Goal: Task Accomplishment & Management: Use online tool/utility

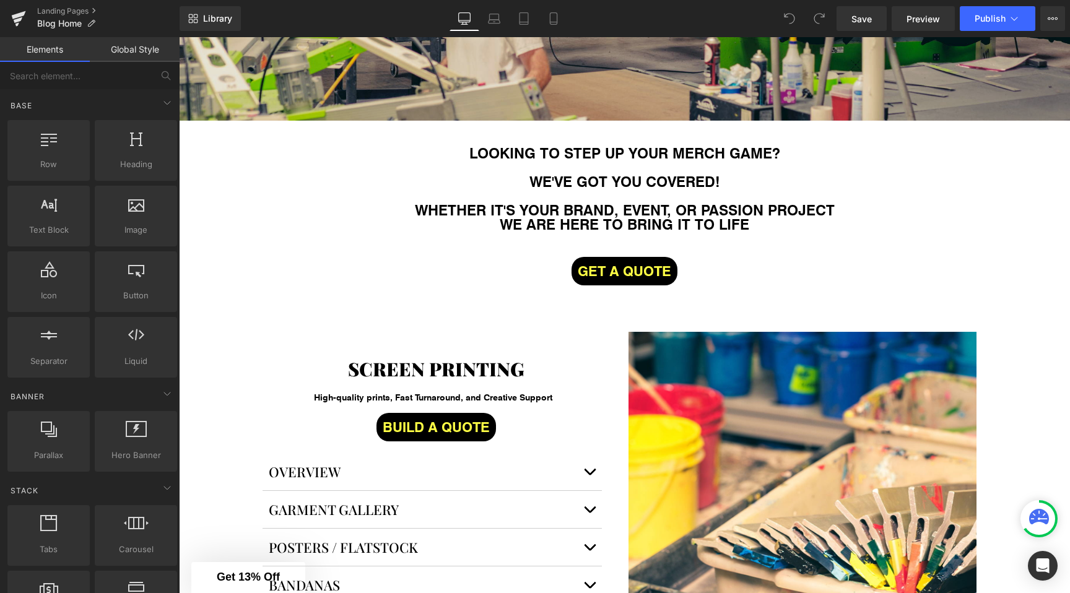
scroll to position [593, 0]
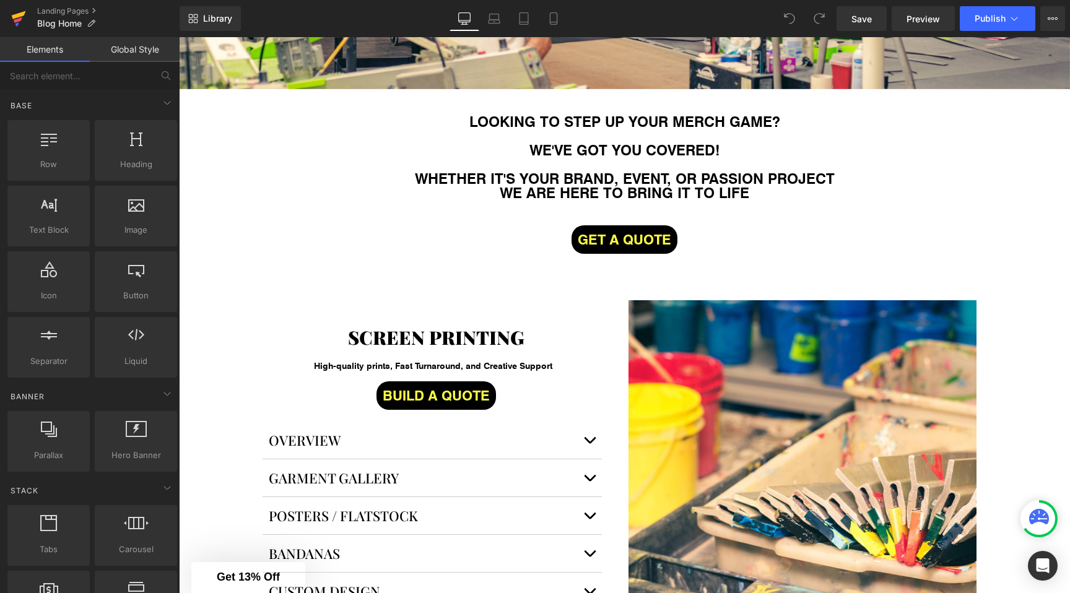
click at [16, 20] on icon at bounding box center [18, 20] width 9 height 6
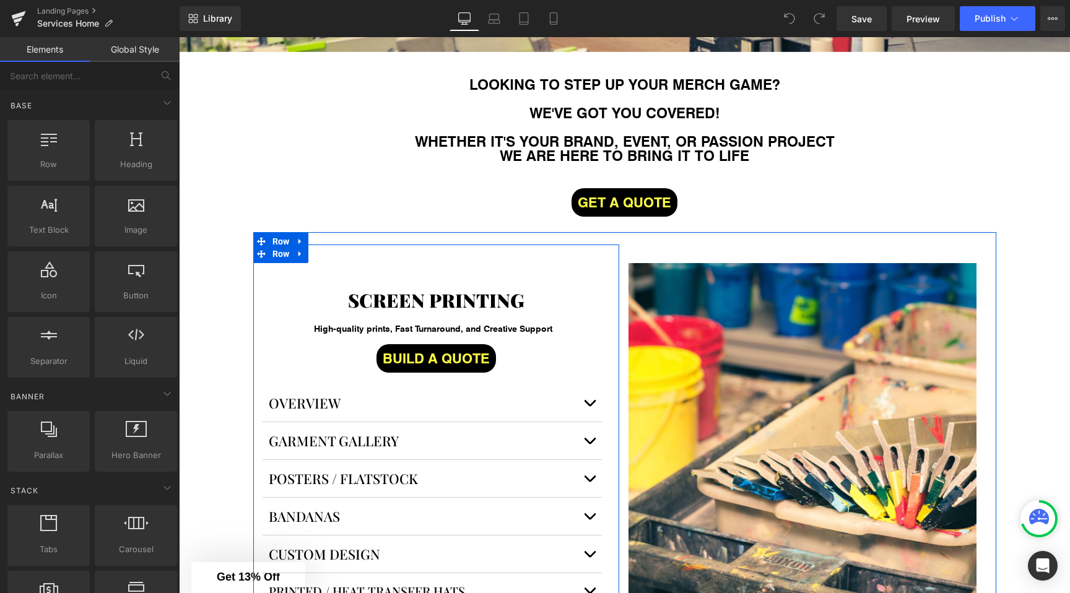
scroll to position [629, 0]
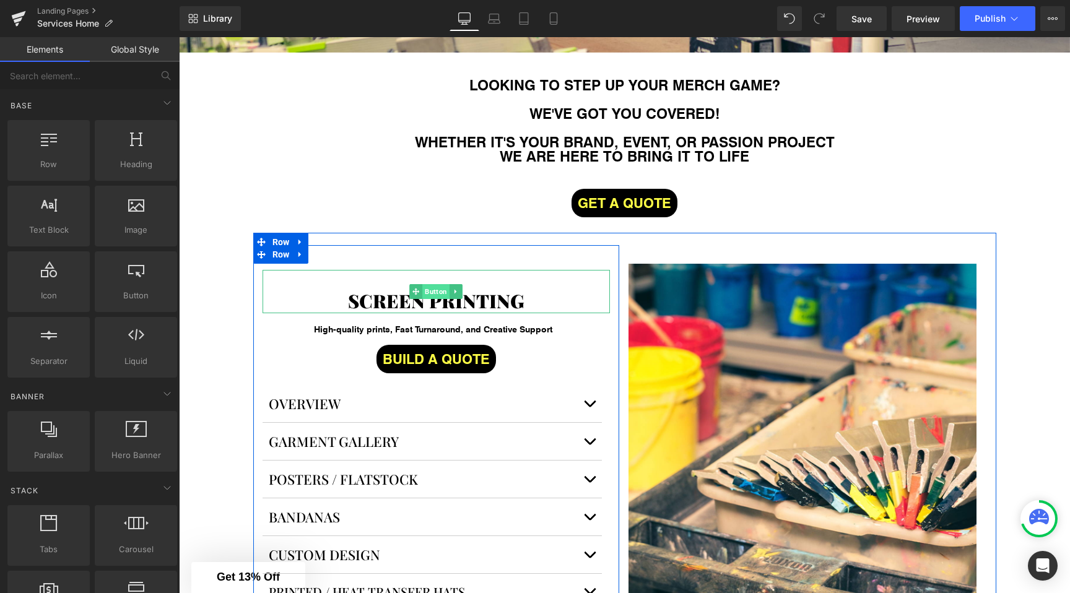
click at [432, 289] on span "Button" at bounding box center [435, 291] width 27 height 15
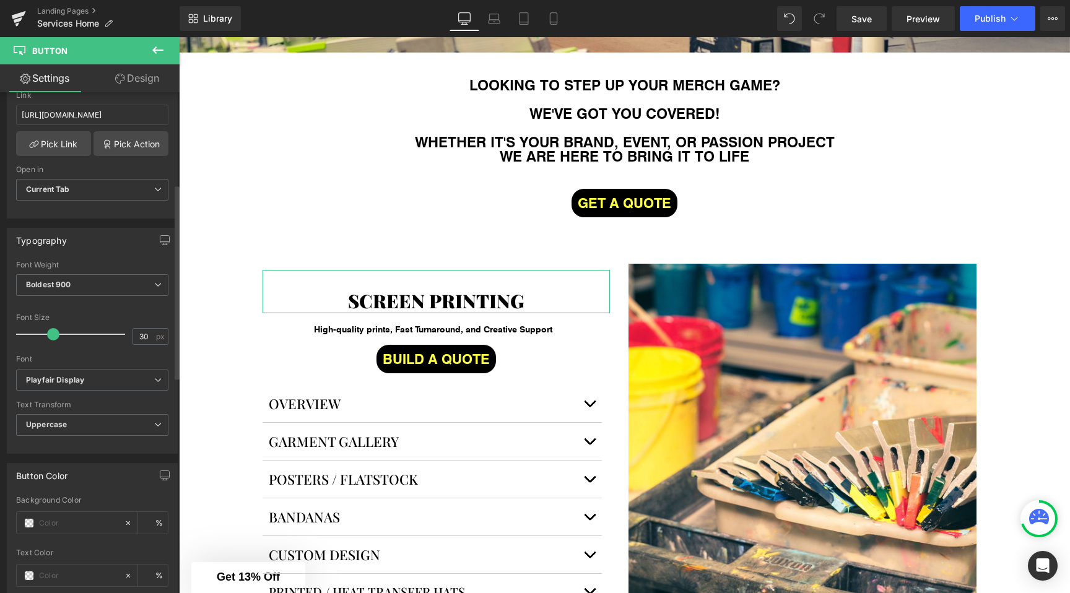
scroll to position [237, 0]
click at [97, 347] on div at bounding box center [92, 349] width 152 height 8
click at [91, 372] on span "Playfair Display" at bounding box center [92, 379] width 152 height 22
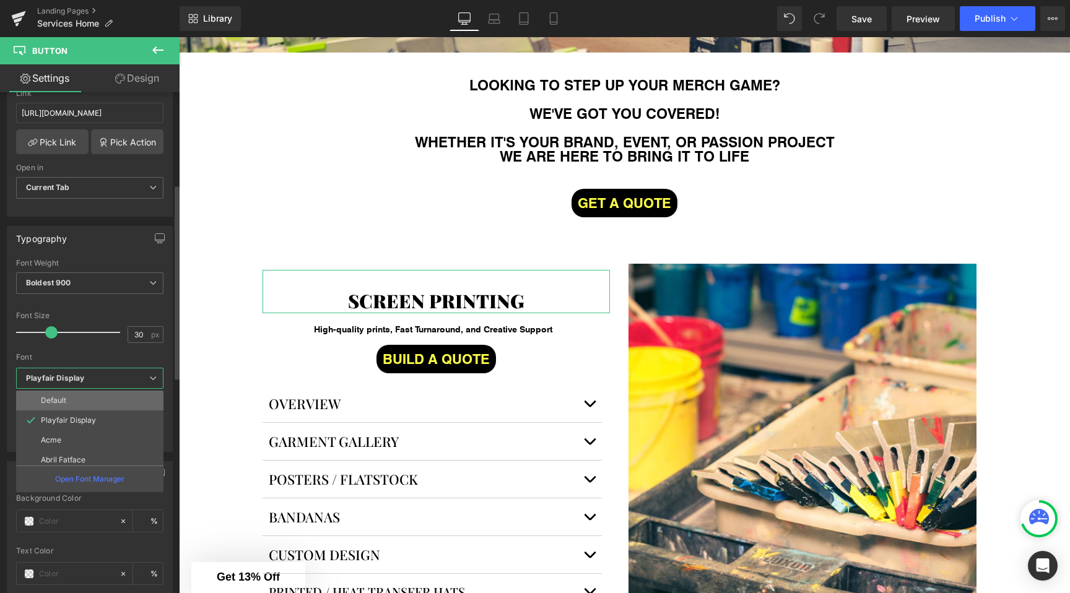
click at [74, 402] on li "Default" at bounding box center [92, 401] width 153 height 20
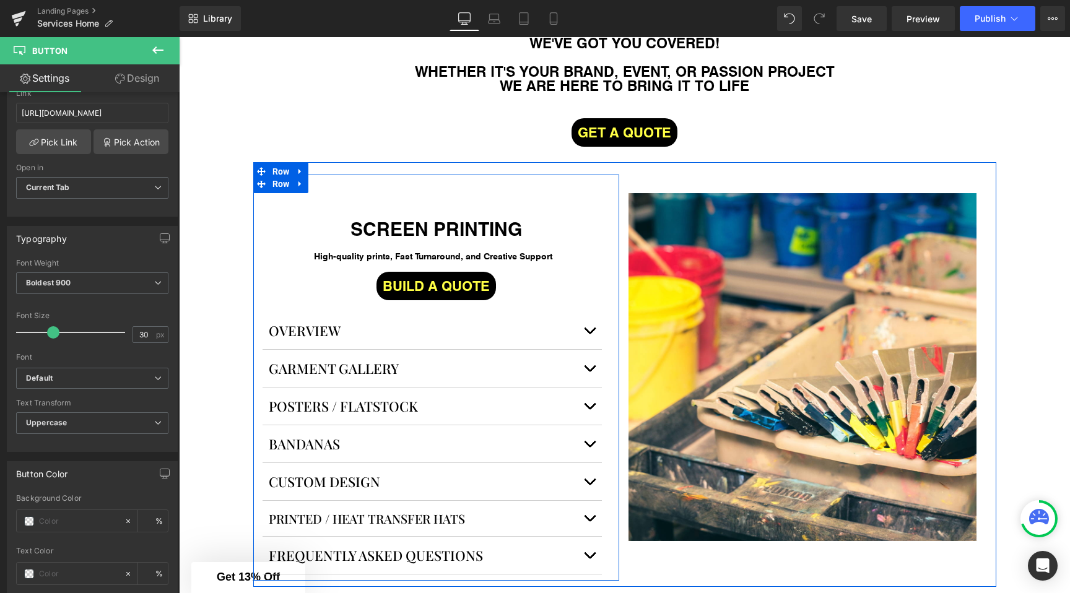
scroll to position [709, 0]
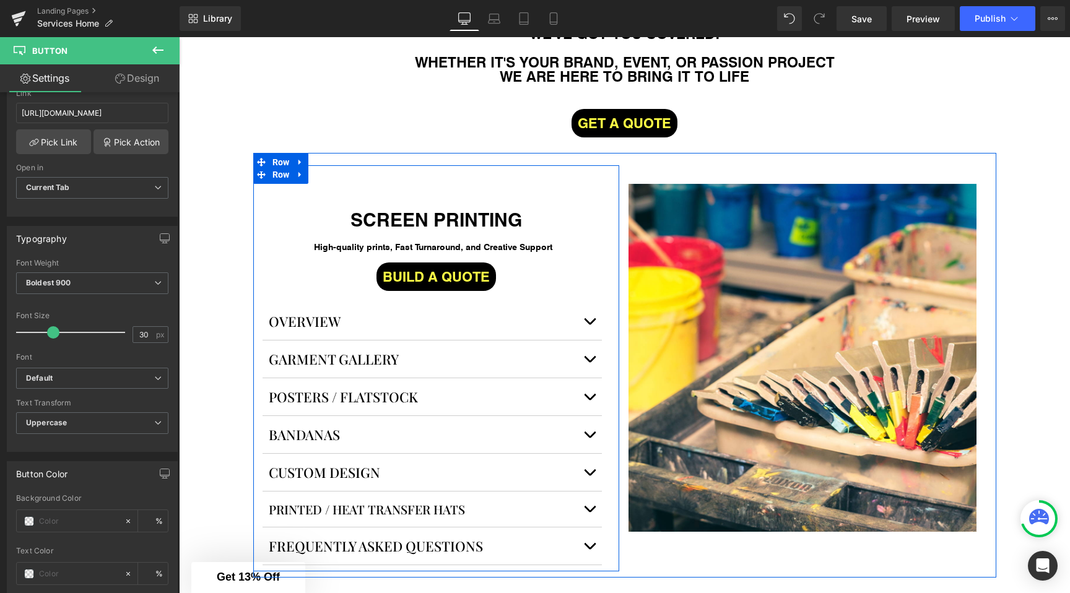
click at [321, 320] on div "OVERVIEW Button" at bounding box center [423, 321] width 309 height 19
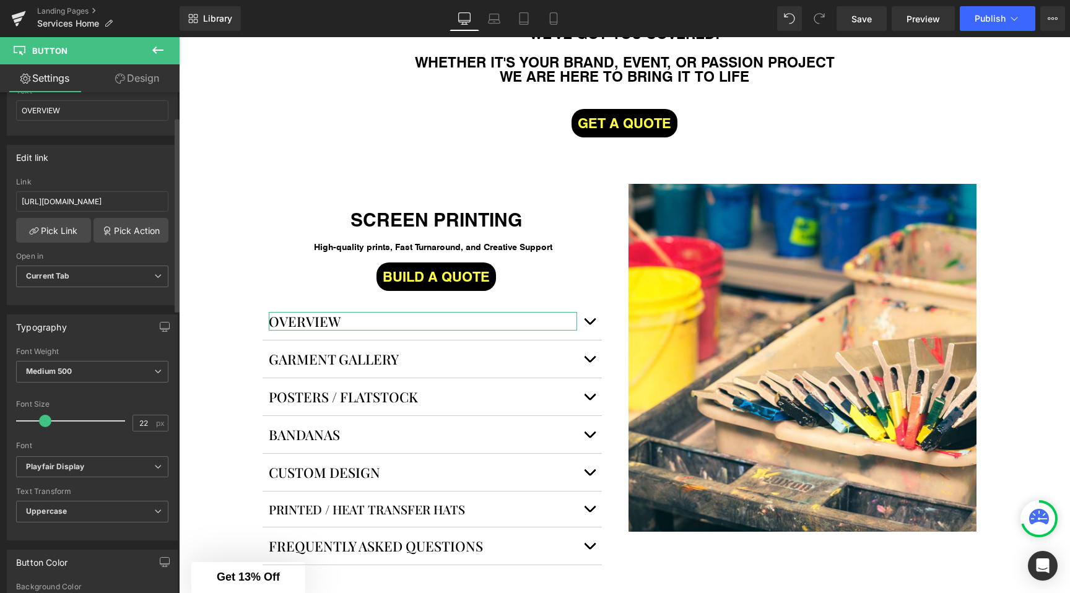
scroll to position [151, 0]
click at [68, 363] on span "Medium 500" at bounding box center [92, 369] width 152 height 22
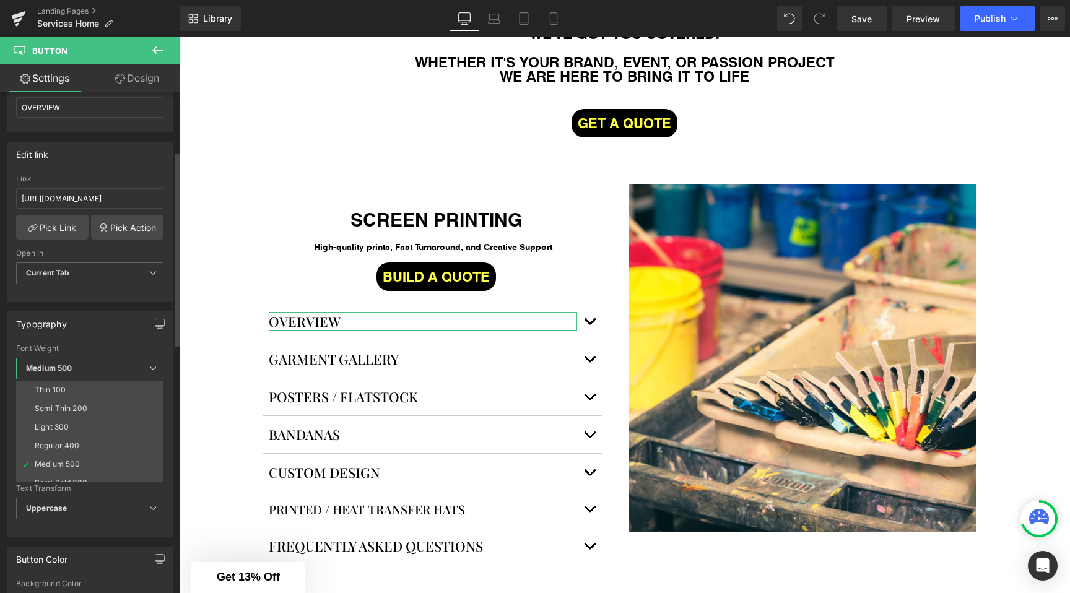
click at [68, 363] on span "Medium 500" at bounding box center [89, 369] width 147 height 22
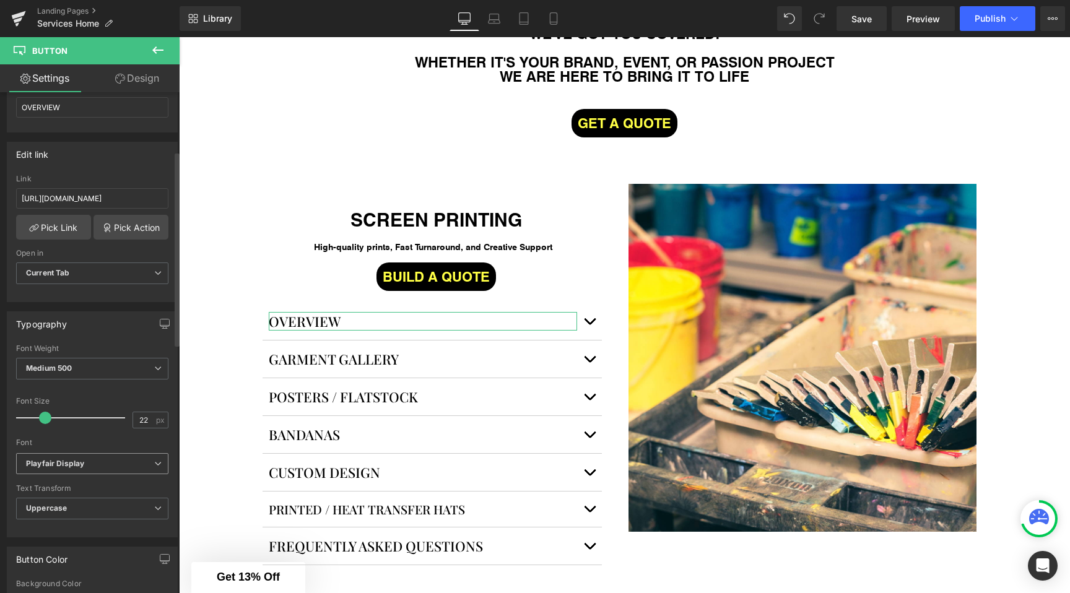
click at [65, 466] on icon "Playfair Display" at bounding box center [55, 464] width 58 height 11
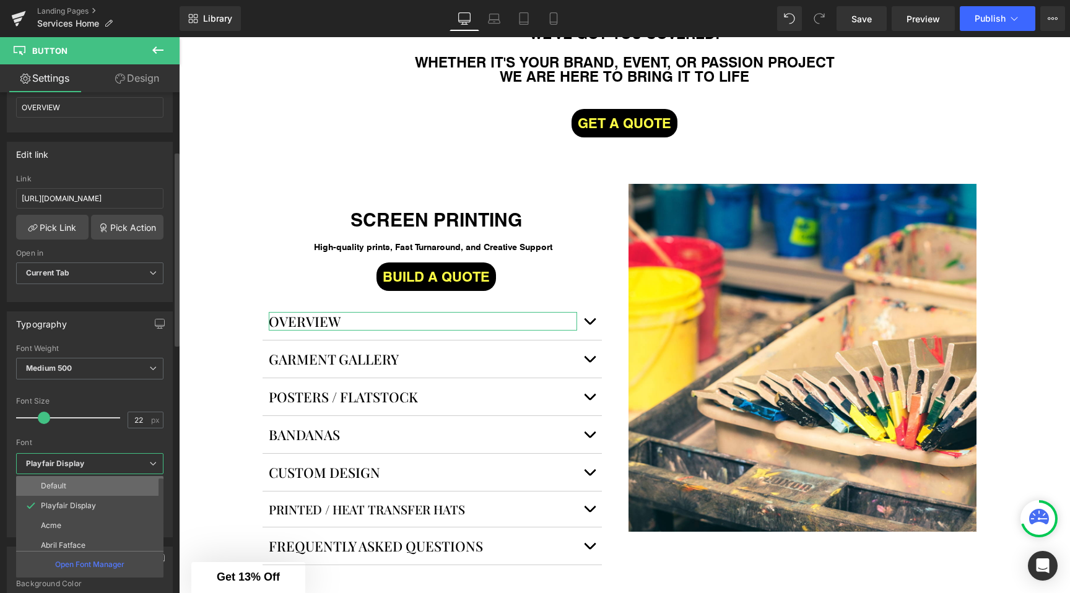
click at [61, 481] on li "Default" at bounding box center [92, 486] width 153 height 20
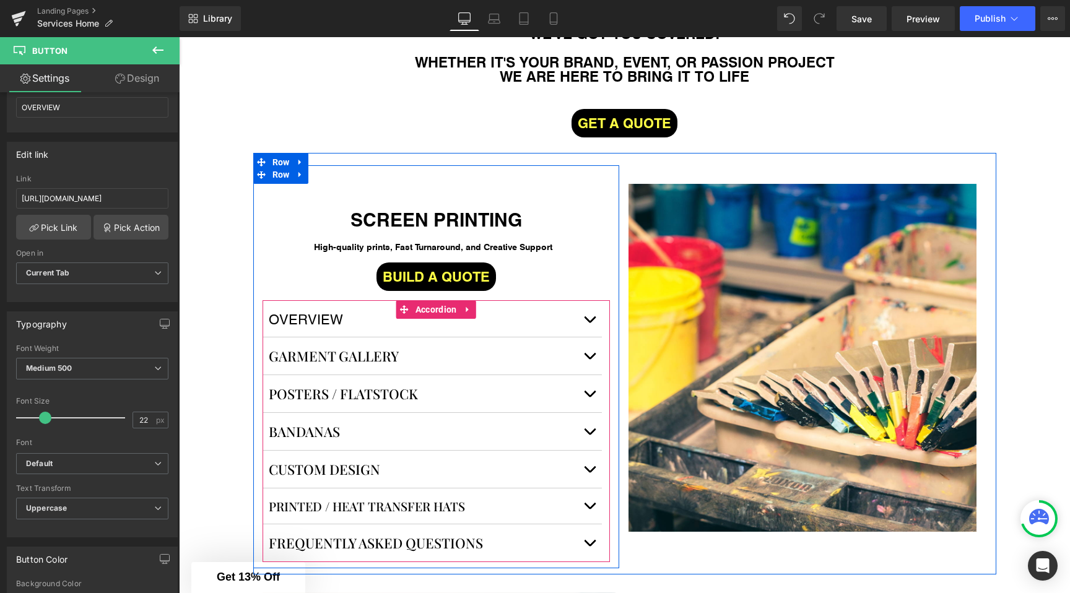
click at [308, 322] on span "Button" at bounding box center [307, 319] width 27 height 15
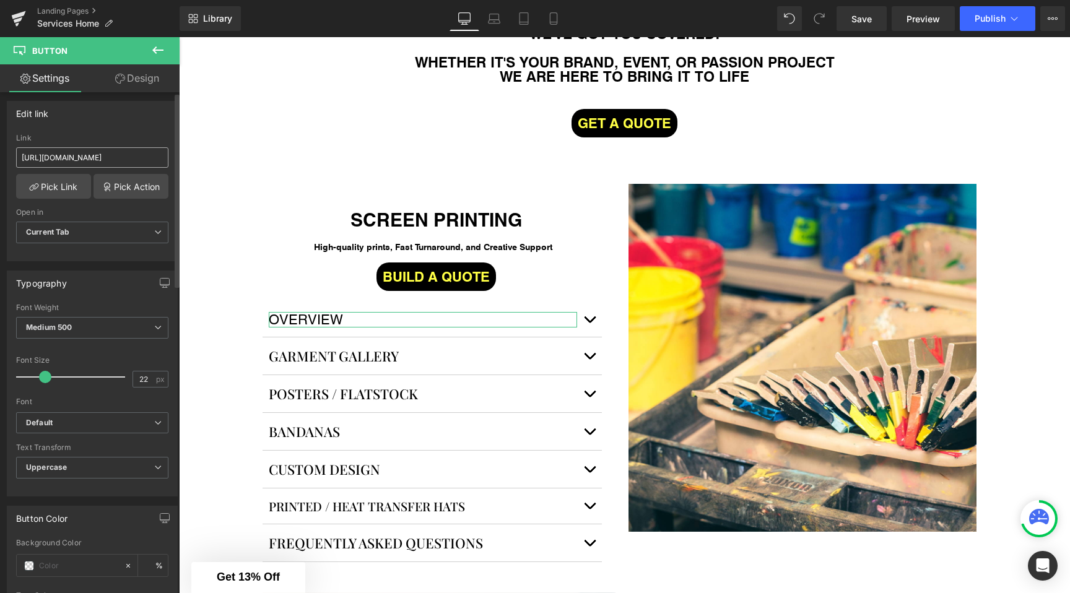
scroll to position [193, 0]
click at [55, 329] on b "Medium 500" at bounding box center [49, 325] width 46 height 9
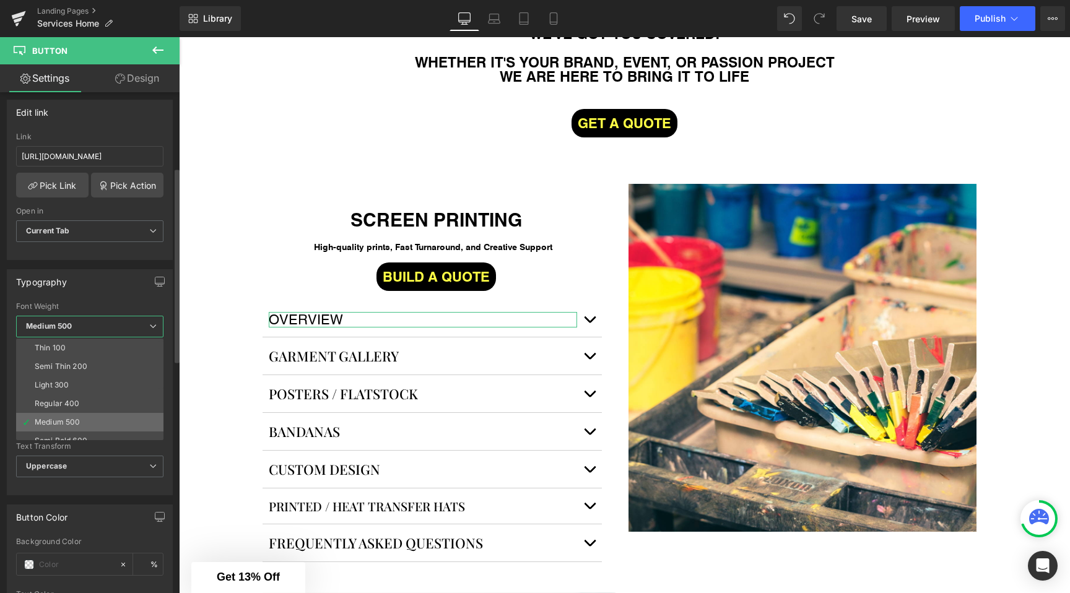
scroll to position [35, 0]
click at [68, 422] on div "Super Bold 800" at bounding box center [63, 424] width 56 height 9
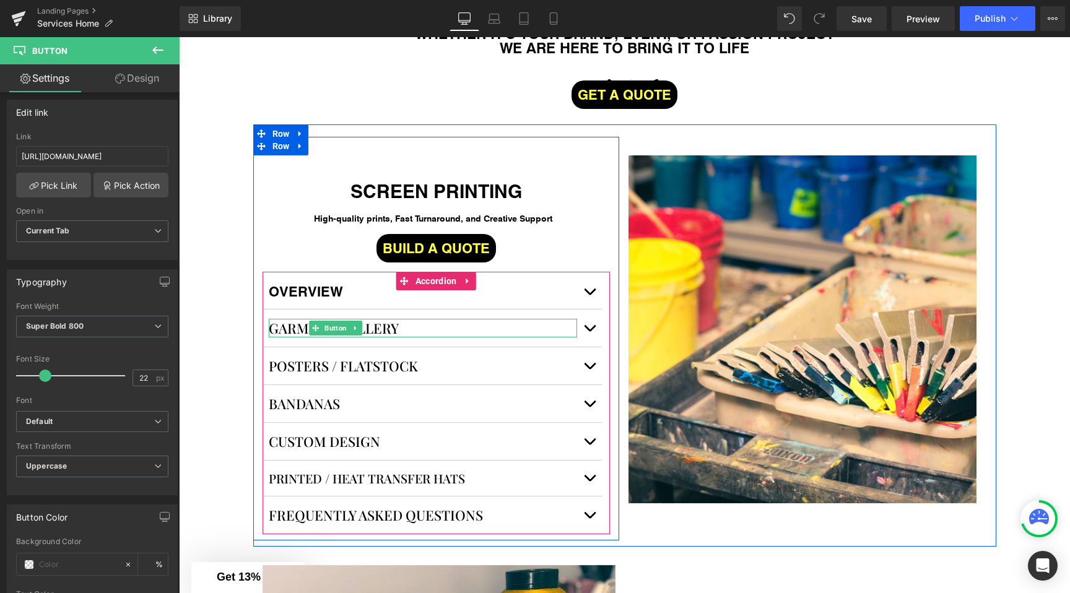
scroll to position [745, 0]
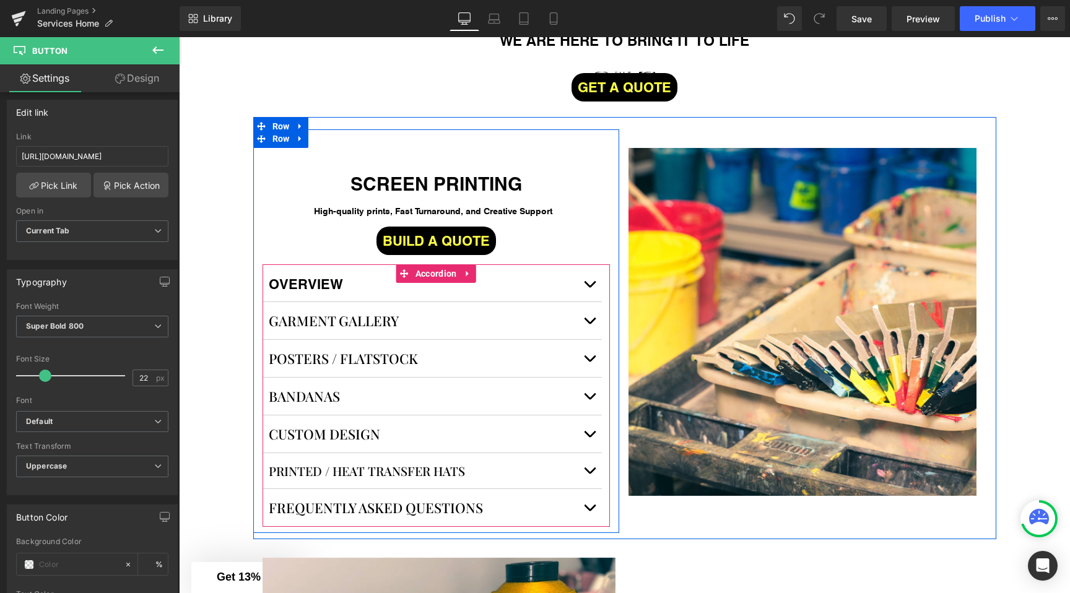
click at [331, 323] on div "GARMENT GALLERY Button" at bounding box center [423, 320] width 309 height 19
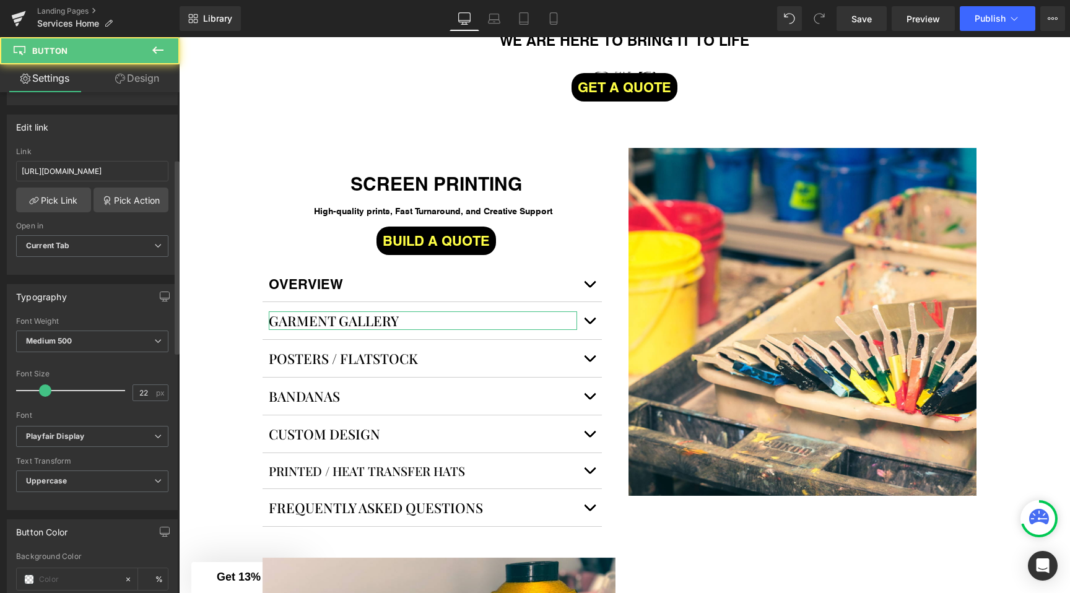
scroll to position [187, 0]
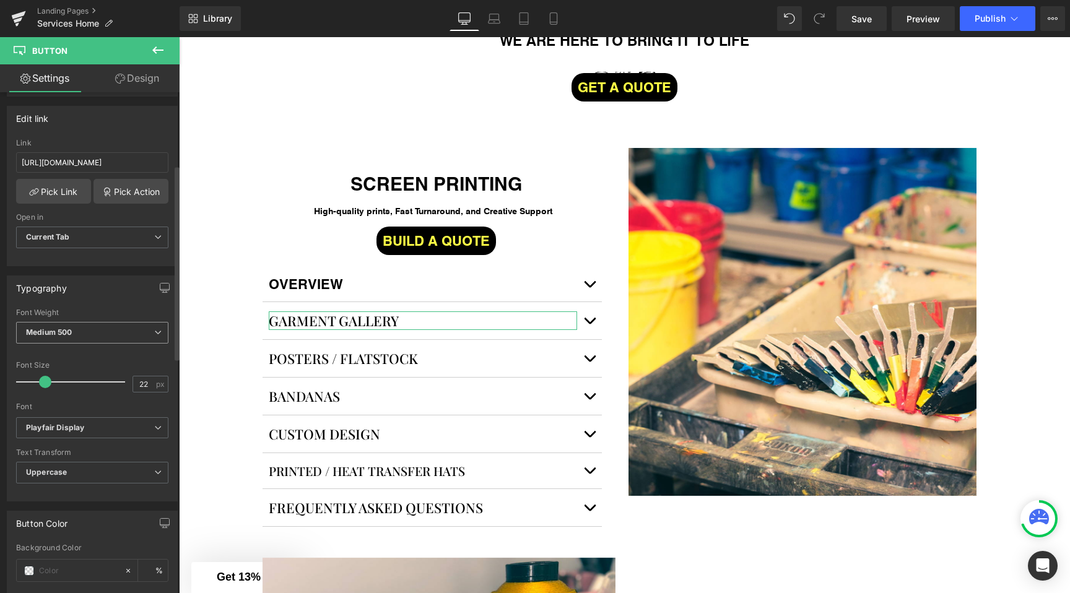
click at [62, 322] on span "Medium 500" at bounding box center [92, 333] width 152 height 22
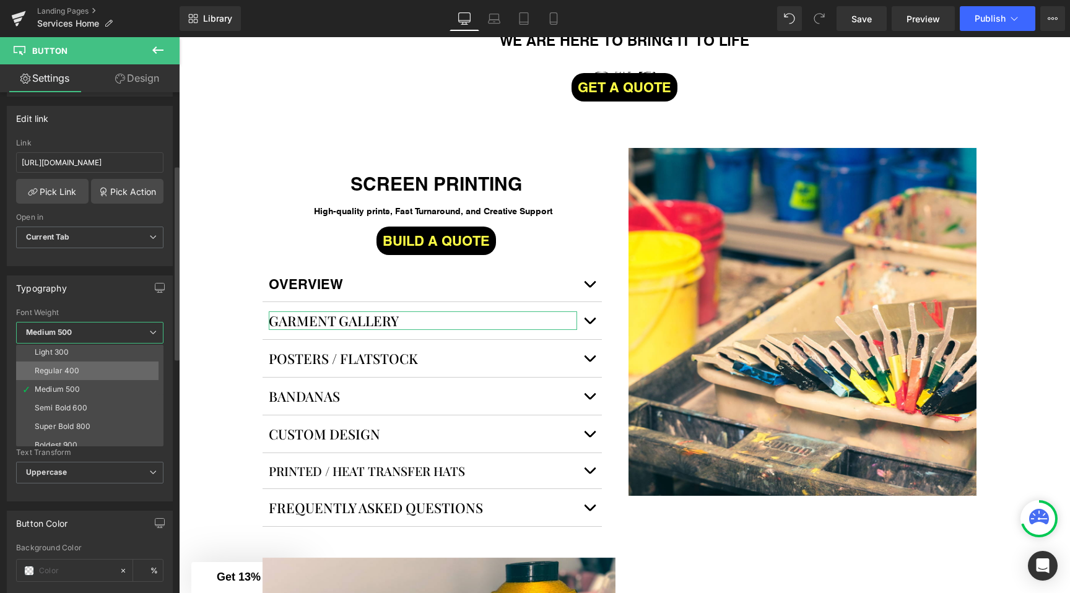
scroll to position [40, 0]
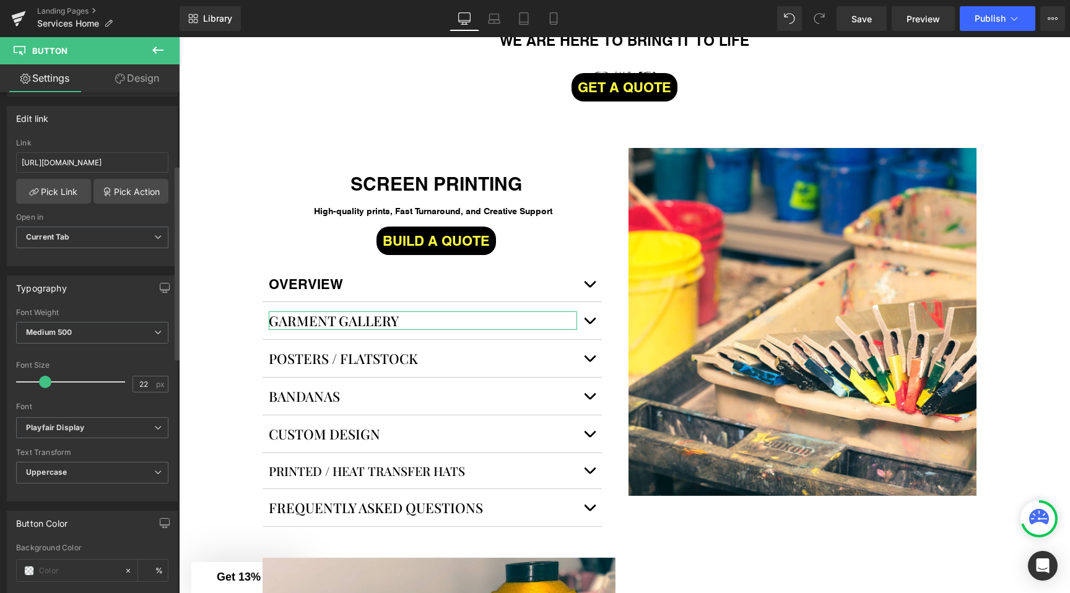
click at [79, 313] on div "Font Weight" at bounding box center [92, 312] width 152 height 9
click at [59, 435] on span "Playfair Display" at bounding box center [92, 428] width 152 height 22
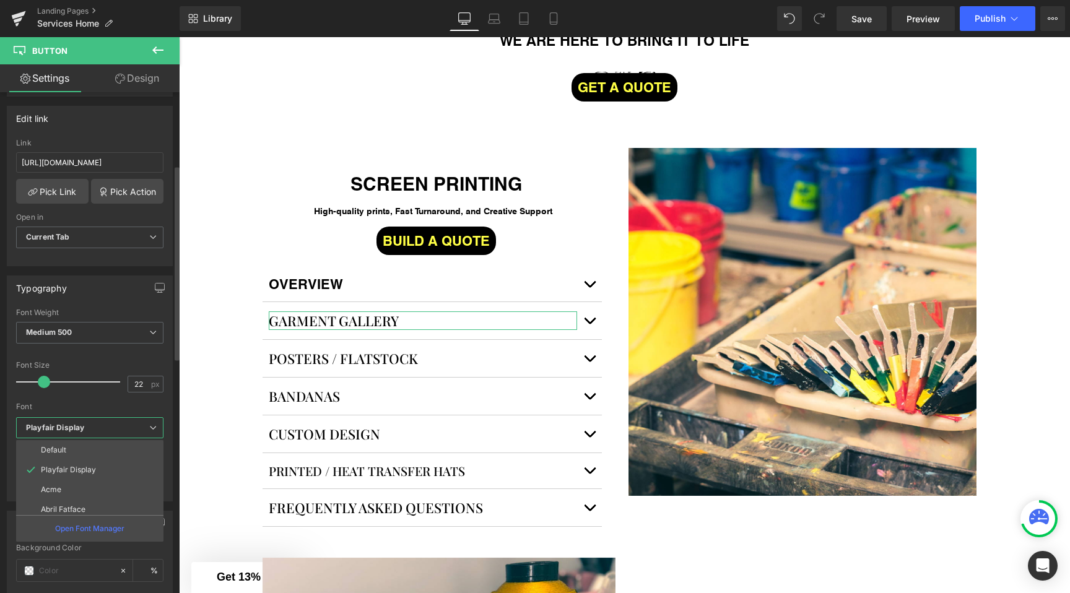
click at [81, 410] on div "Font Default Playfair Display Acme Abril Fatface ADLaM Display Heebo Roboto Mat…" at bounding box center [89, 362] width 147 height 109
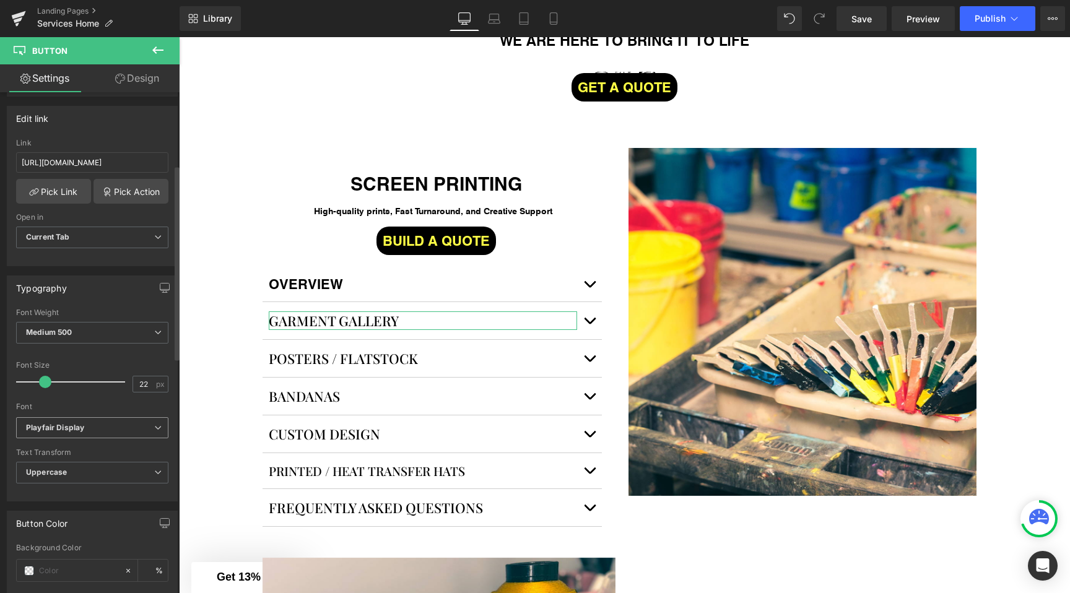
click at [76, 432] on span "Playfair Display" at bounding box center [92, 428] width 152 height 22
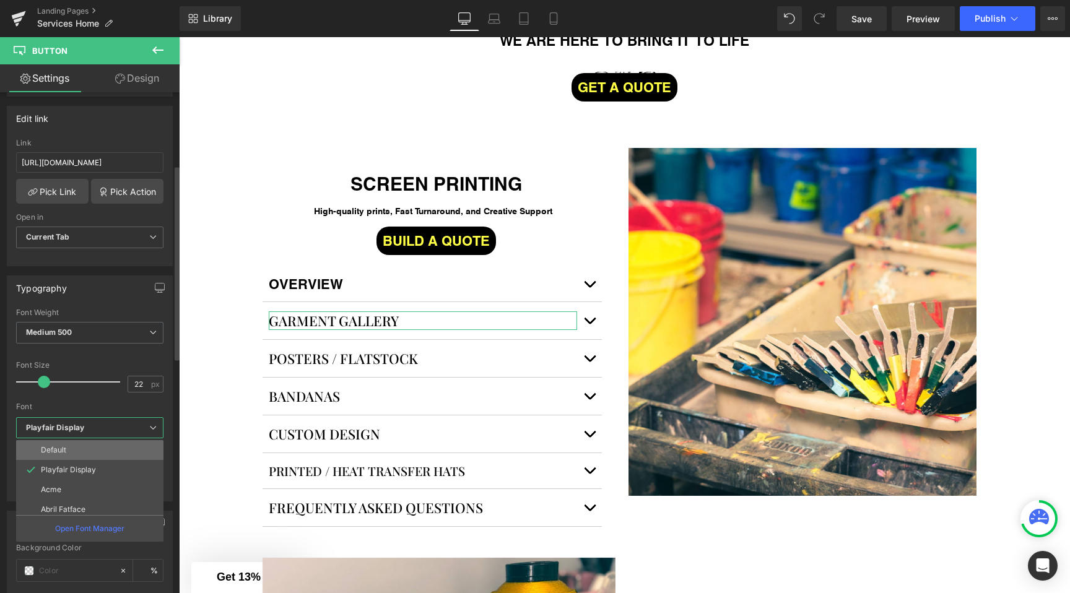
click at [67, 450] on li "Default" at bounding box center [92, 450] width 153 height 20
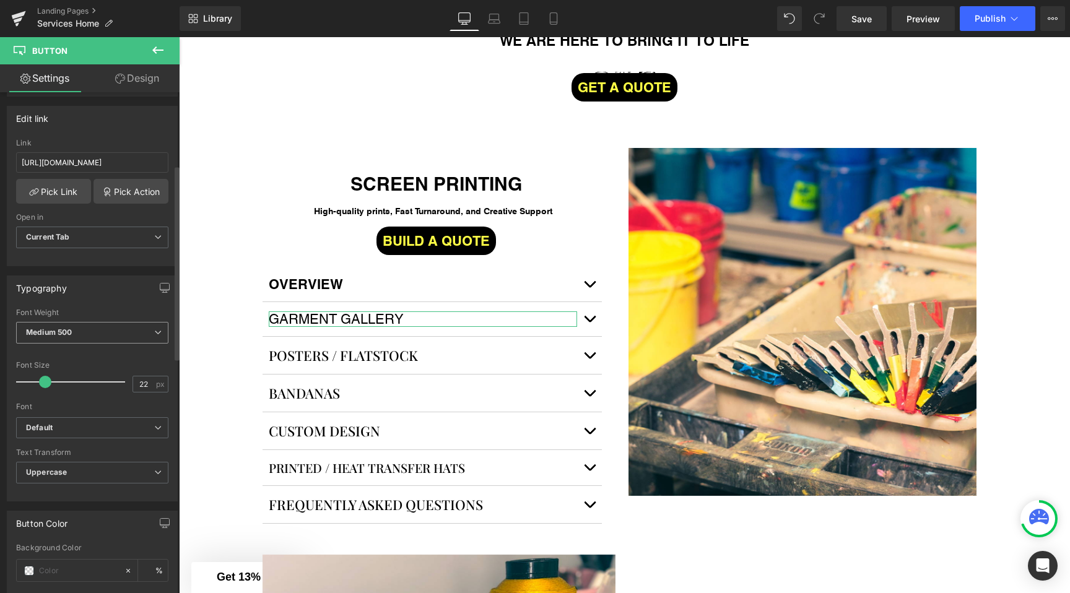
click at [53, 326] on span "Medium 500" at bounding box center [92, 333] width 152 height 22
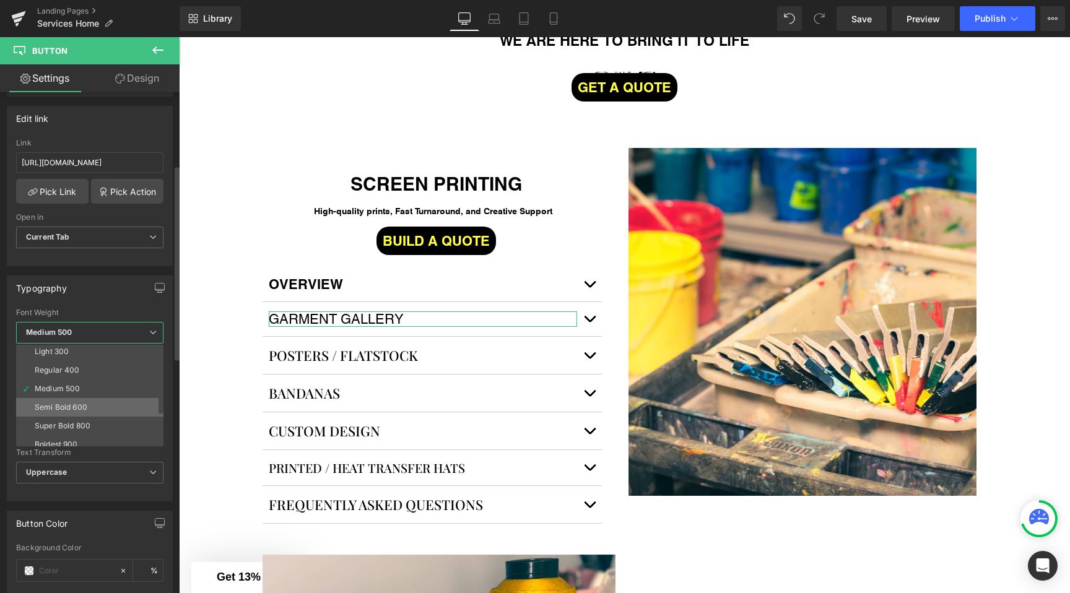
click at [60, 407] on div "Semi Bold 600" at bounding box center [61, 407] width 53 height 9
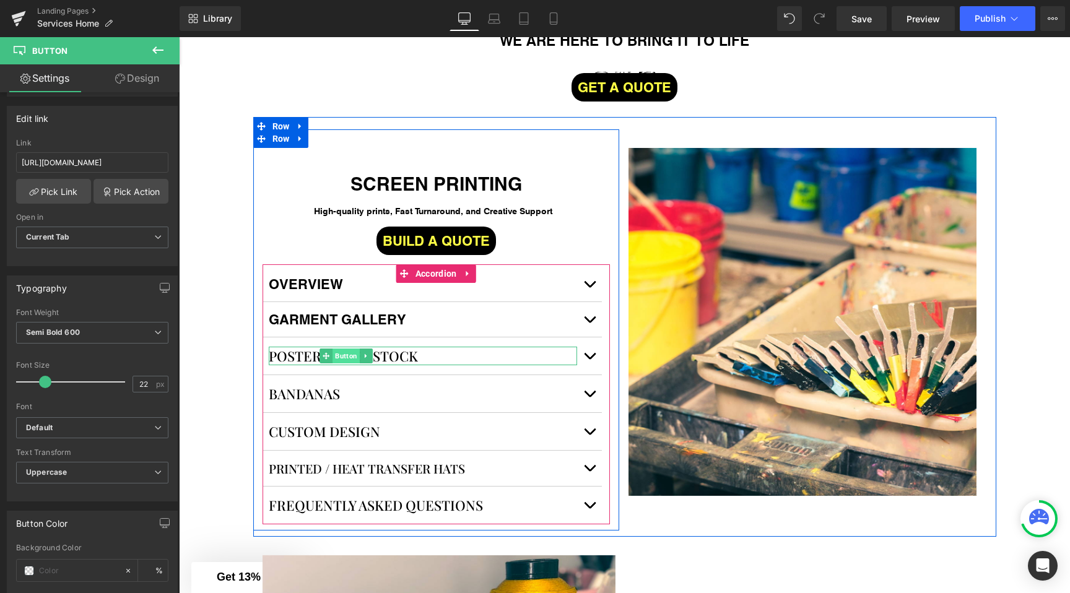
click at [345, 357] on span "Button" at bounding box center [346, 356] width 27 height 15
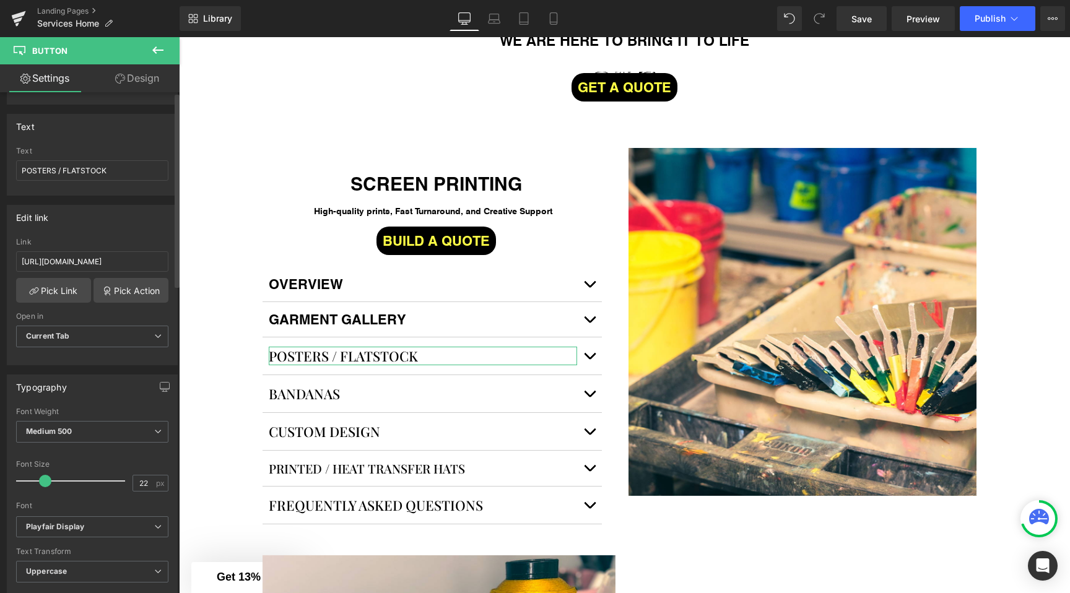
scroll to position [91, 0]
click at [72, 420] on span "Medium 500" at bounding box center [92, 429] width 152 height 22
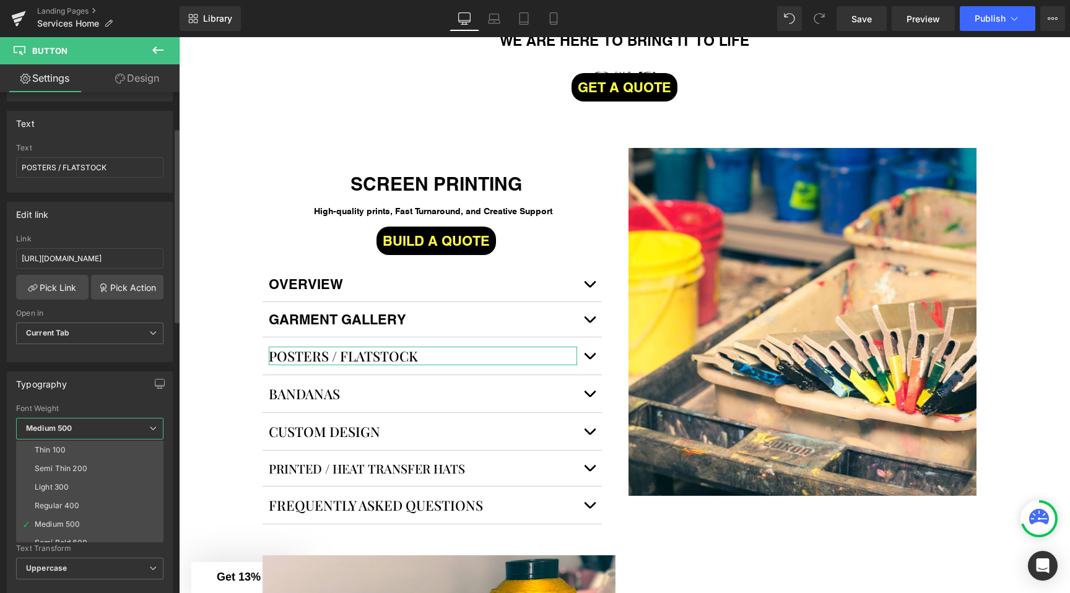
click at [72, 420] on span "Medium 500" at bounding box center [89, 429] width 147 height 22
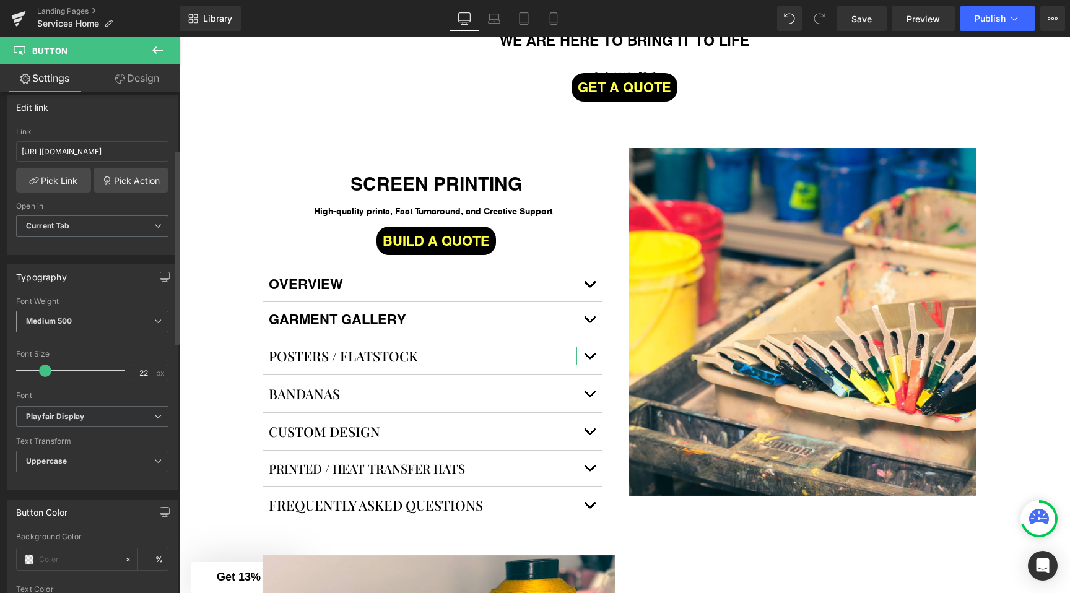
scroll to position [198, 0]
click at [59, 412] on icon "Playfair Display" at bounding box center [55, 417] width 58 height 11
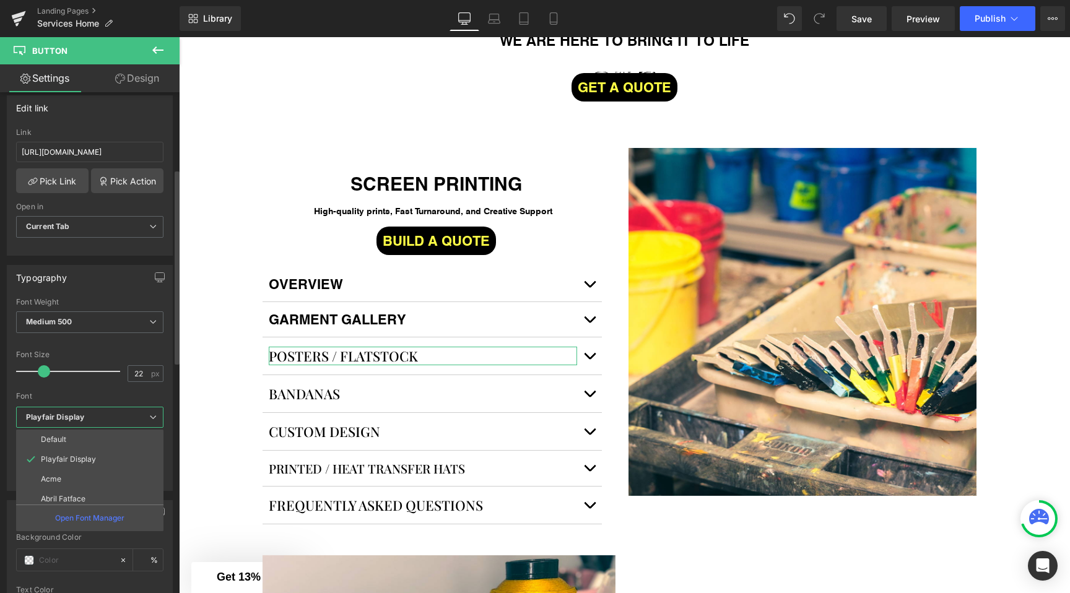
click at [59, 412] on icon "Playfair Display" at bounding box center [55, 417] width 58 height 11
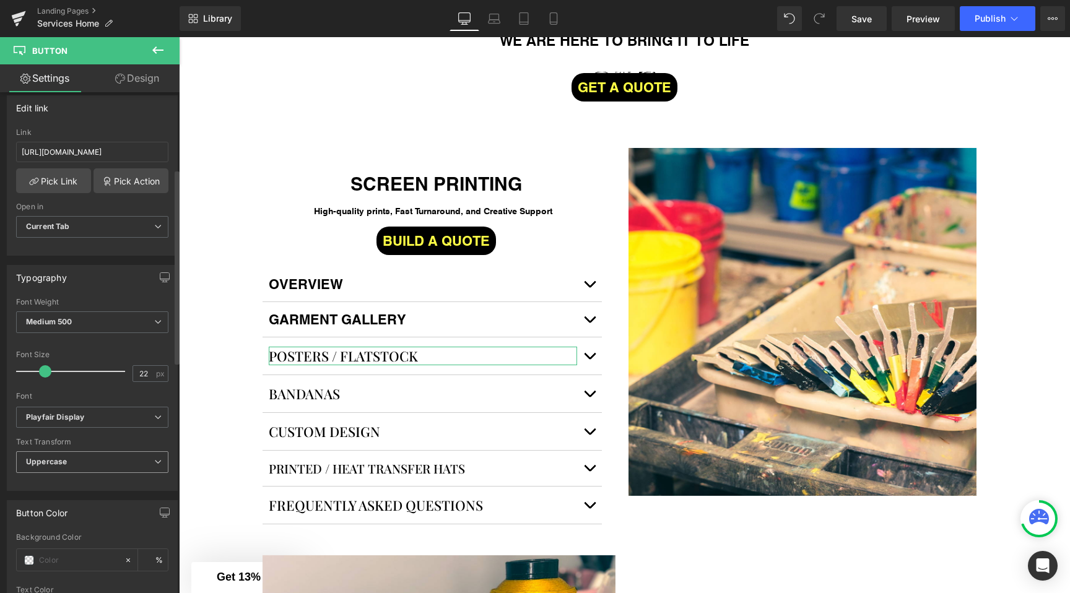
click at [50, 470] on span "Uppercase" at bounding box center [92, 462] width 152 height 22
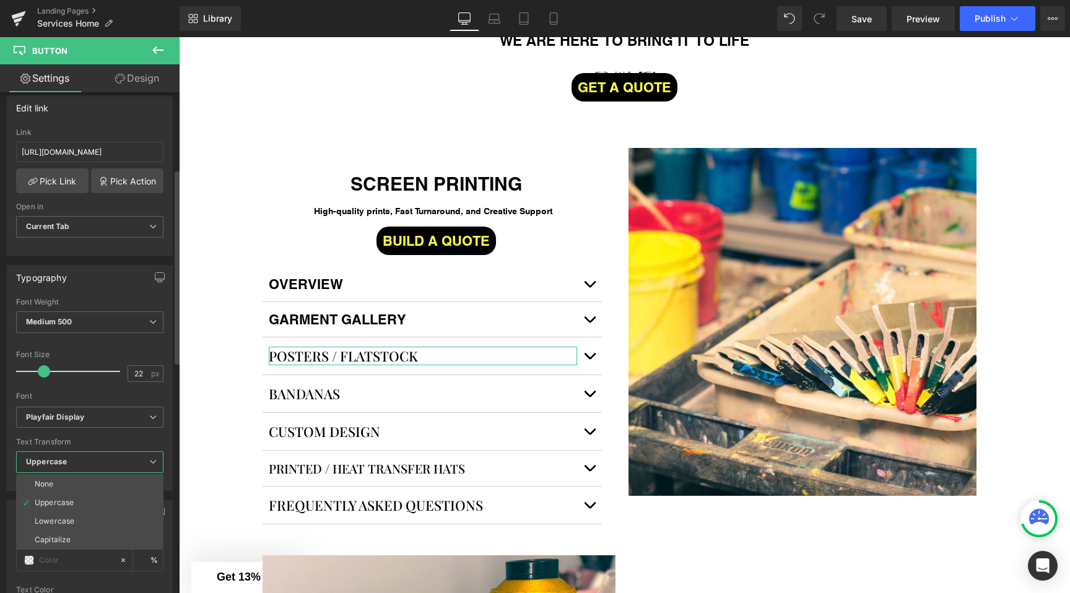
click at [50, 469] on span "Uppercase" at bounding box center [89, 462] width 147 height 22
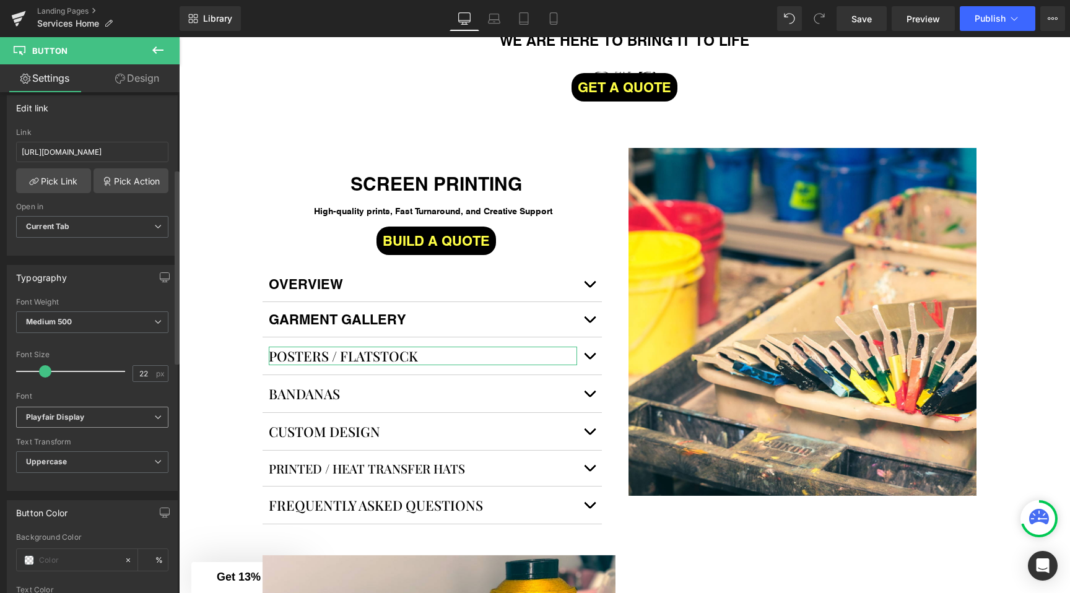
click at [63, 416] on icon "Playfair Display" at bounding box center [55, 417] width 58 height 11
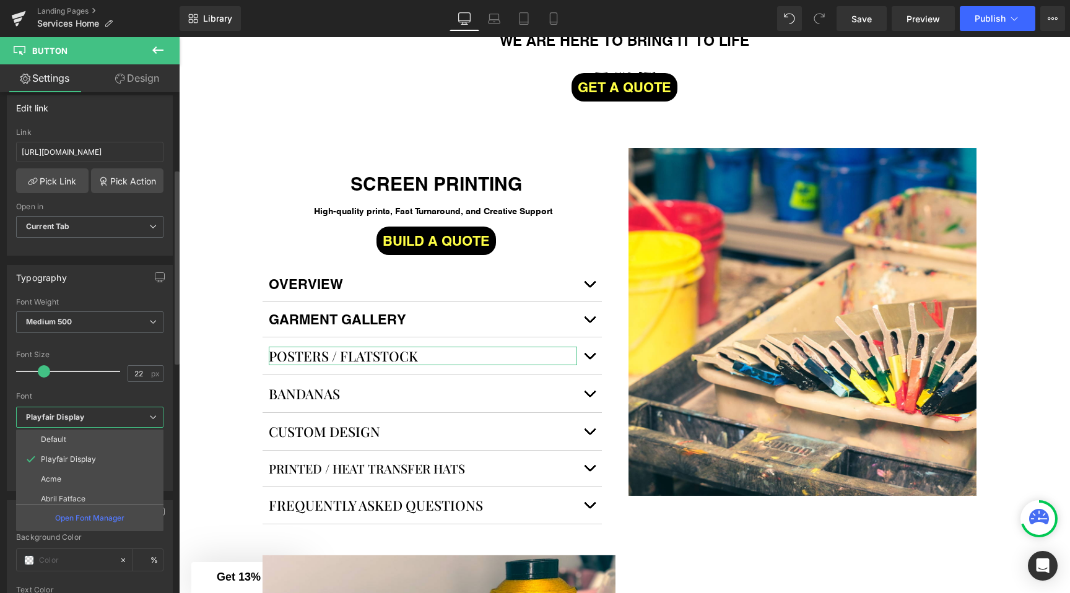
click at [64, 420] on icon "Playfair Display" at bounding box center [55, 417] width 58 height 11
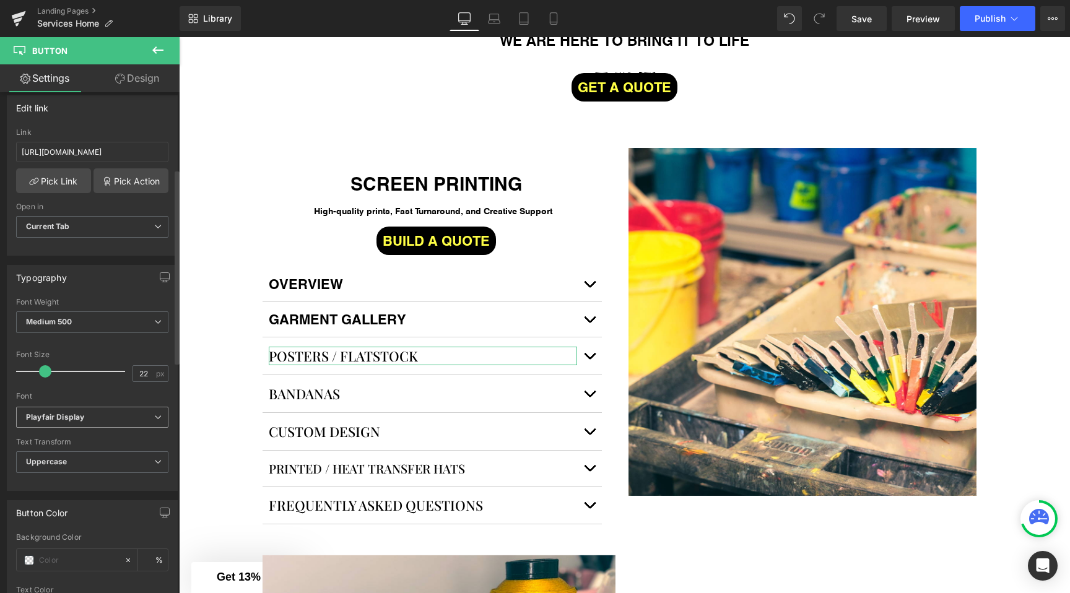
click at [64, 420] on icon "Playfair Display" at bounding box center [55, 417] width 58 height 11
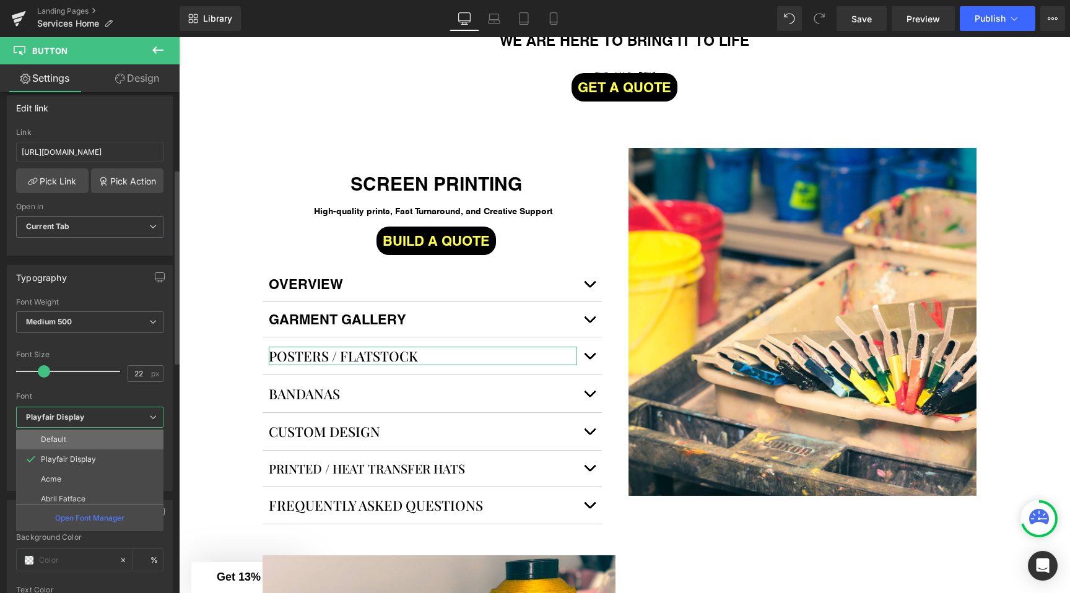
click at [64, 433] on li "Default" at bounding box center [92, 440] width 153 height 20
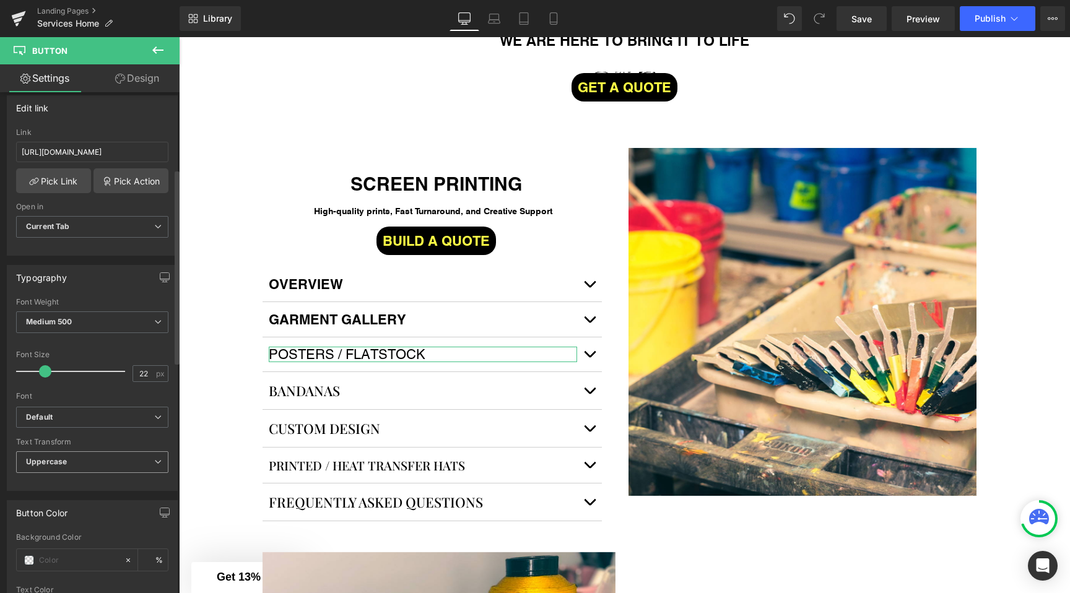
click at [54, 457] on b "Uppercase" at bounding box center [46, 461] width 41 height 9
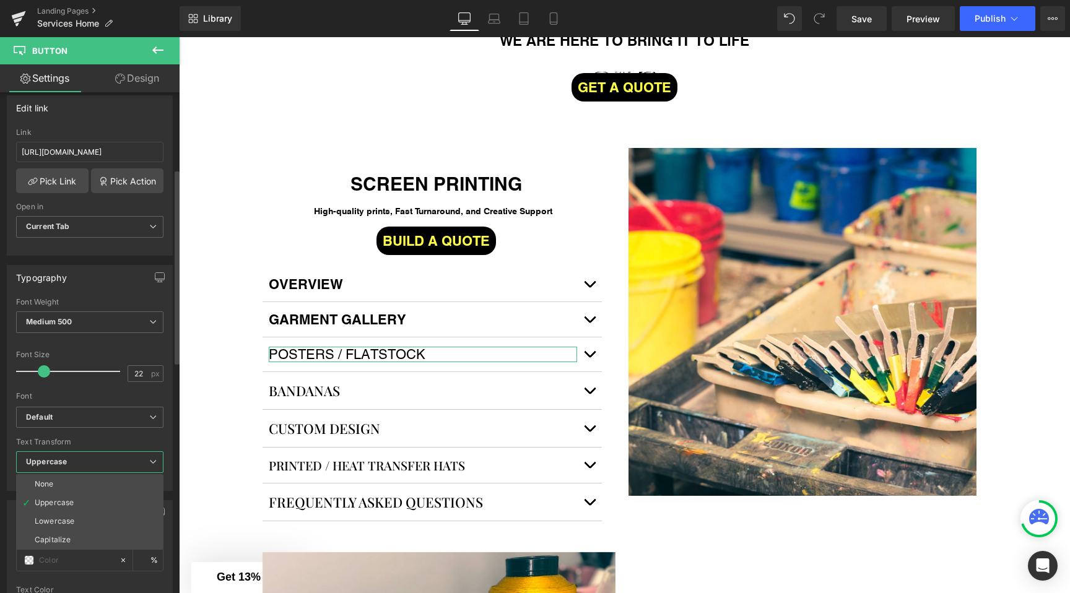
click at [54, 457] on b "Uppercase" at bounding box center [46, 461] width 41 height 9
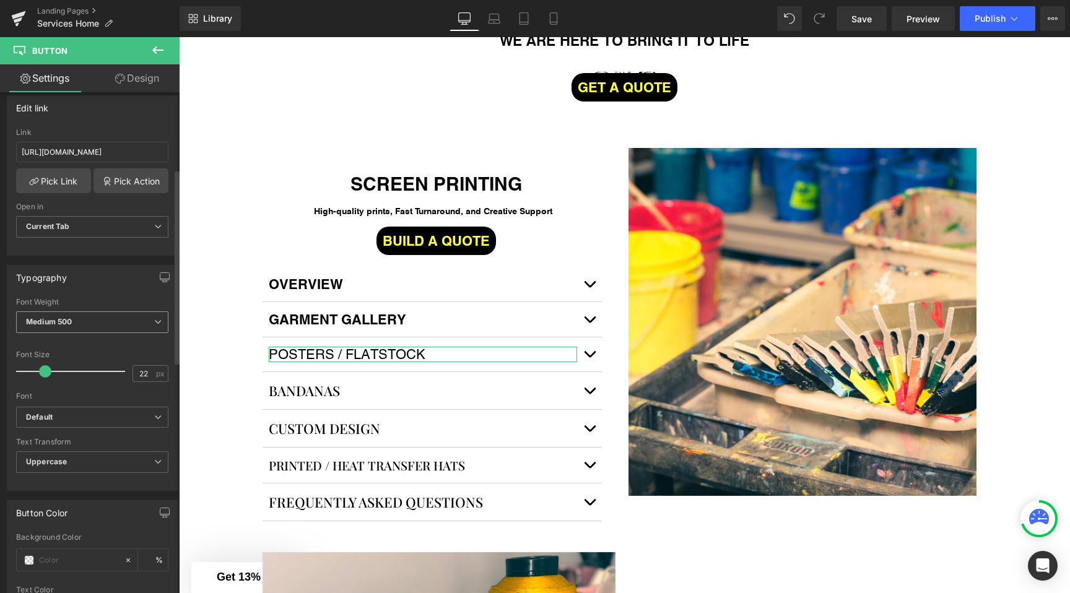
click at [69, 313] on span "Medium 500" at bounding box center [92, 322] width 152 height 22
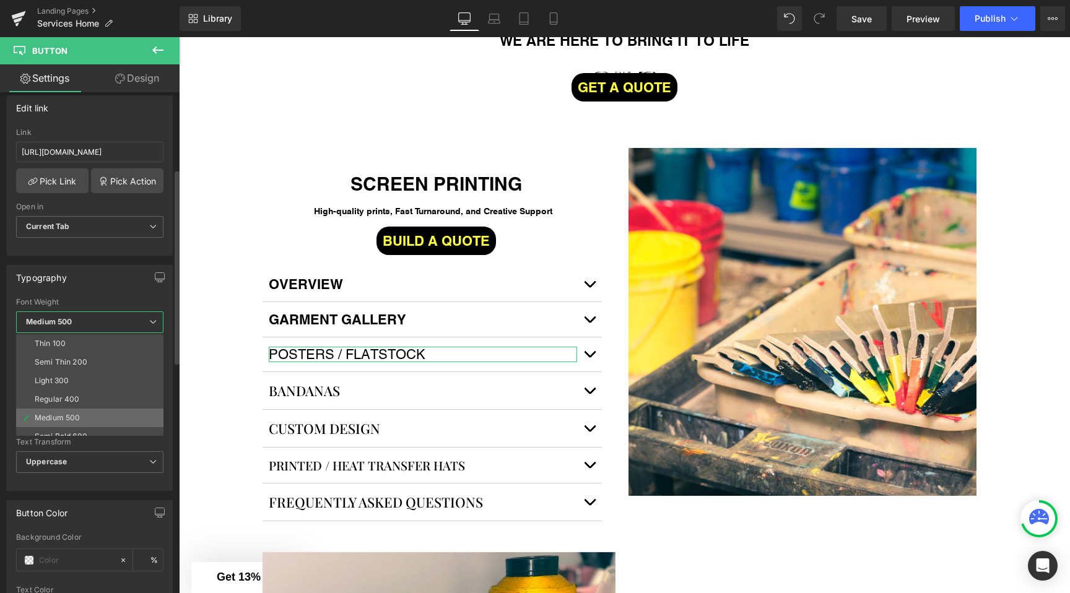
scroll to position [30, 0]
click at [69, 409] on div "Semi Bold 600" at bounding box center [61, 406] width 53 height 9
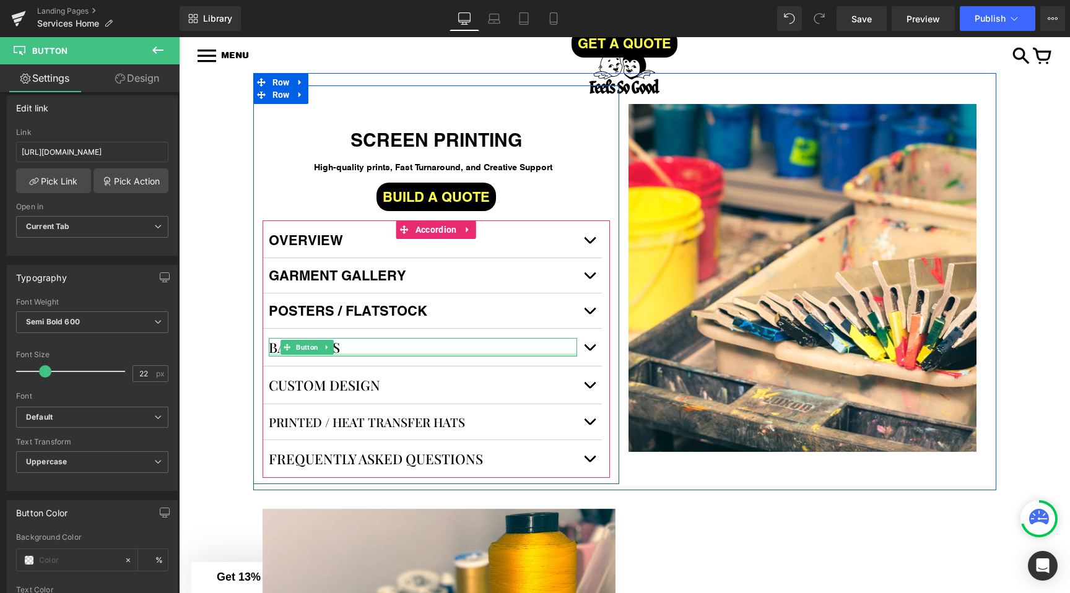
scroll to position [804, 0]
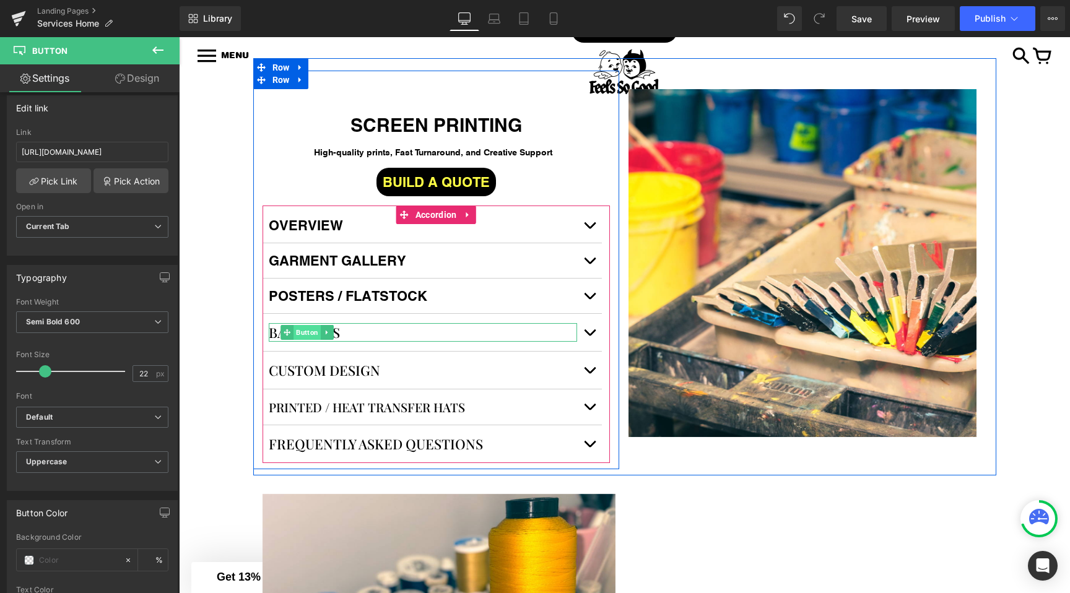
click at [304, 335] on span "Button" at bounding box center [307, 332] width 27 height 15
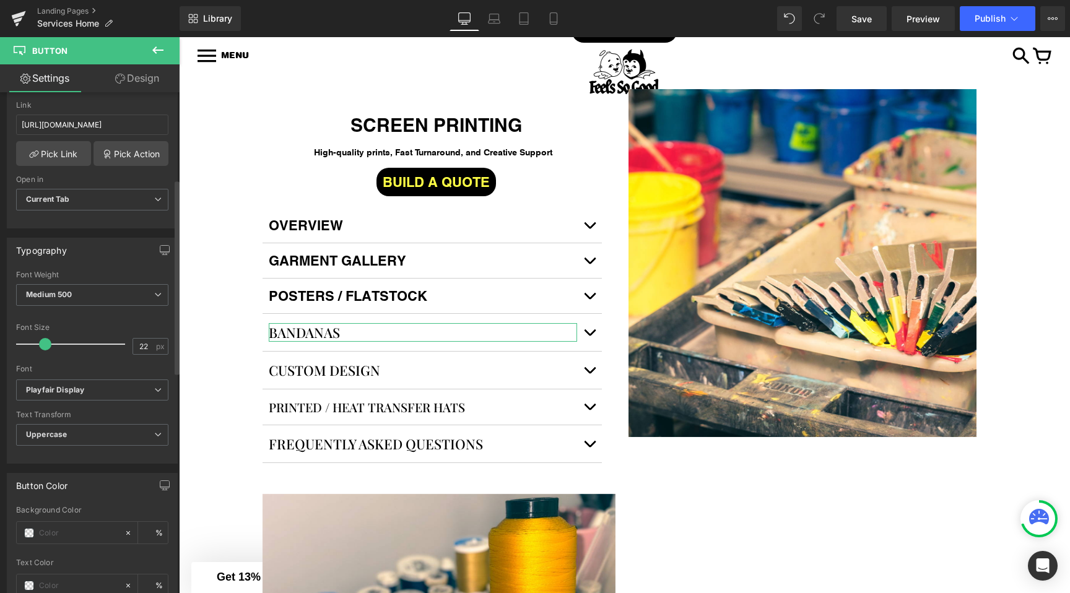
scroll to position [227, 0]
click at [97, 285] on span "Medium 500" at bounding box center [92, 293] width 152 height 22
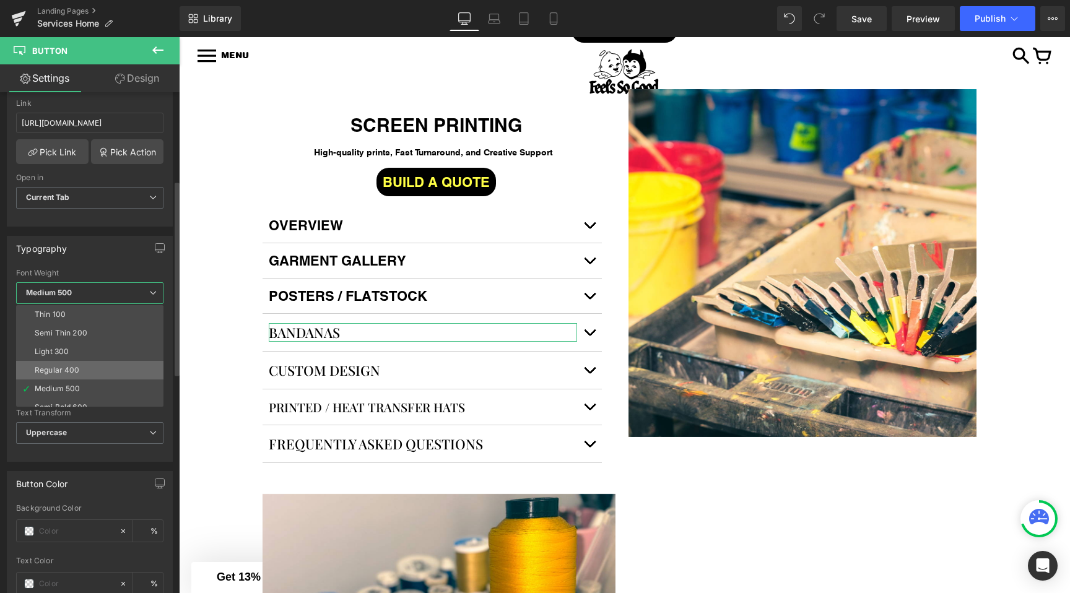
scroll to position [30, 0]
click at [79, 373] on div "Semi Bold 600" at bounding box center [61, 377] width 53 height 9
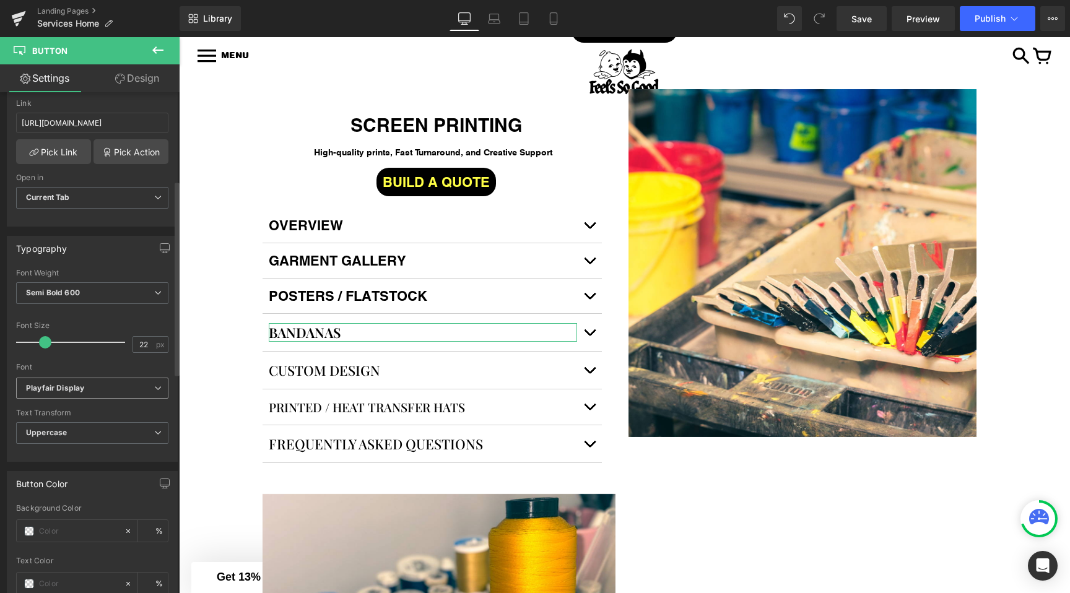
click at [52, 383] on icon "Playfair Display" at bounding box center [55, 388] width 58 height 11
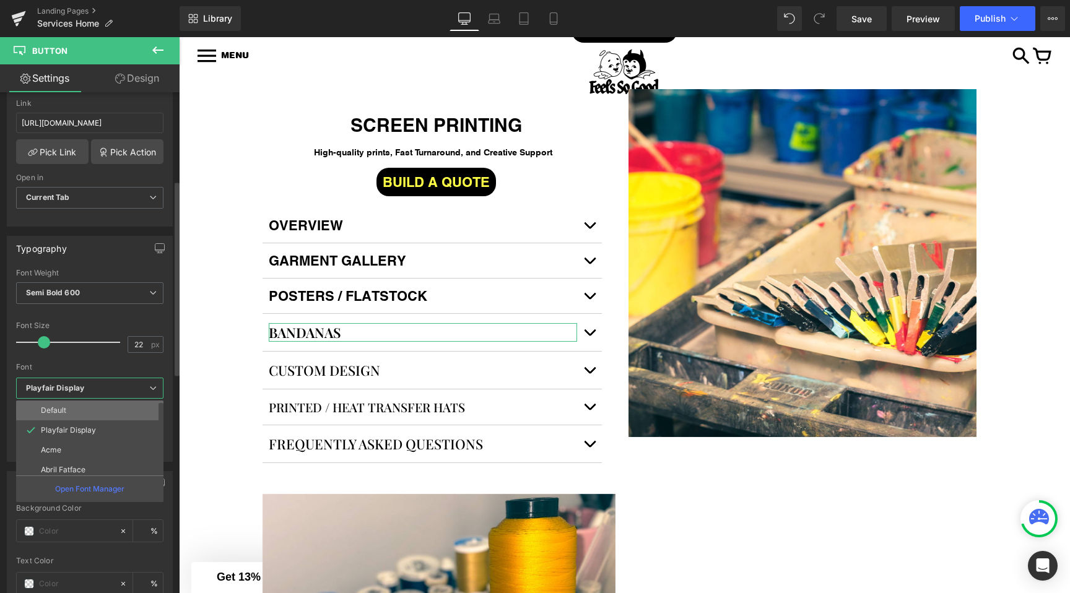
click at [50, 406] on p "Default" at bounding box center [53, 410] width 25 height 9
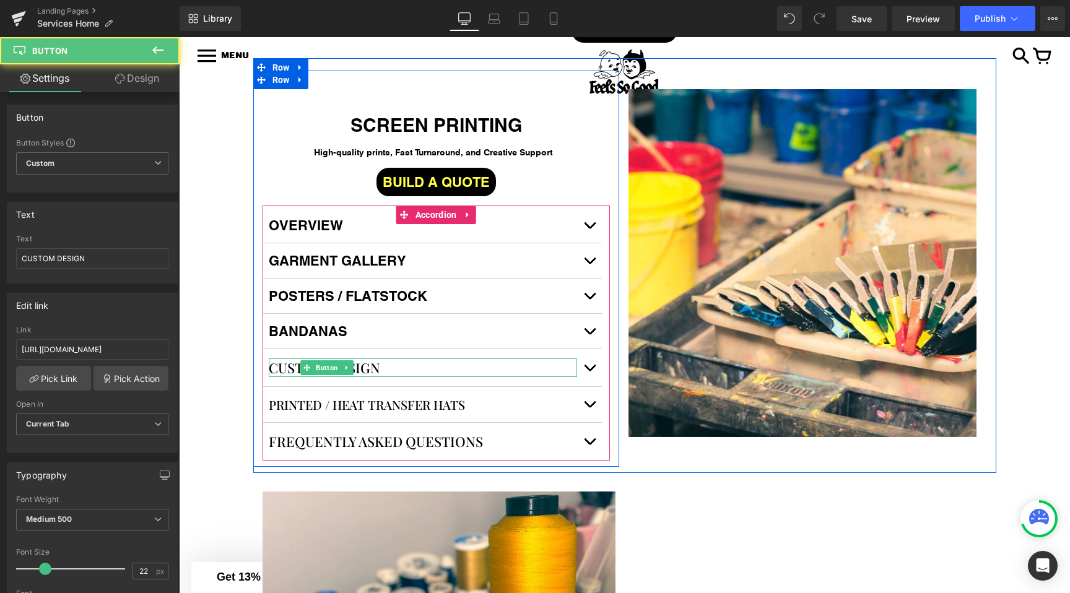
click at [355, 370] on span "CUSTOM DESIGN" at bounding box center [324, 368] width 111 height 19
click at [320, 370] on span "Button" at bounding box center [326, 367] width 27 height 15
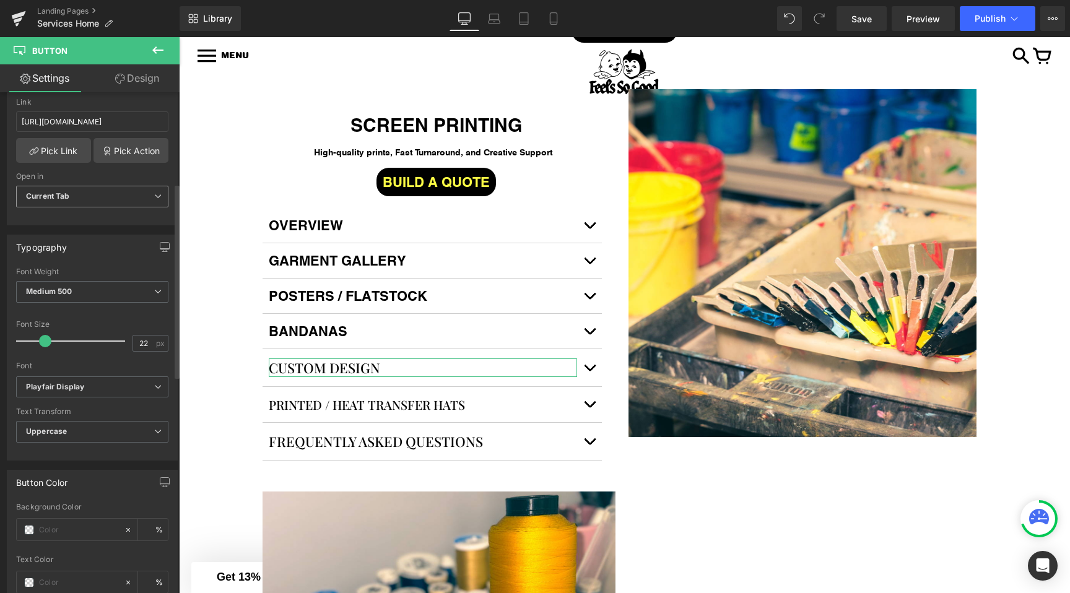
scroll to position [246, 0]
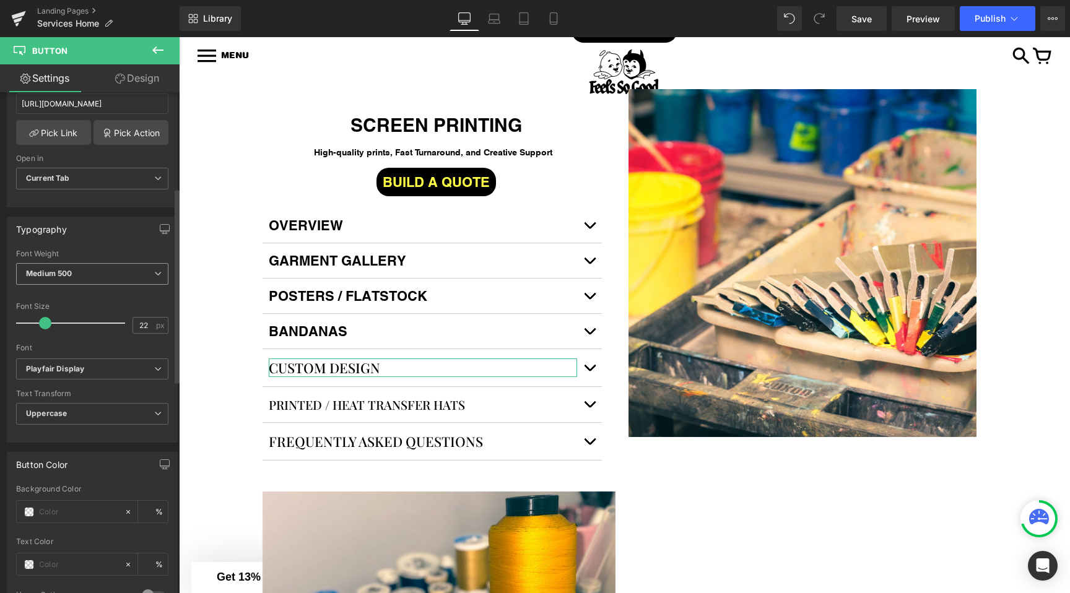
click at [61, 266] on span "Medium 500" at bounding box center [92, 274] width 152 height 22
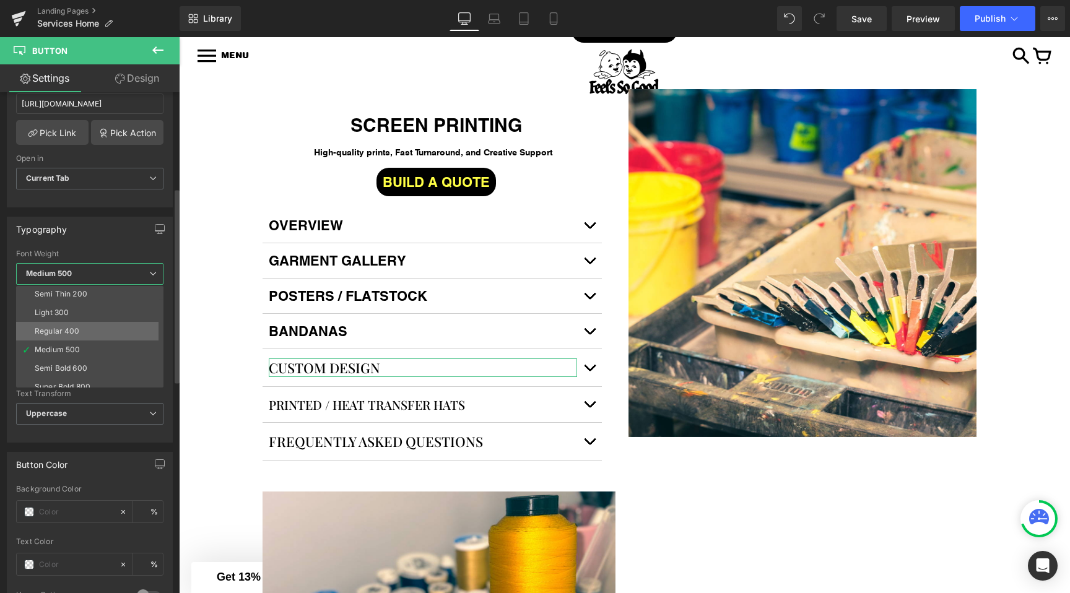
scroll to position [23, 0]
click at [69, 362] on div "Semi Bold 600" at bounding box center [61, 365] width 53 height 9
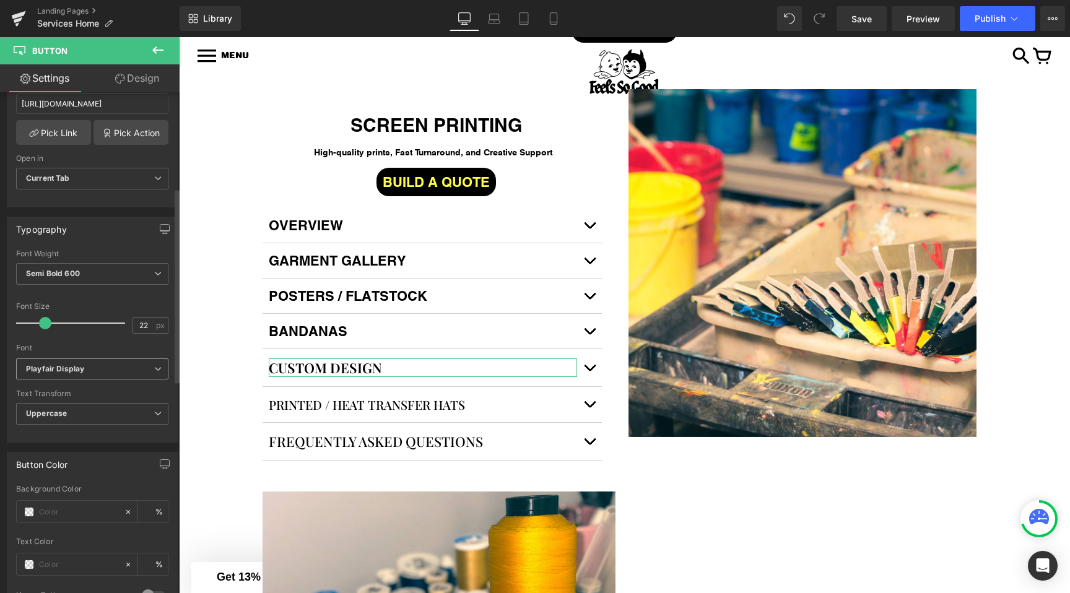
click at [77, 377] on span "Playfair Display" at bounding box center [92, 370] width 152 height 22
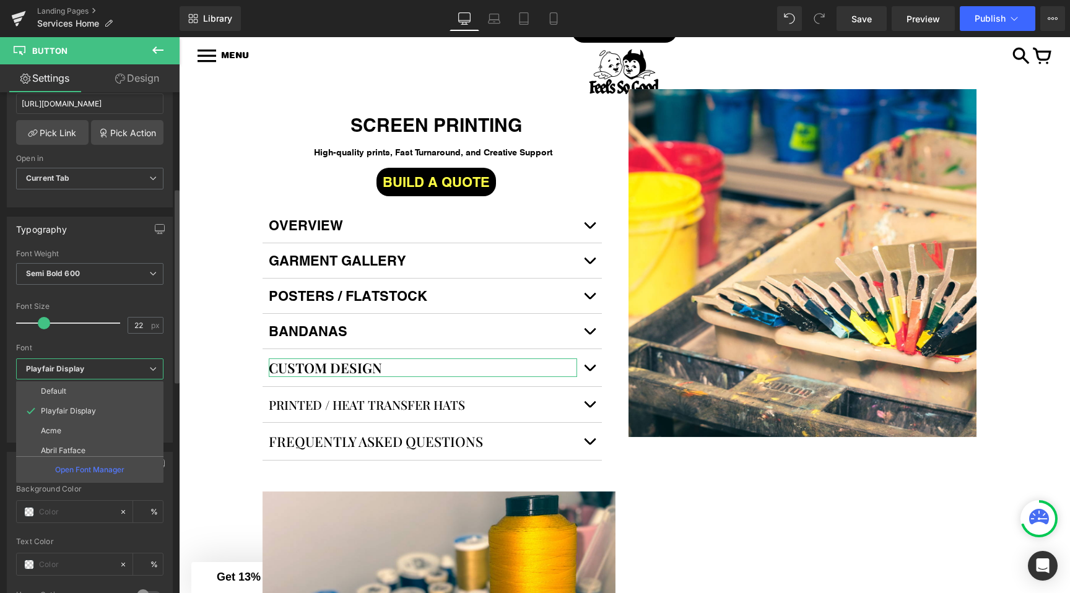
click at [79, 369] on icon "Playfair Display" at bounding box center [55, 369] width 58 height 11
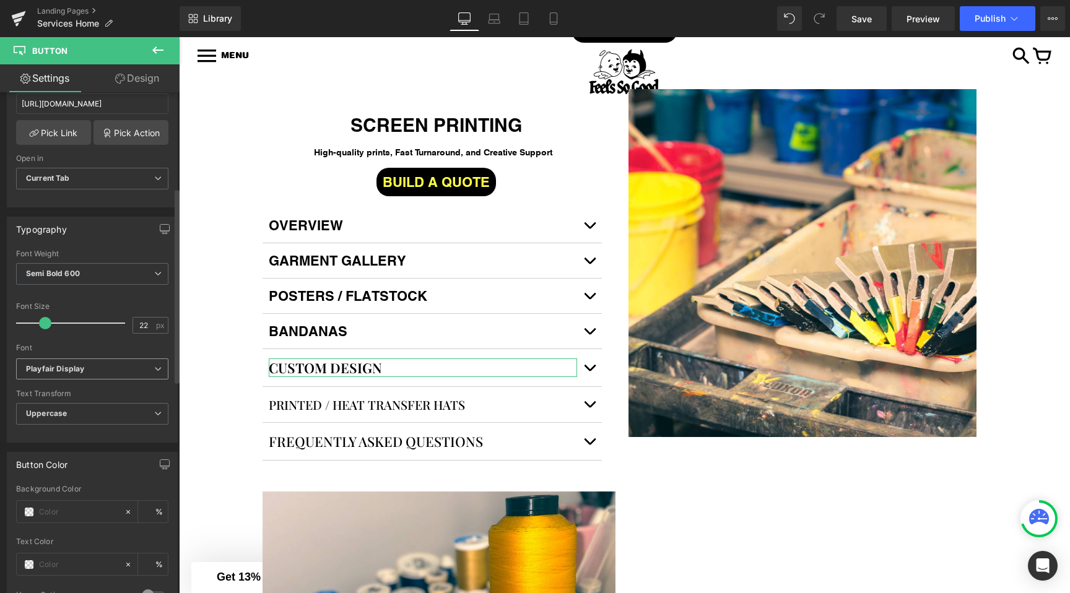
click at [79, 369] on icon "Playfair Display" at bounding box center [55, 369] width 58 height 11
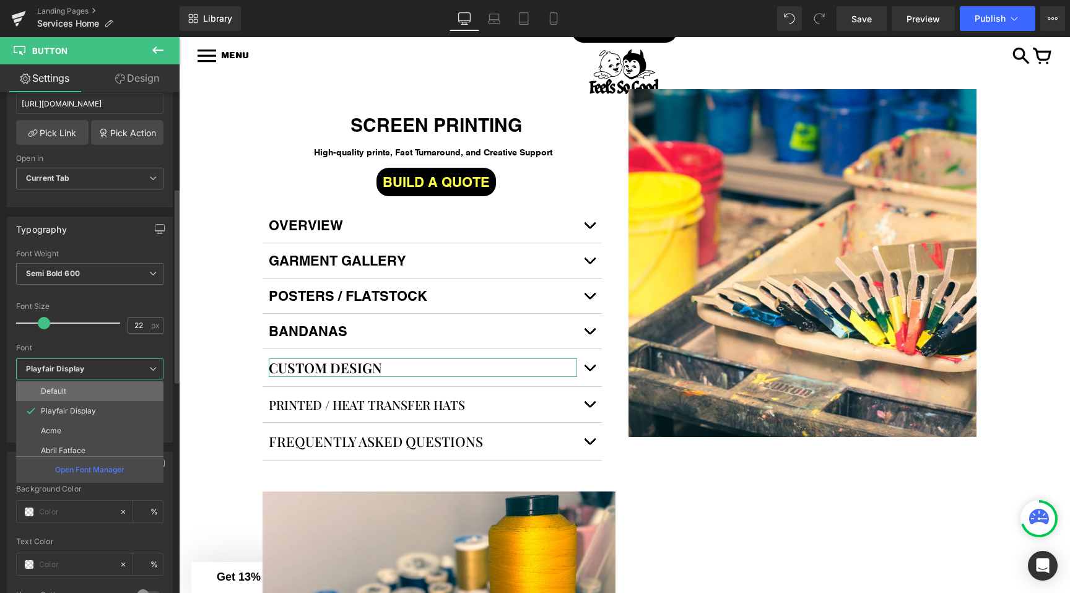
click at [64, 394] on p "Default" at bounding box center [53, 391] width 25 height 9
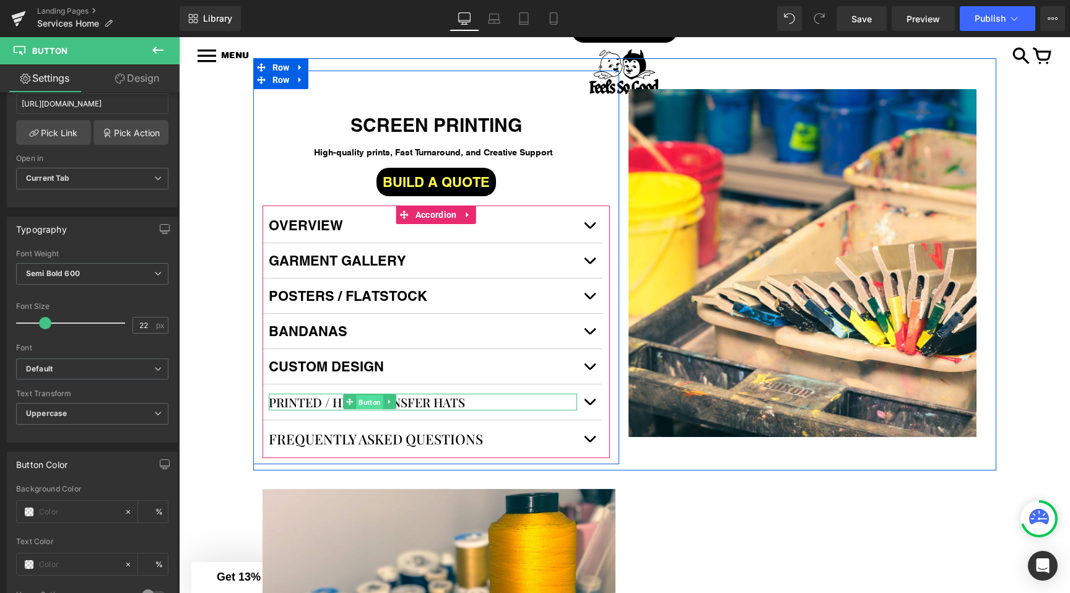
click at [370, 401] on span "Button" at bounding box center [369, 402] width 27 height 15
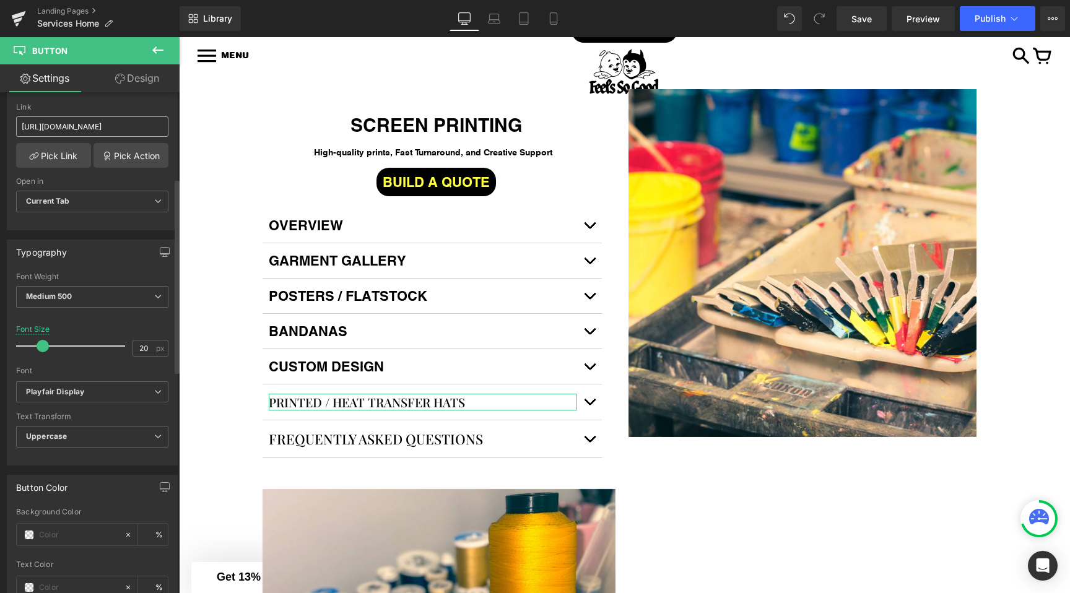
scroll to position [221, 0]
click at [78, 288] on div "Medium 500 Thin 100 Semi Thin 200 Light 300 Regular 400 Medium 500 Semi Bold 60…" at bounding box center [92, 302] width 152 height 28
click at [75, 292] on span "Medium 500" at bounding box center [92, 299] width 152 height 22
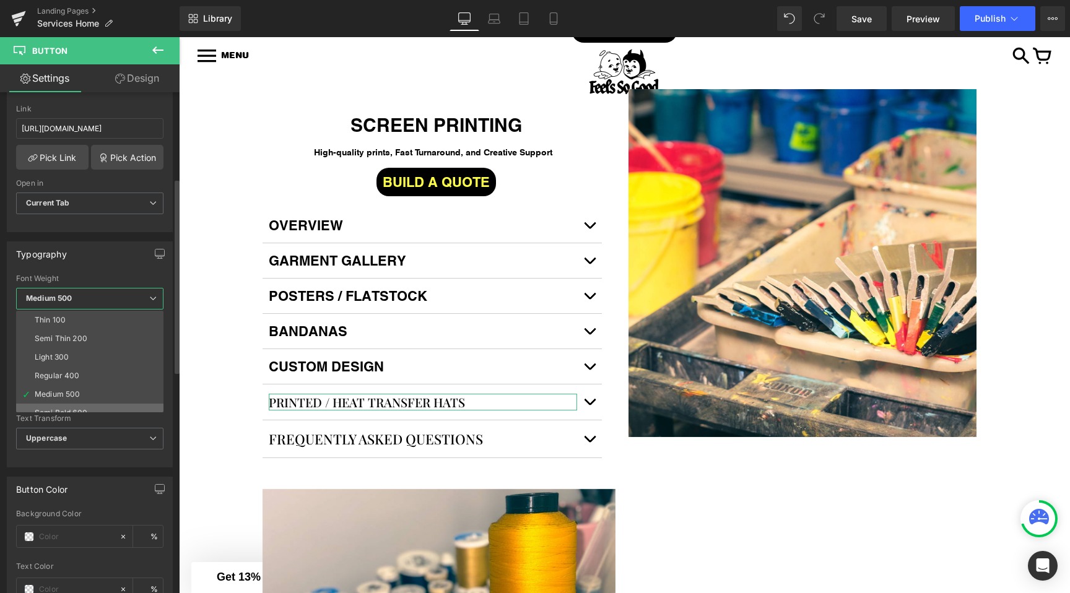
click at [65, 405] on li "Semi Bold 600" at bounding box center [92, 413] width 153 height 19
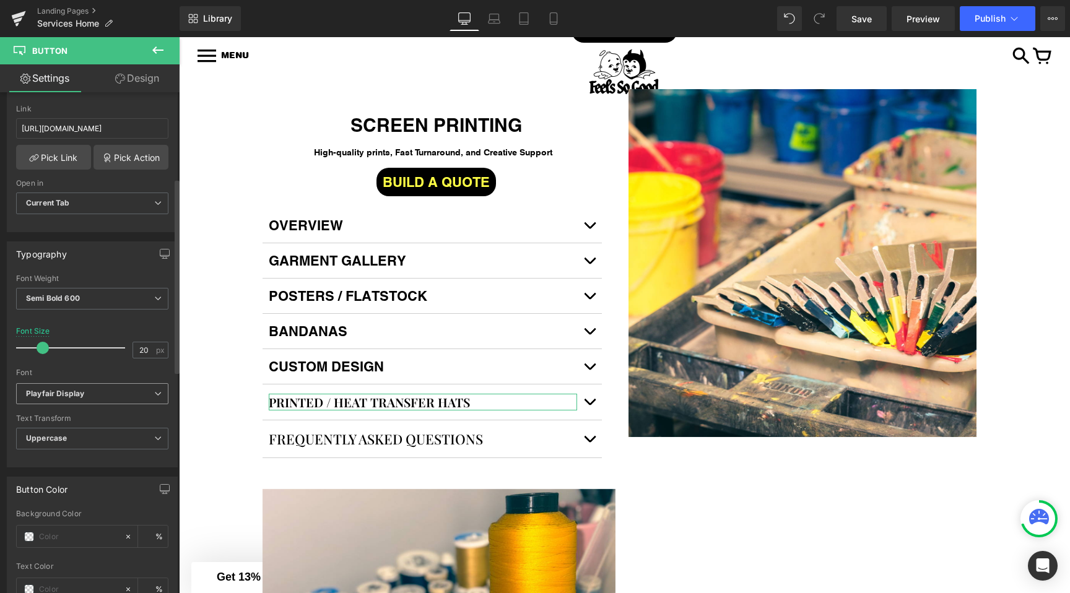
click at [50, 399] on span "Playfair Display" at bounding box center [92, 394] width 152 height 22
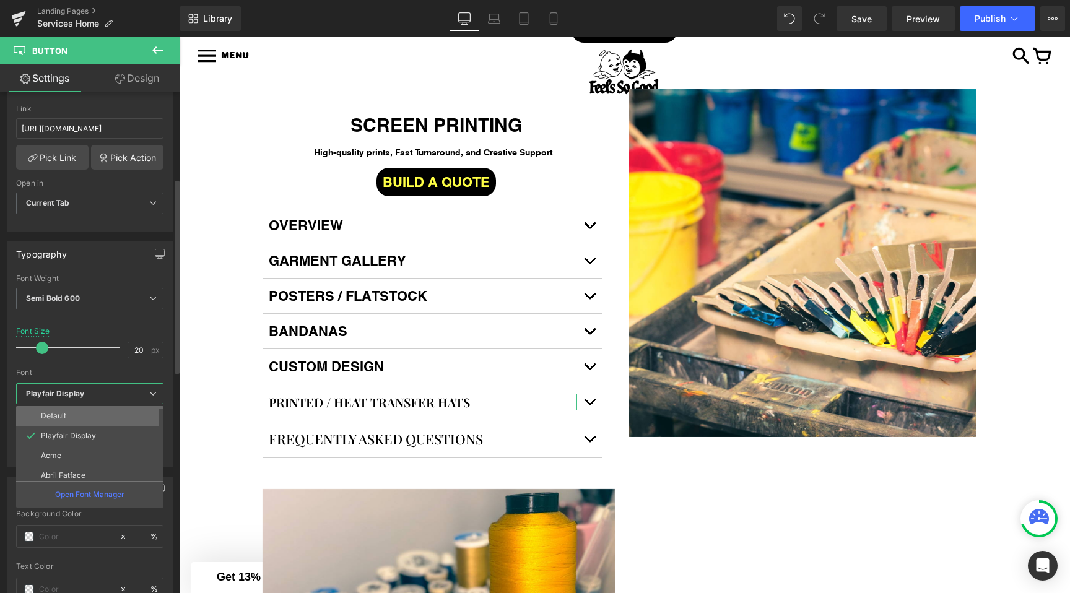
click at [69, 417] on li "Default" at bounding box center [92, 416] width 153 height 20
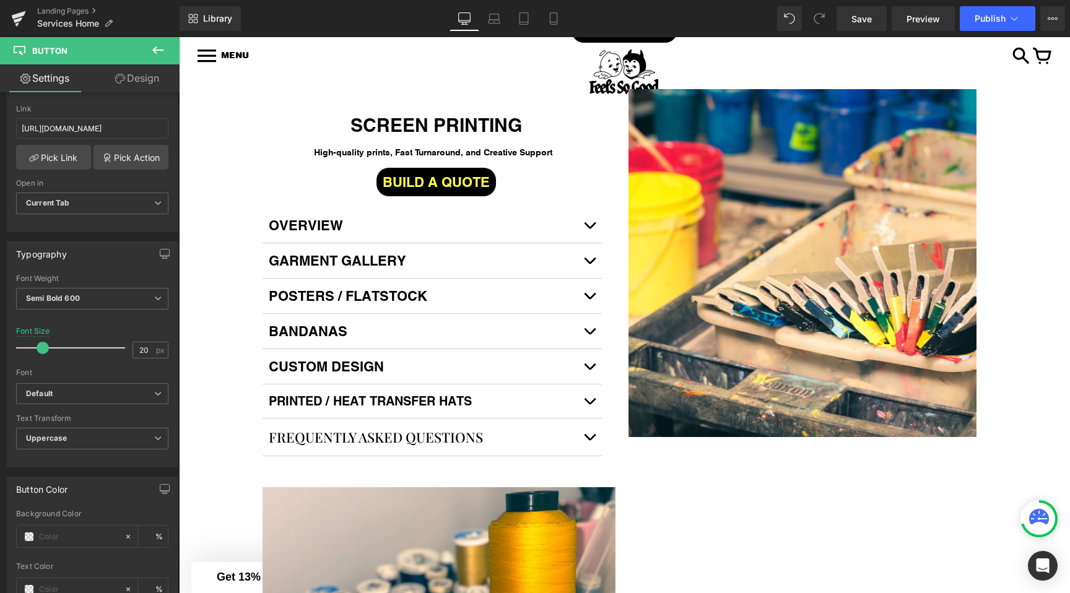
click at [305, 438] on span "FREQUENTLY ASKED QUESTIONS" at bounding box center [376, 437] width 214 height 19
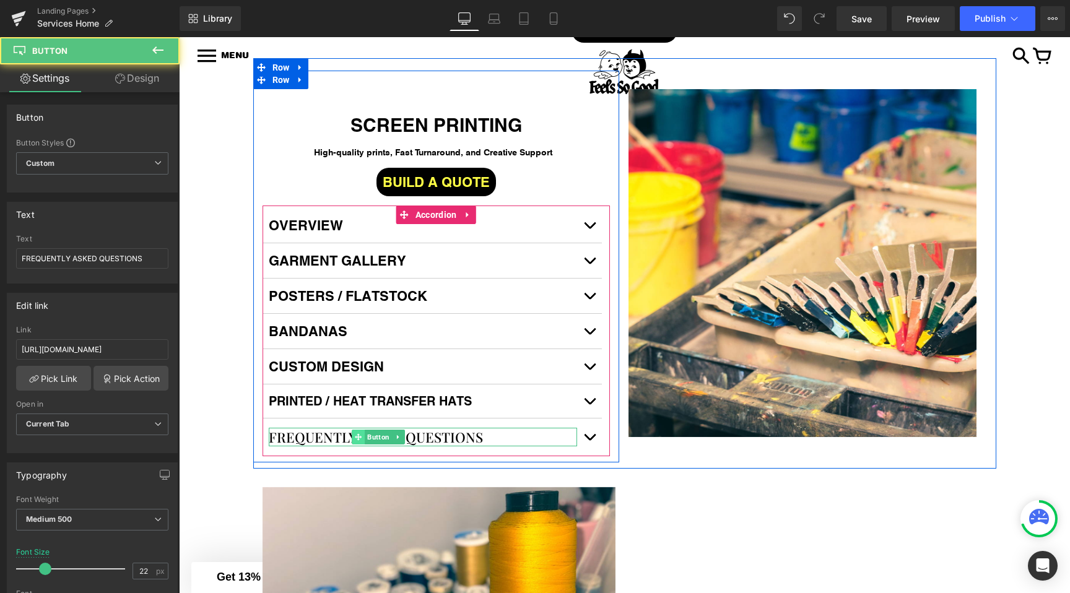
click at [360, 440] on icon at bounding box center [358, 436] width 7 height 7
click at [371, 442] on span "Button" at bounding box center [378, 437] width 27 height 15
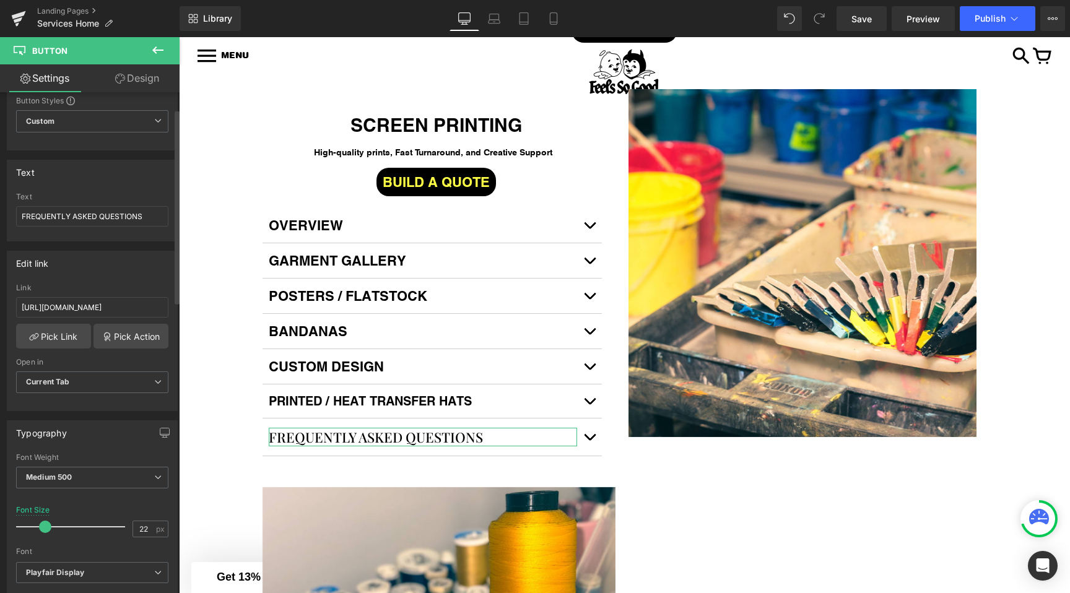
scroll to position [43, 0]
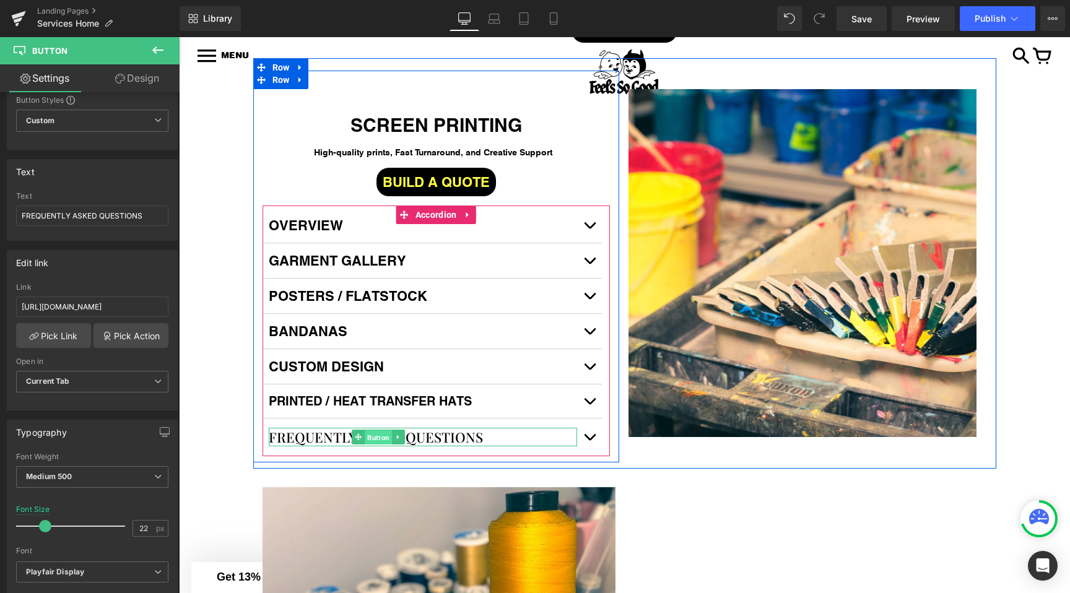
click at [380, 442] on span "Button" at bounding box center [378, 437] width 27 height 15
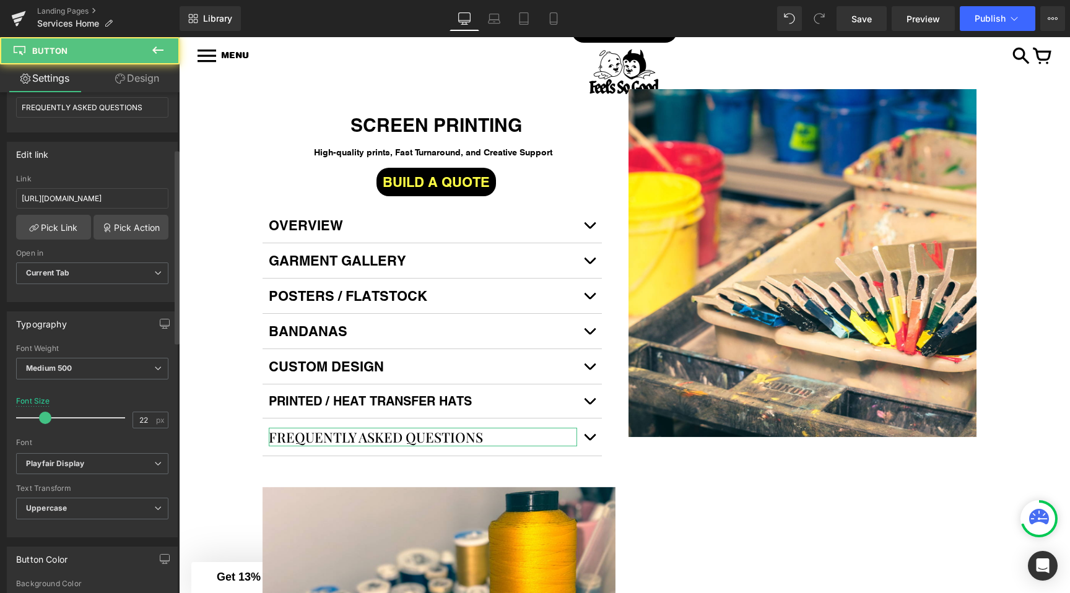
scroll to position [172, 0]
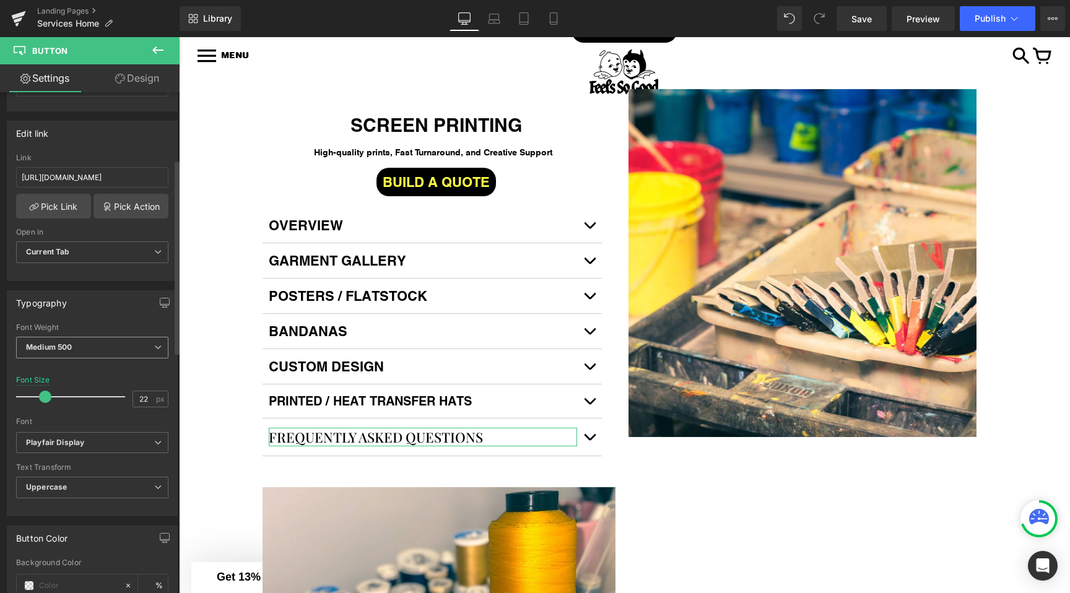
click at [64, 337] on span "Medium 500" at bounding box center [92, 348] width 152 height 22
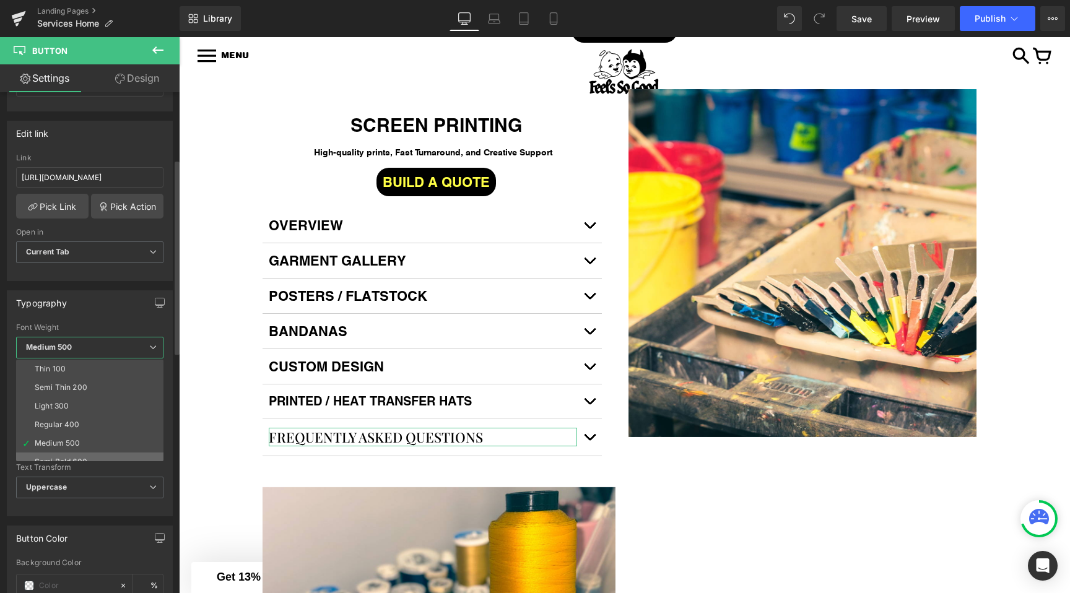
click at [56, 453] on li "Semi Bold 600" at bounding box center [92, 462] width 153 height 19
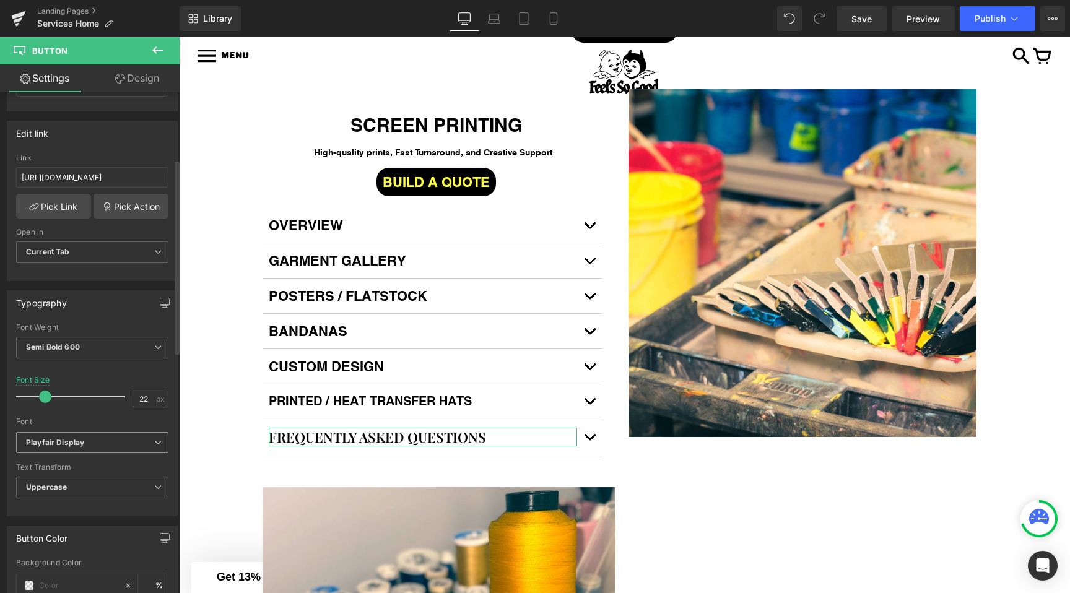
click at [54, 443] on icon "Playfair Display" at bounding box center [55, 443] width 58 height 11
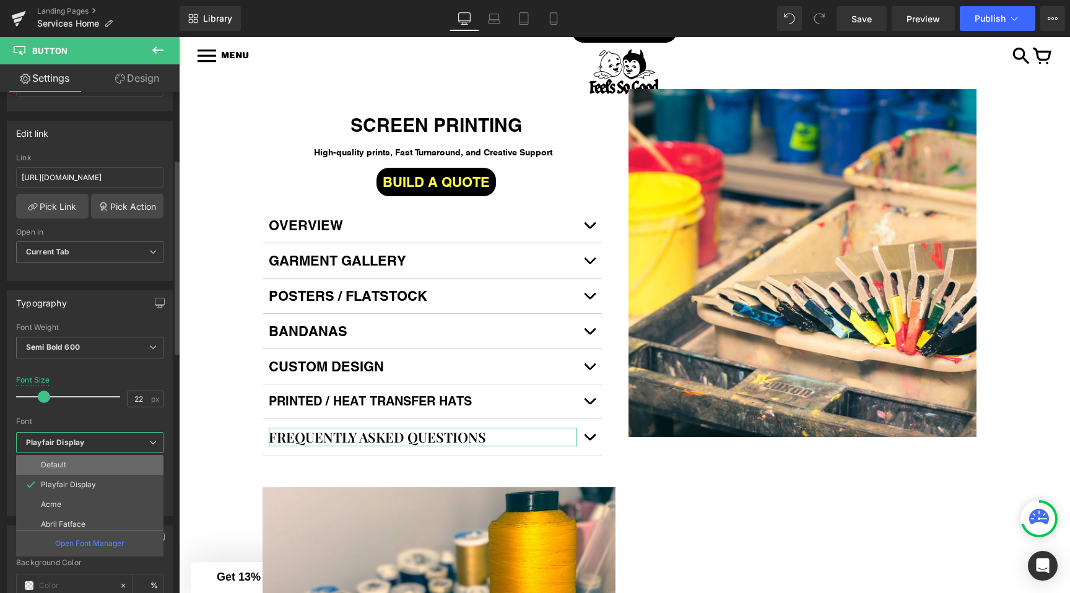
click at [70, 461] on li "Default" at bounding box center [92, 465] width 153 height 20
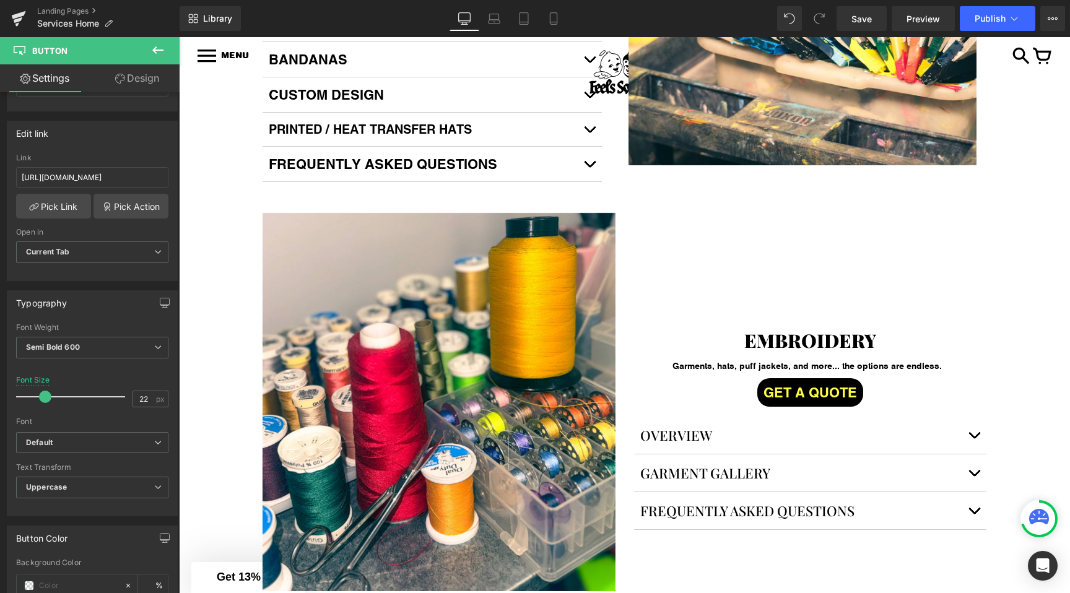
scroll to position [1097, 0]
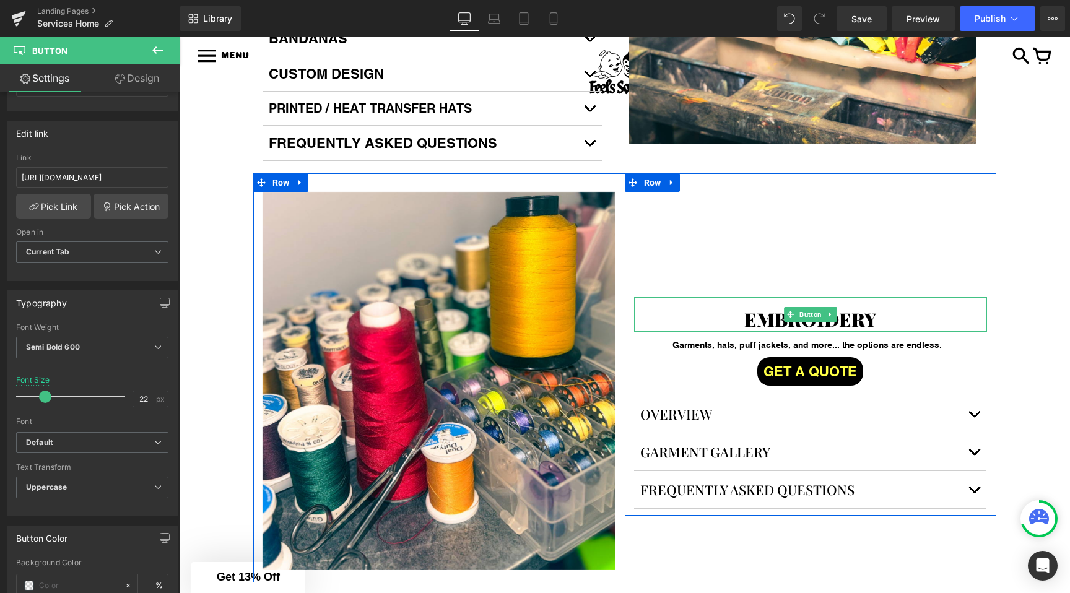
click at [798, 328] on span "EMBROIDERY" at bounding box center [810, 319] width 132 height 25
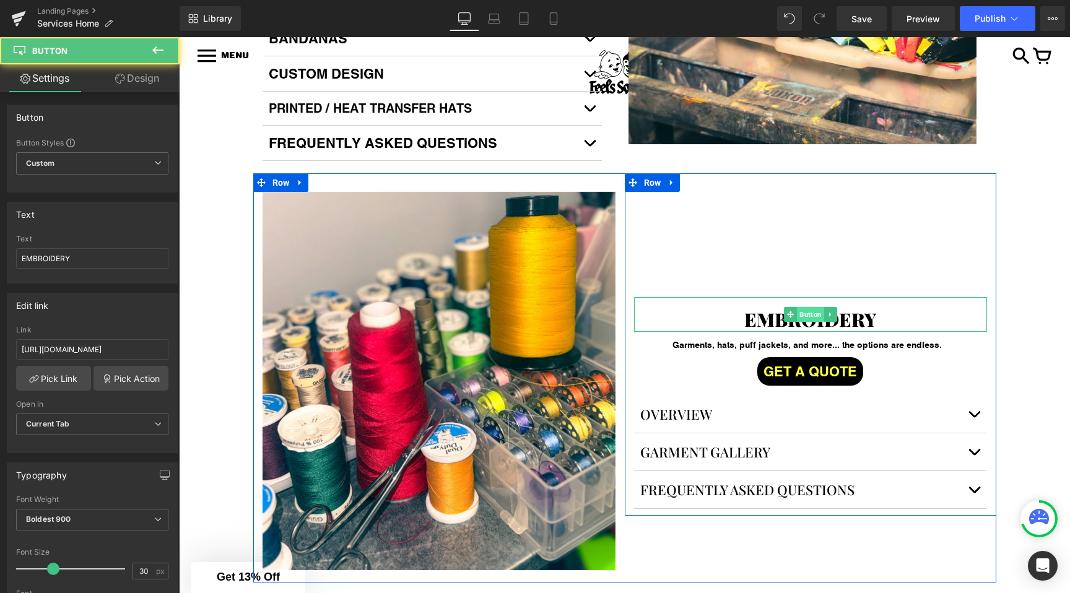
click at [799, 320] on span "Button" at bounding box center [810, 314] width 27 height 15
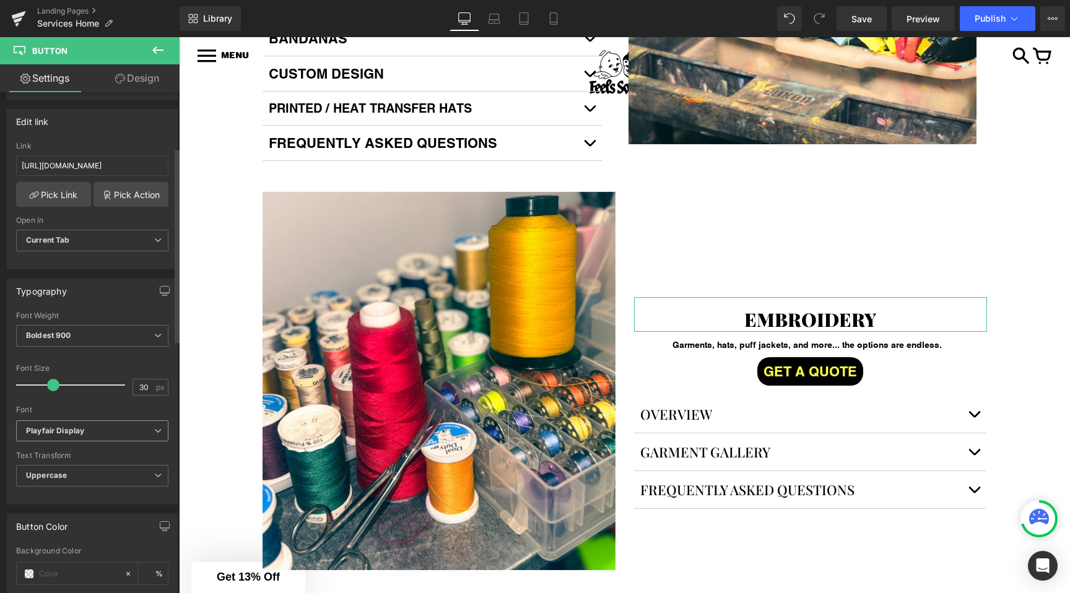
scroll to position [189, 0]
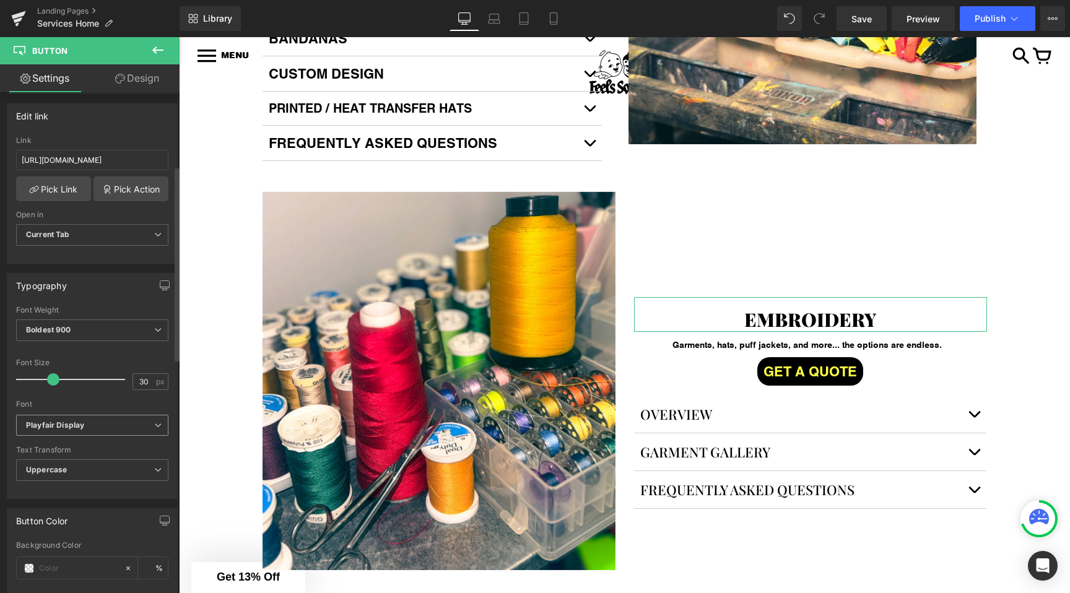
click at [51, 428] on icon "Playfair Display" at bounding box center [55, 425] width 58 height 11
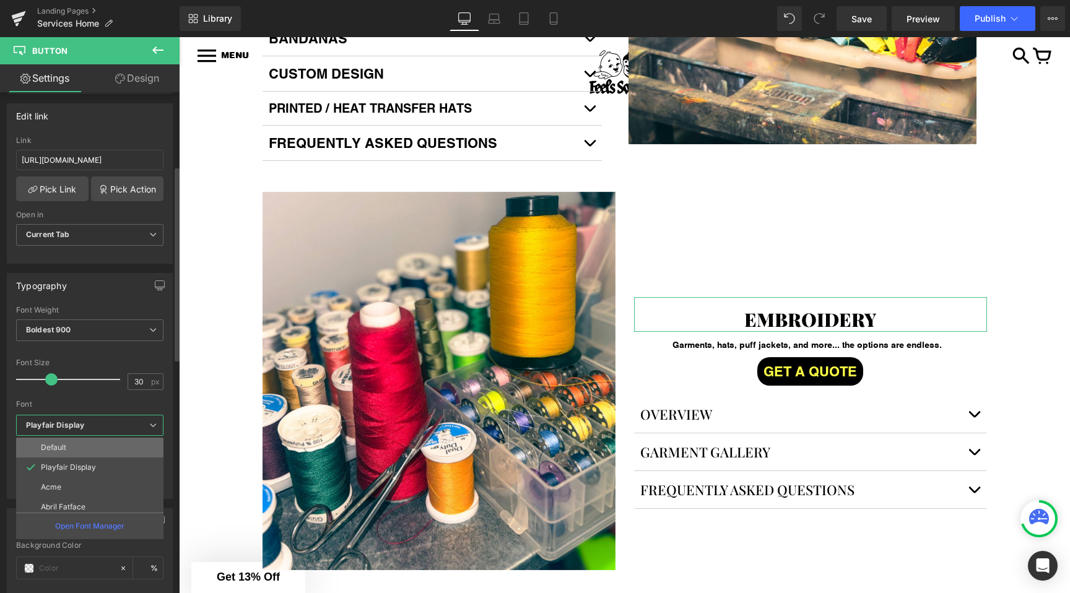
click at [51, 451] on p "Default" at bounding box center [53, 447] width 25 height 9
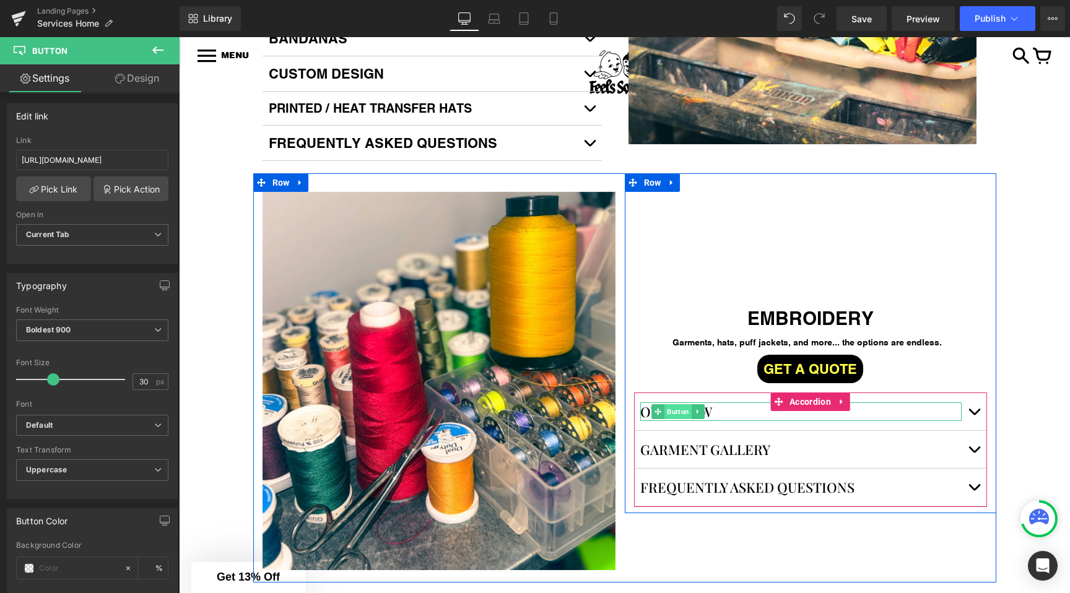
click at [676, 417] on span "Button" at bounding box center [678, 411] width 27 height 15
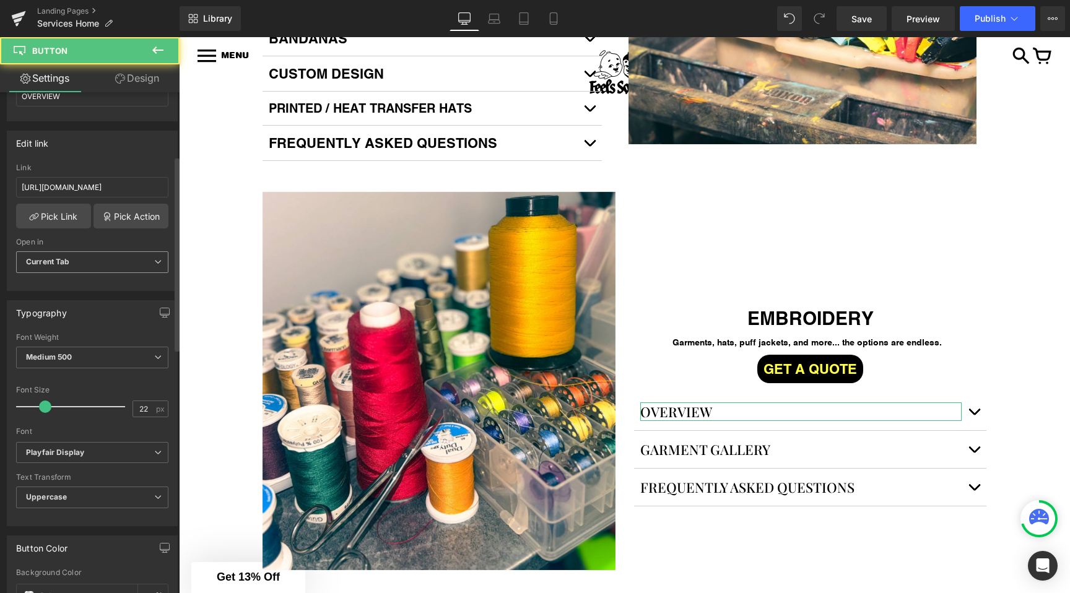
scroll to position [178, 0]
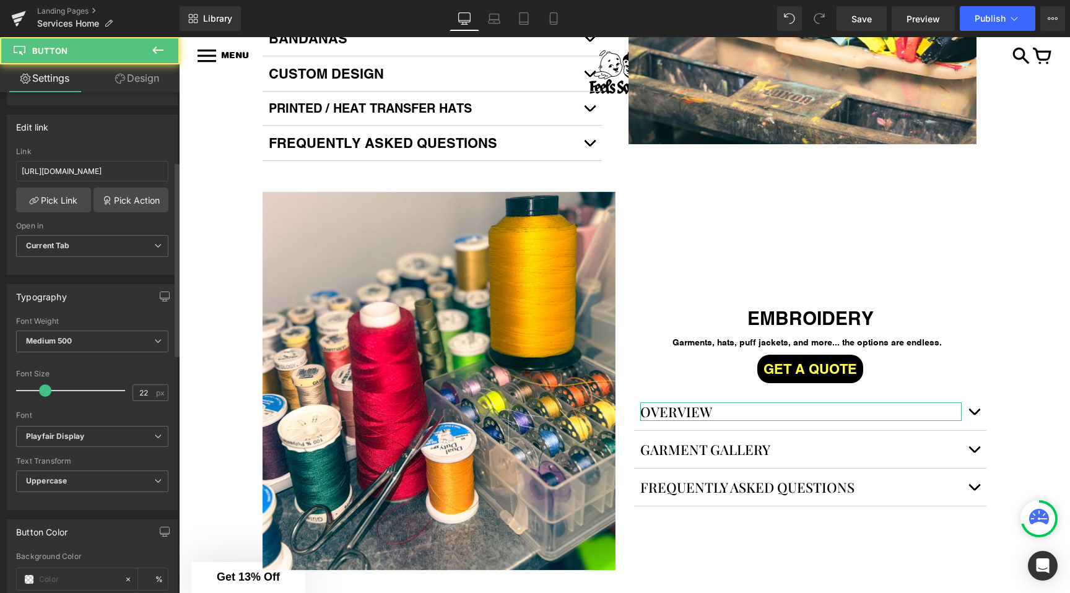
click at [84, 329] on div "Font Weight Medium 500 Thin 100 Semi Thin 200 Light 300 Regular 400 Medium 500 …" at bounding box center [92, 342] width 152 height 50
click at [79, 333] on span "Medium 500" at bounding box center [92, 342] width 152 height 22
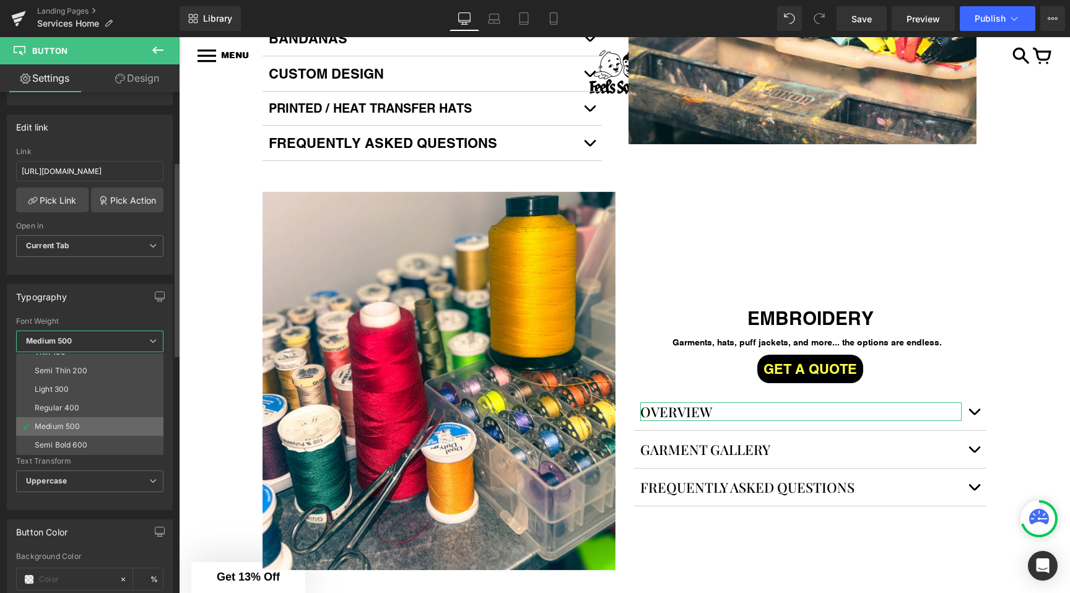
scroll to position [18, 0]
click at [64, 437] on div "Semi Bold 600" at bounding box center [61, 437] width 53 height 9
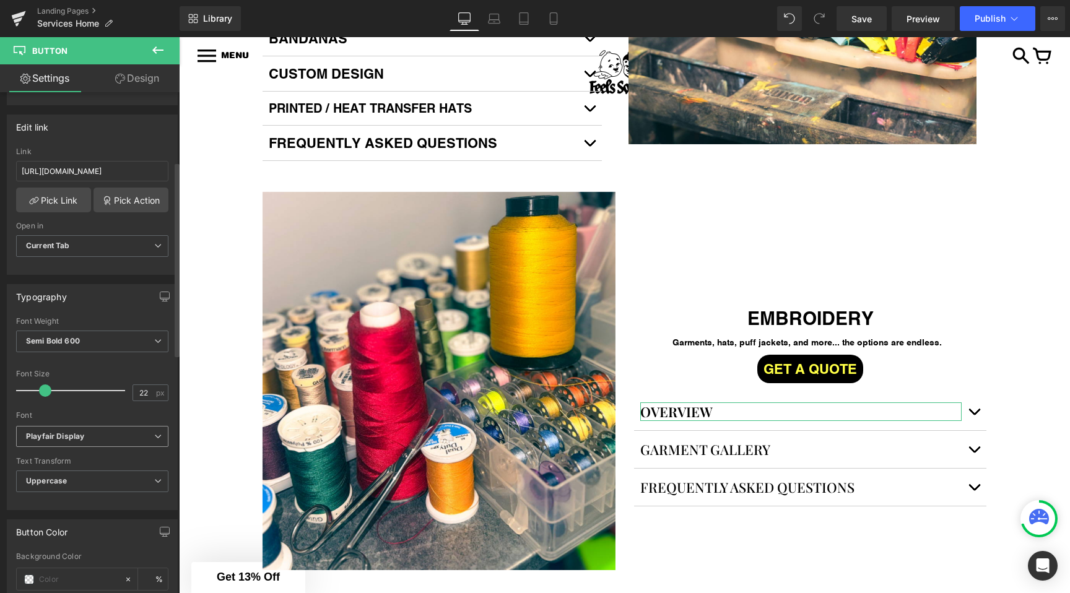
click at [45, 445] on span "Playfair Display" at bounding box center [92, 437] width 152 height 22
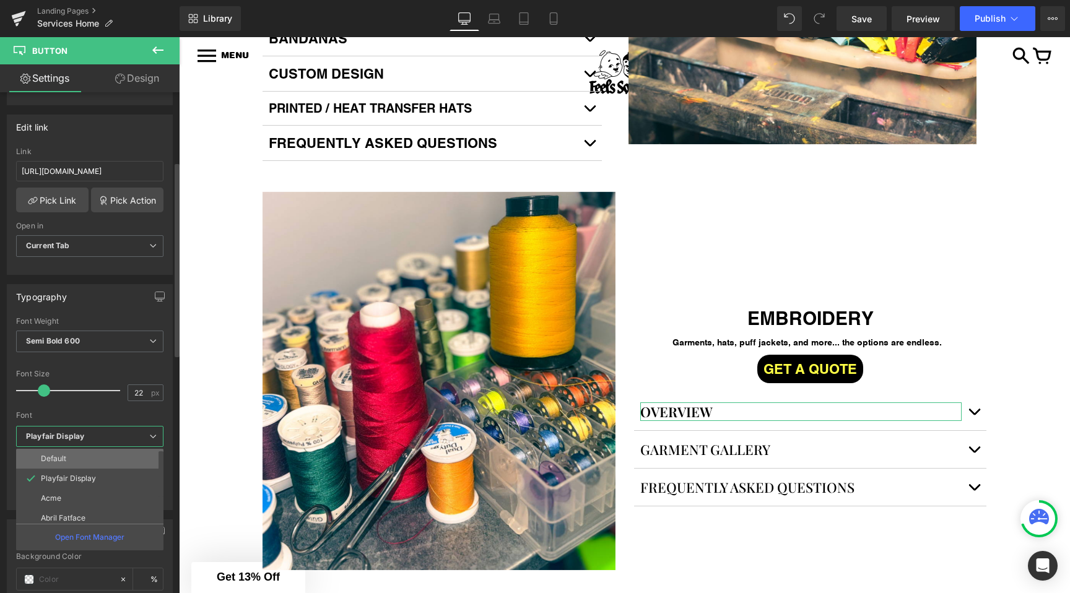
click at [76, 458] on li "Default" at bounding box center [92, 459] width 153 height 20
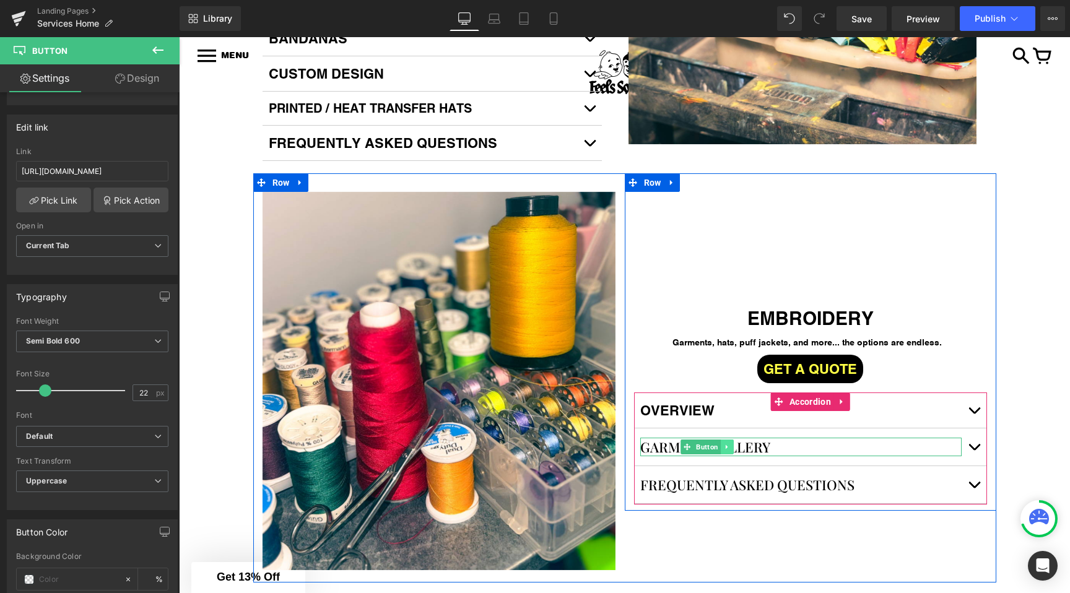
click at [731, 455] on link at bounding box center [727, 447] width 13 height 15
click at [687, 455] on link "Button" at bounding box center [681, 447] width 40 height 15
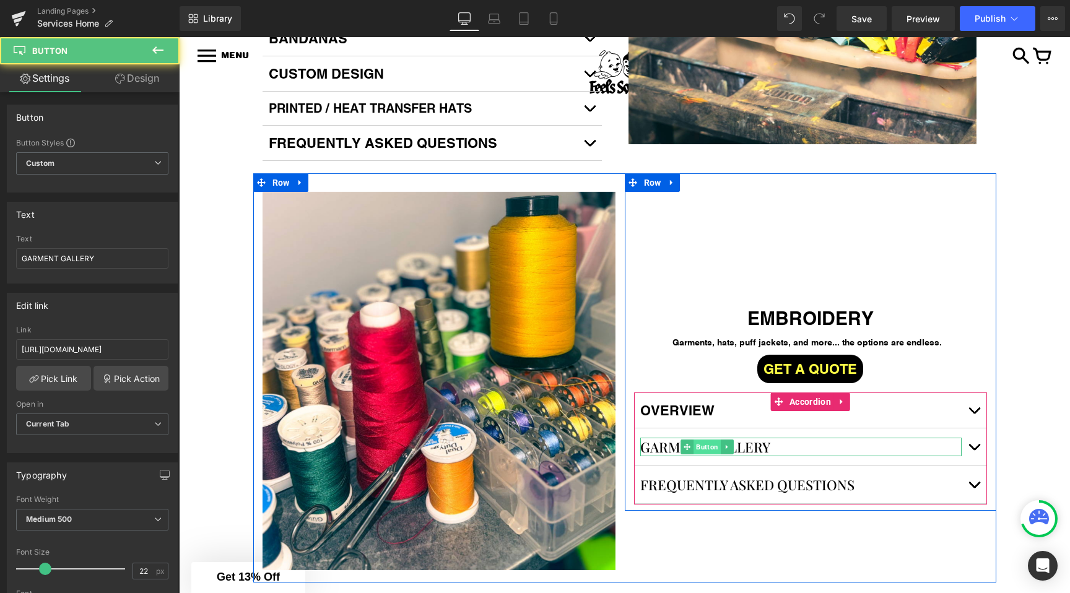
click at [705, 455] on span "Button" at bounding box center [707, 447] width 27 height 15
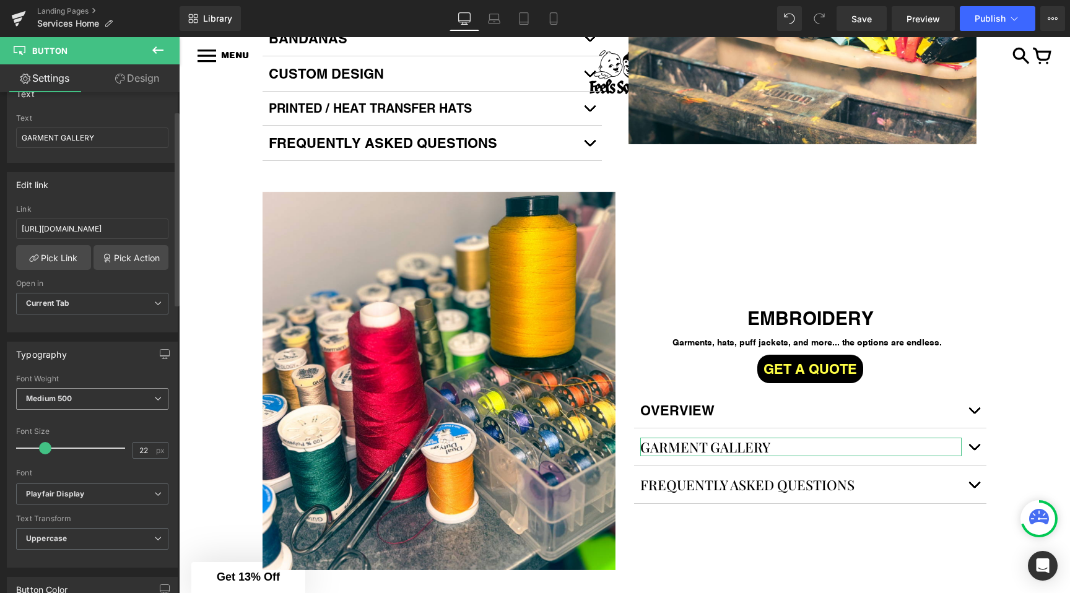
scroll to position [162, 0]
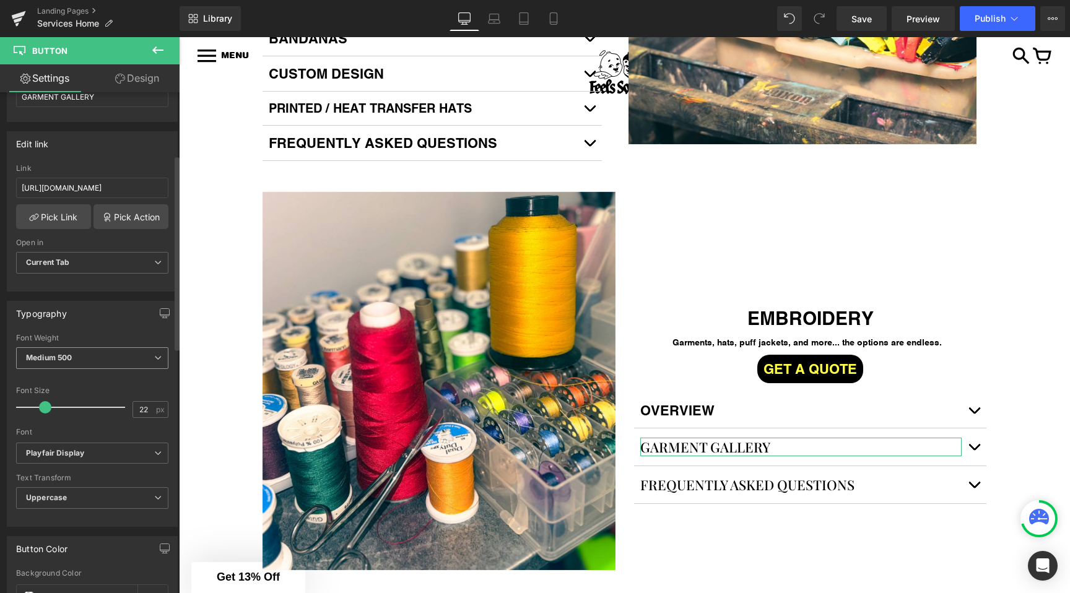
click at [64, 347] on span "Medium 500" at bounding box center [92, 358] width 152 height 22
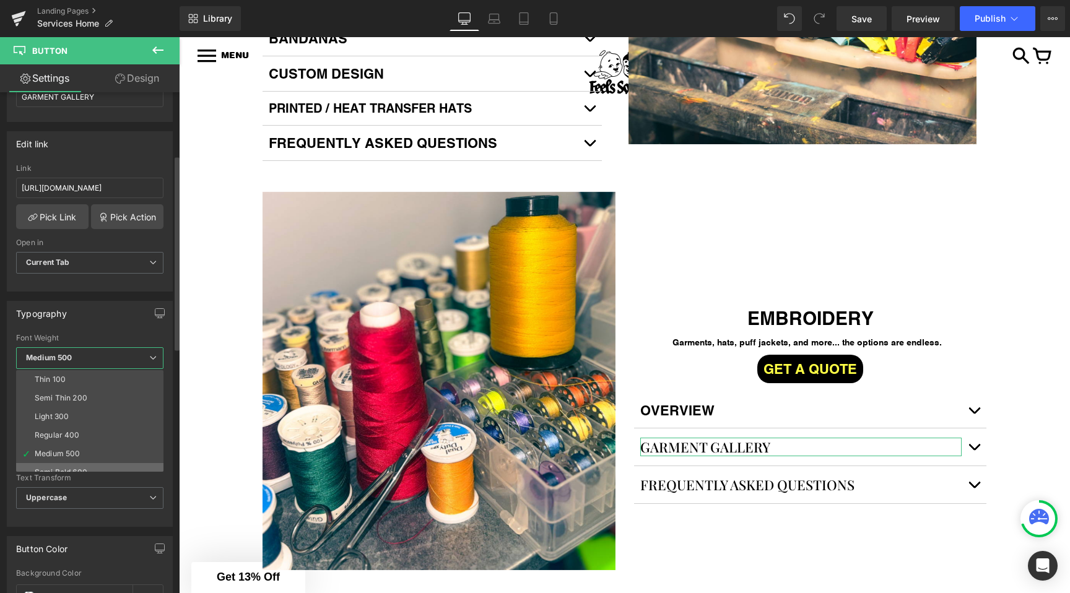
click at [40, 463] on li "Semi Bold 600" at bounding box center [92, 472] width 153 height 19
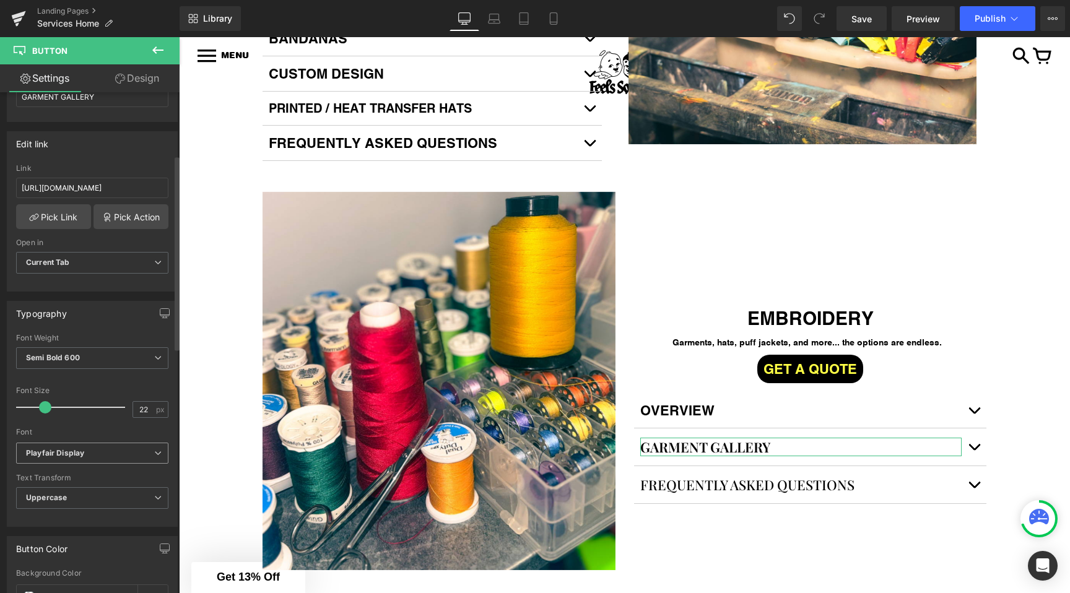
click at [43, 459] on span "Playfair Display" at bounding box center [92, 454] width 152 height 22
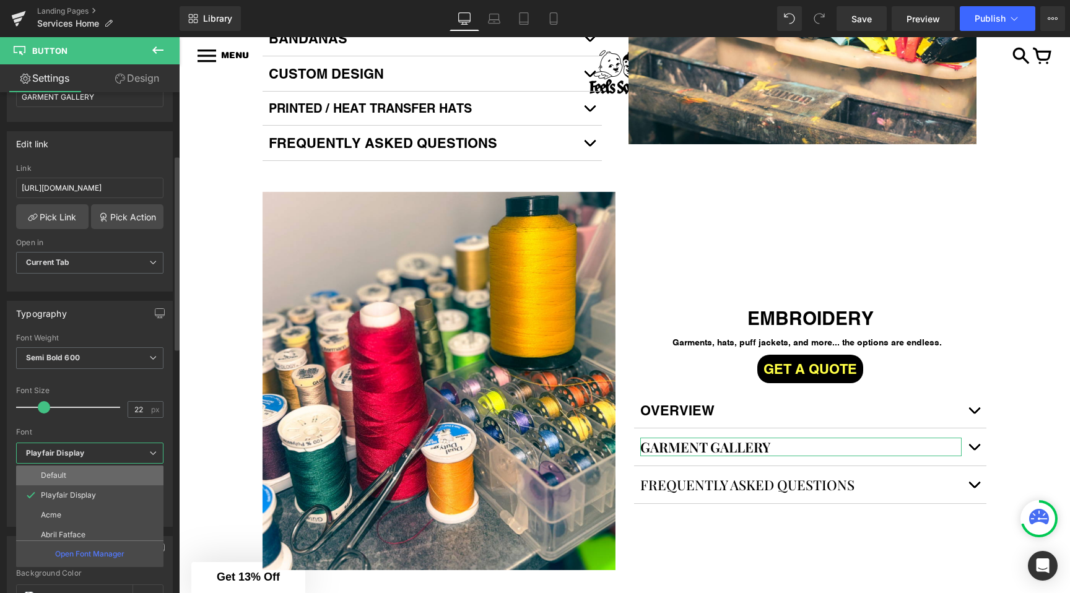
click at [61, 476] on p "Default" at bounding box center [53, 475] width 25 height 9
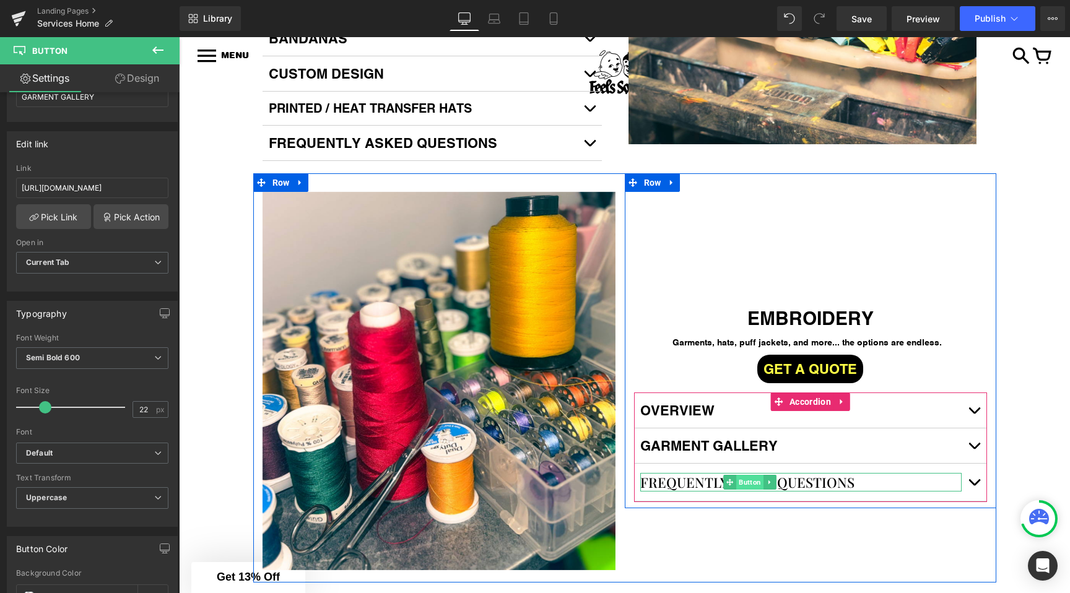
click at [738, 490] on span "Button" at bounding box center [749, 482] width 27 height 15
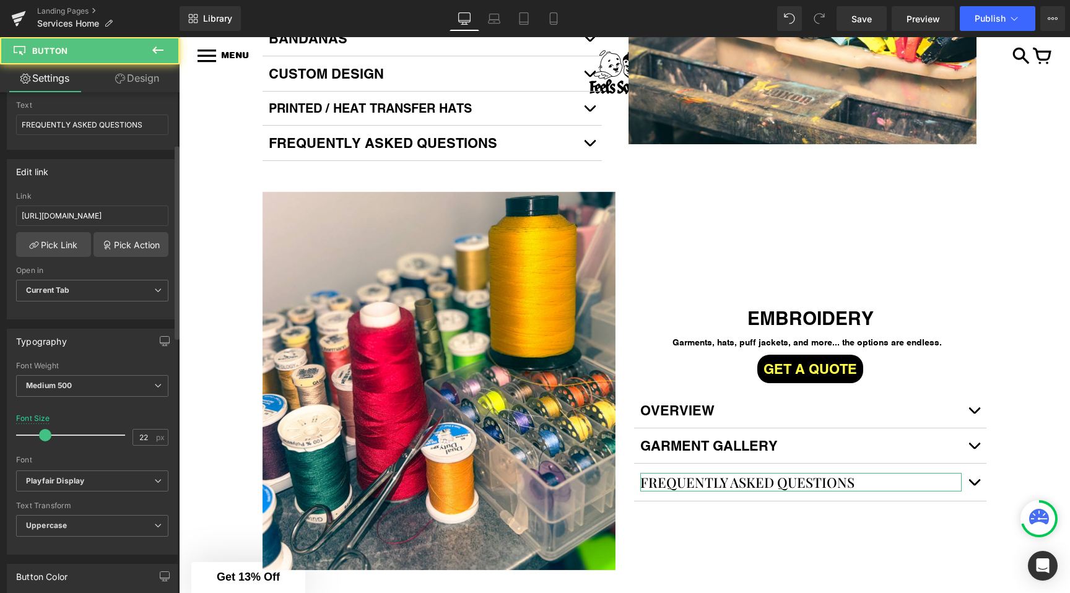
scroll to position [133, 0]
click at [45, 381] on b "Medium 500" at bounding box center [49, 385] width 46 height 9
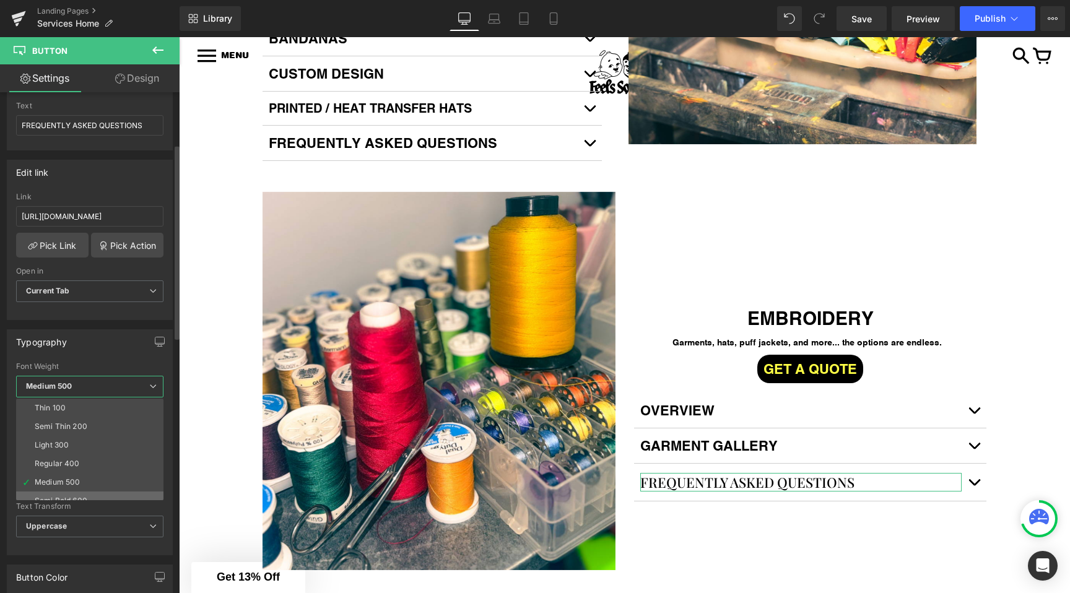
click at [54, 493] on li "Semi Bold 600" at bounding box center [92, 501] width 153 height 19
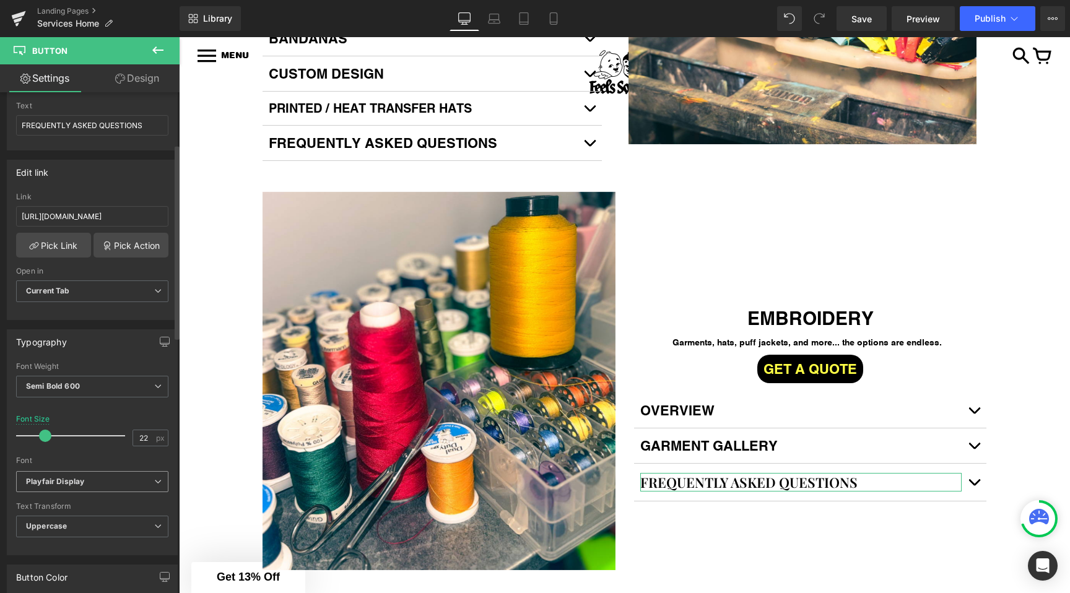
click at [43, 488] on span "Playfair Display" at bounding box center [92, 482] width 152 height 22
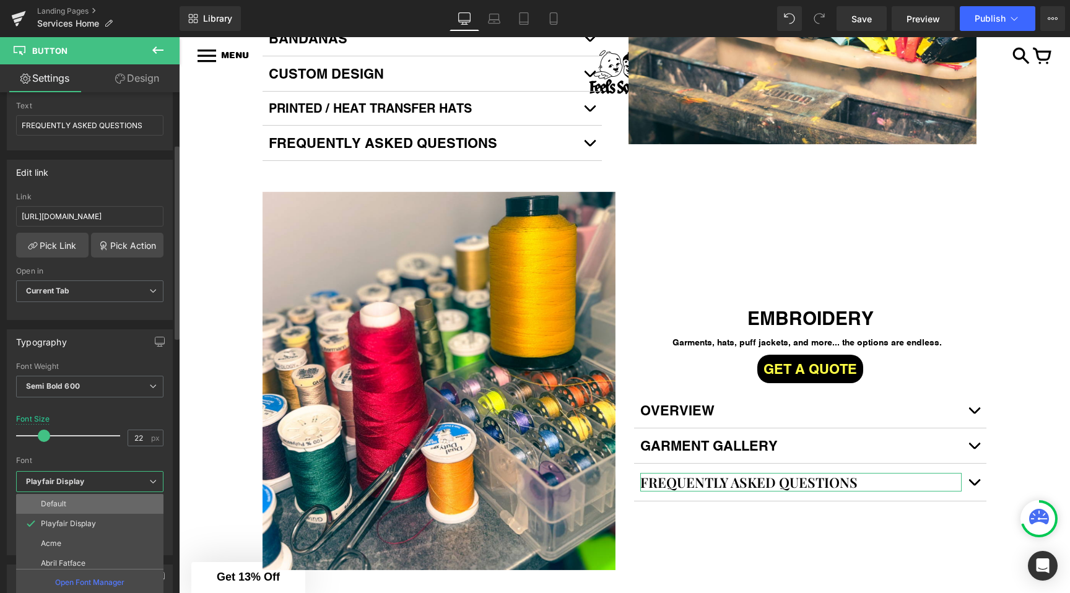
click at [50, 507] on p "Default" at bounding box center [53, 504] width 25 height 9
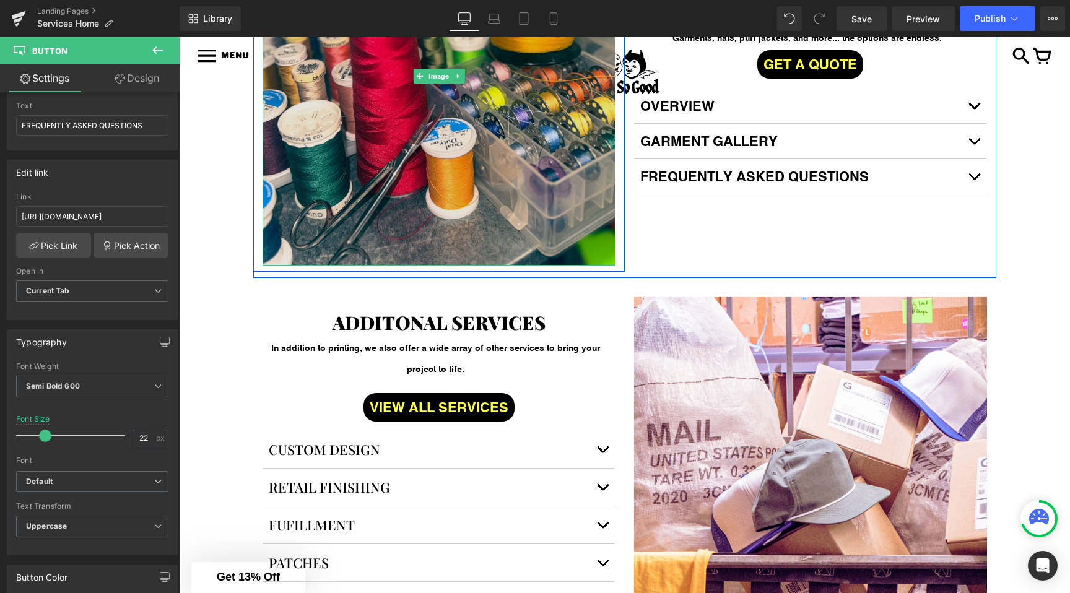
scroll to position [1406, 0]
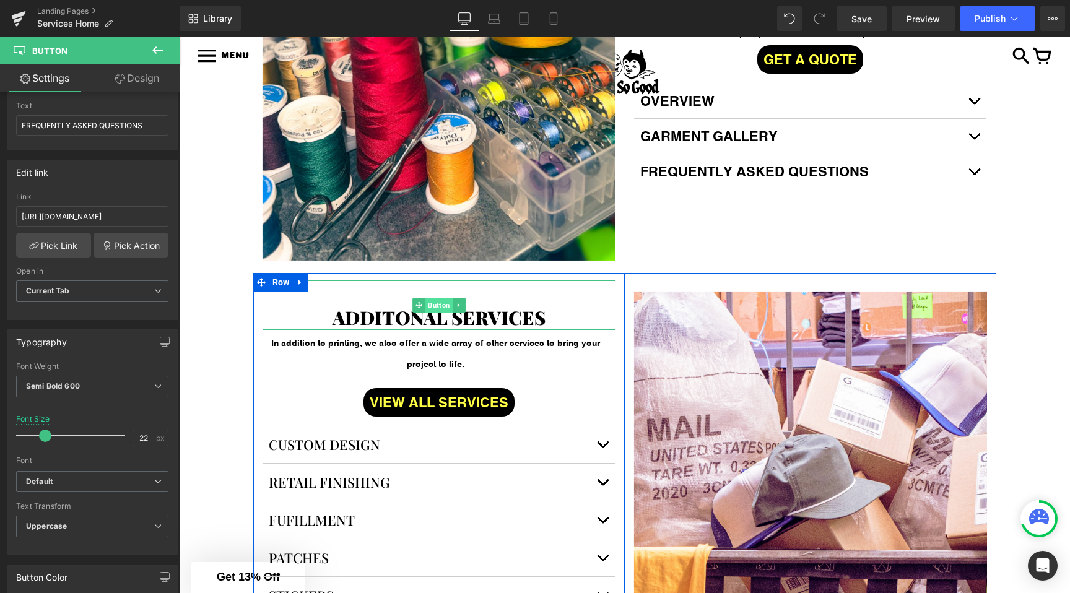
click at [436, 313] on span "Button" at bounding box center [438, 305] width 27 height 15
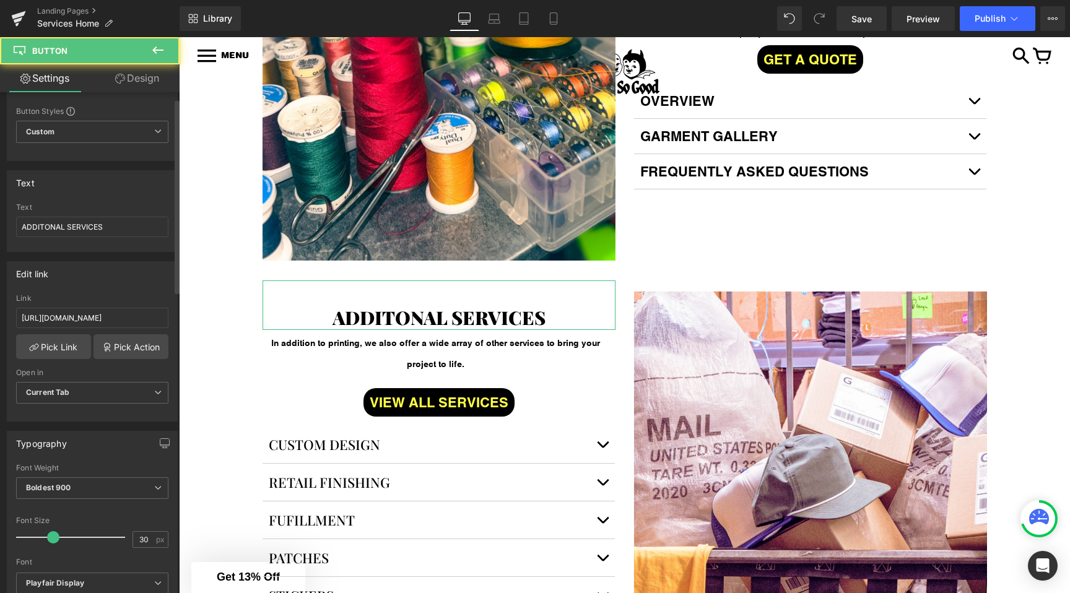
scroll to position [37, 0]
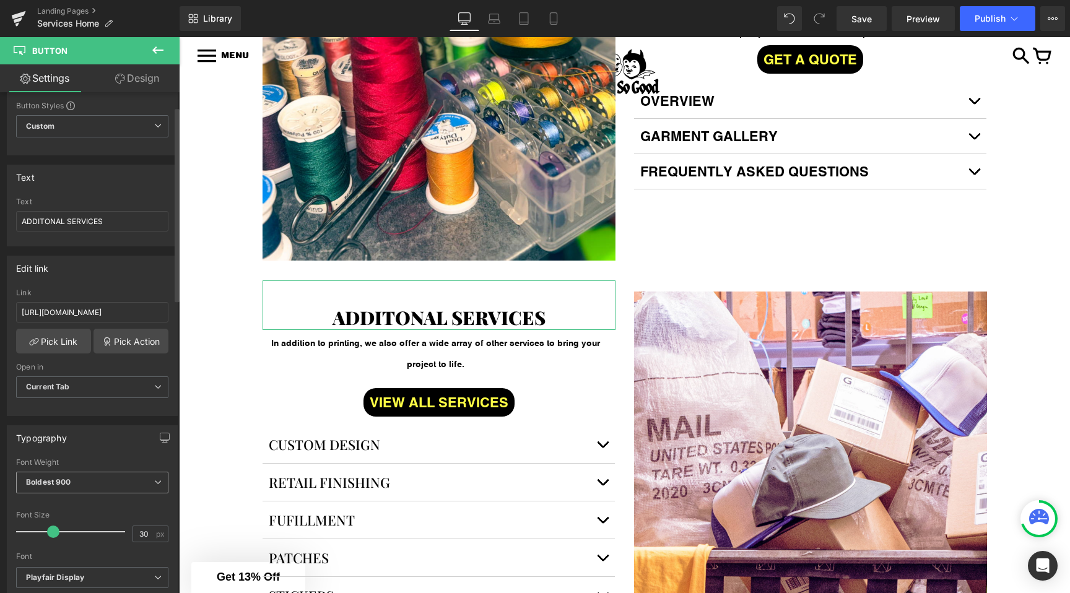
click at [52, 489] on span "Boldest 900" at bounding box center [92, 483] width 152 height 22
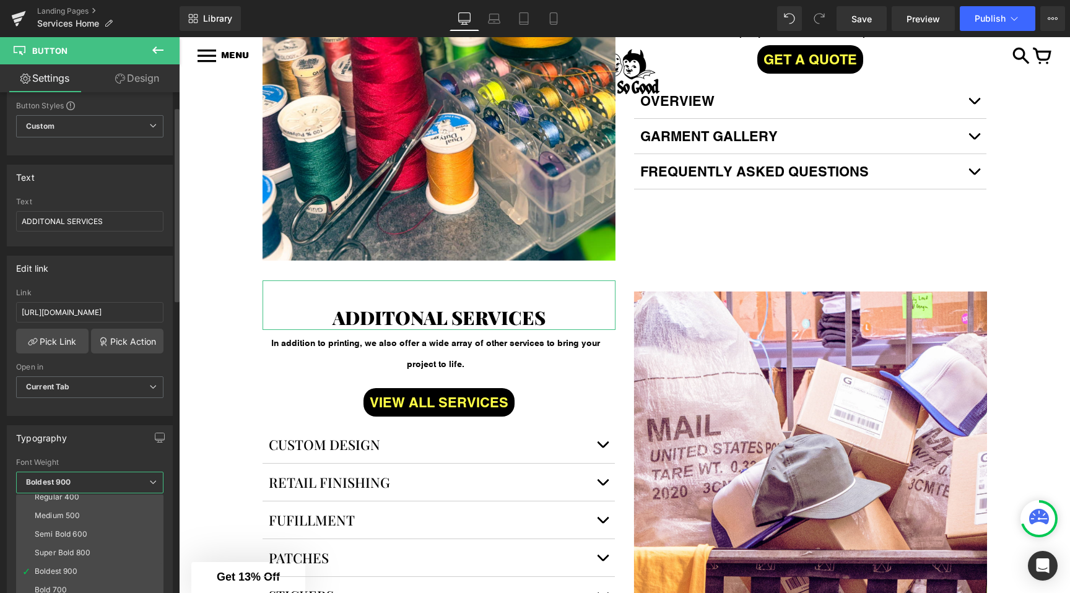
scroll to position [64, 0]
click at [77, 445] on div "Typography" at bounding box center [89, 438] width 165 height 24
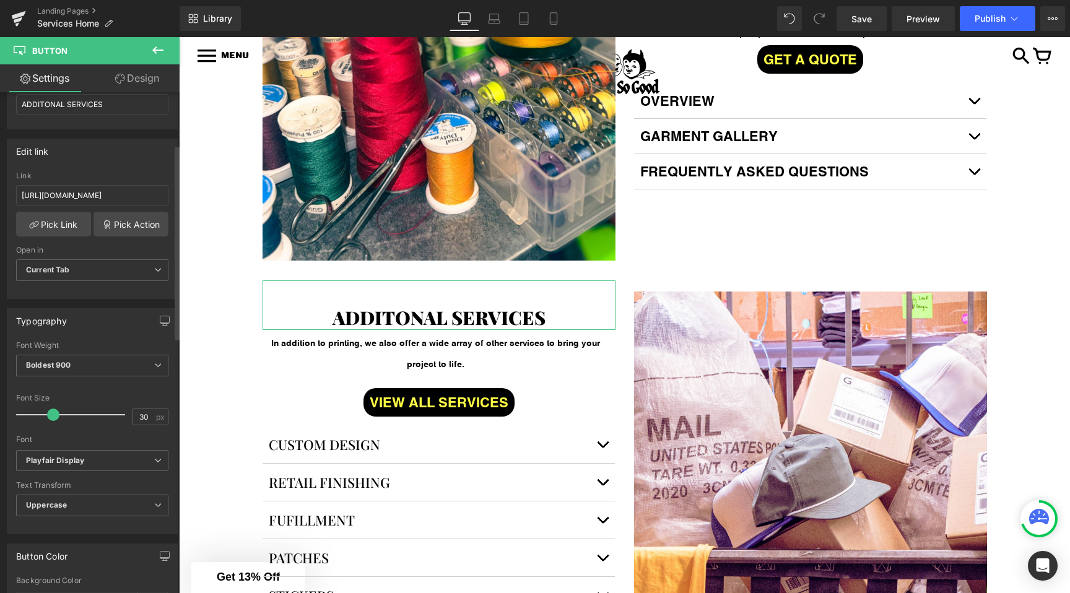
scroll to position [154, 0]
click at [76, 366] on span "Boldest 900" at bounding box center [92, 366] width 152 height 22
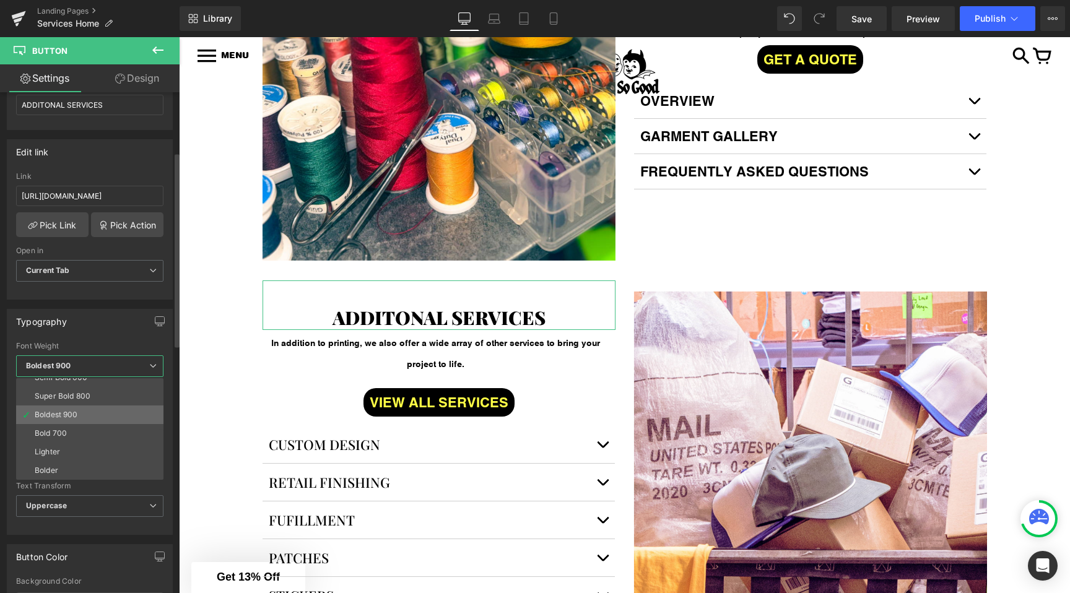
scroll to position [102, 0]
click at [75, 415] on div "Boldest 900" at bounding box center [56, 415] width 43 height 9
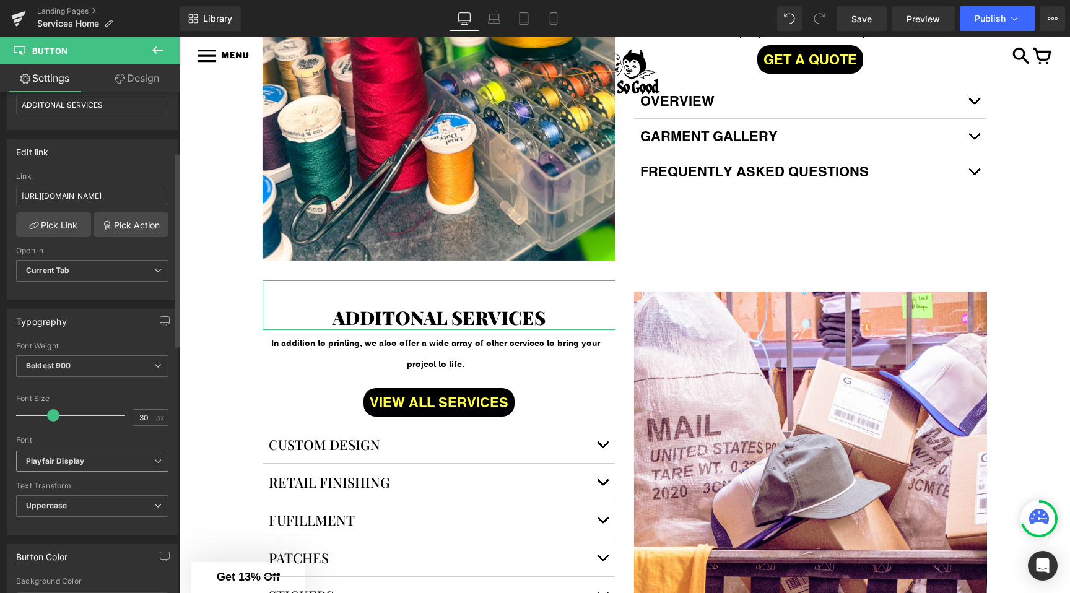
click at [29, 456] on icon "Playfair Display" at bounding box center [55, 461] width 58 height 11
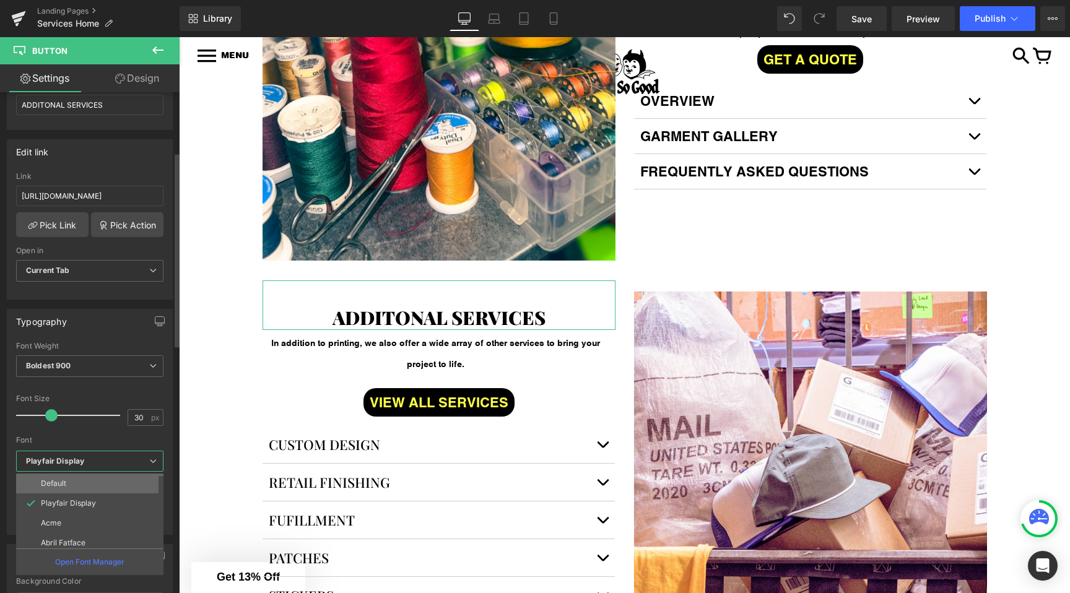
click at [53, 481] on p "Default" at bounding box center [53, 483] width 25 height 9
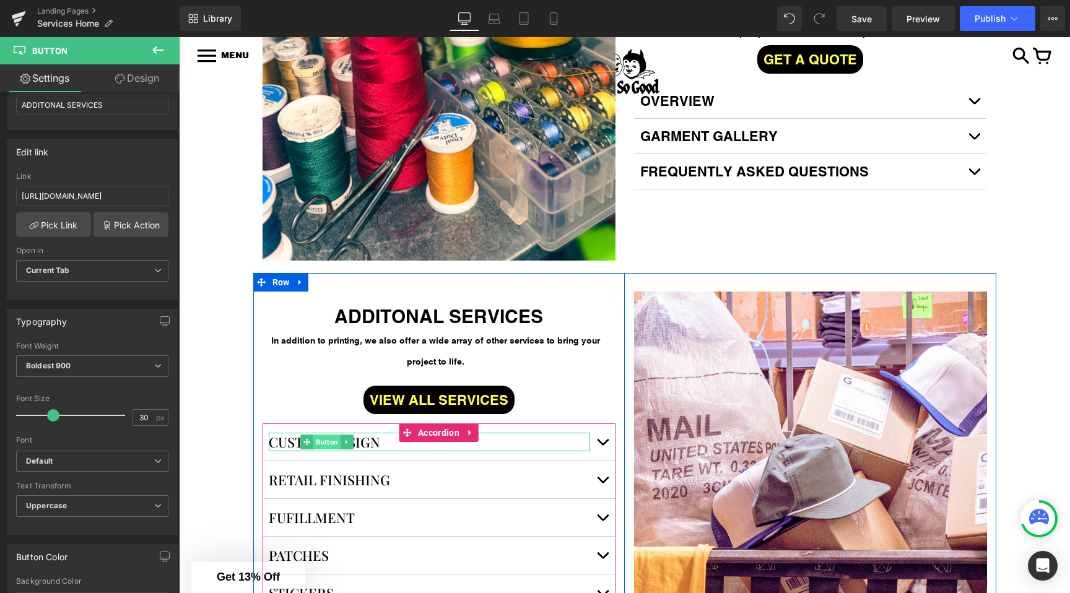
click at [328, 447] on span "Button" at bounding box center [326, 442] width 27 height 15
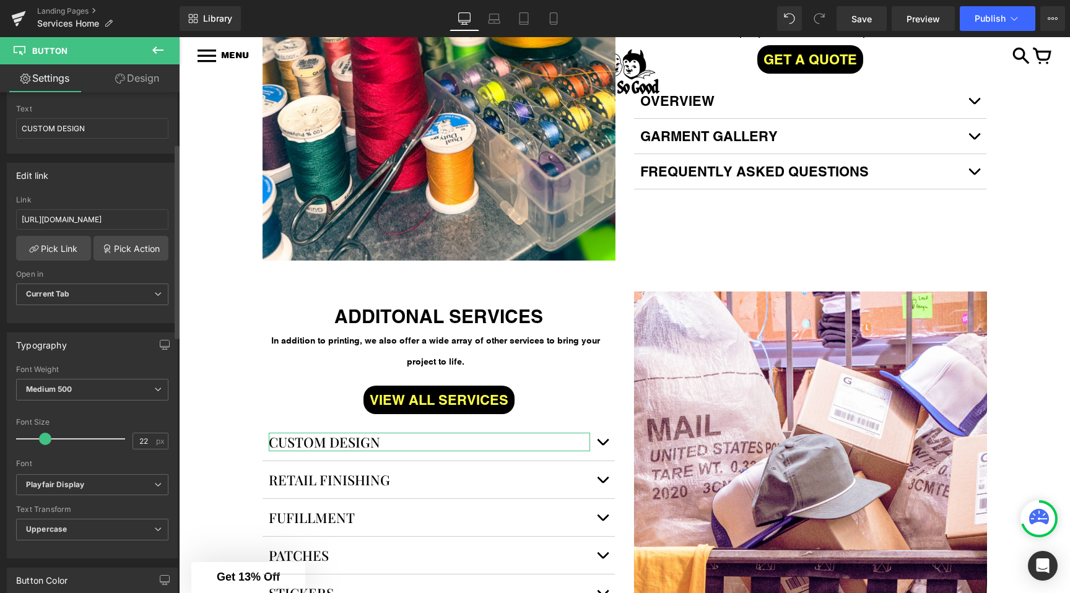
scroll to position [138, 0]
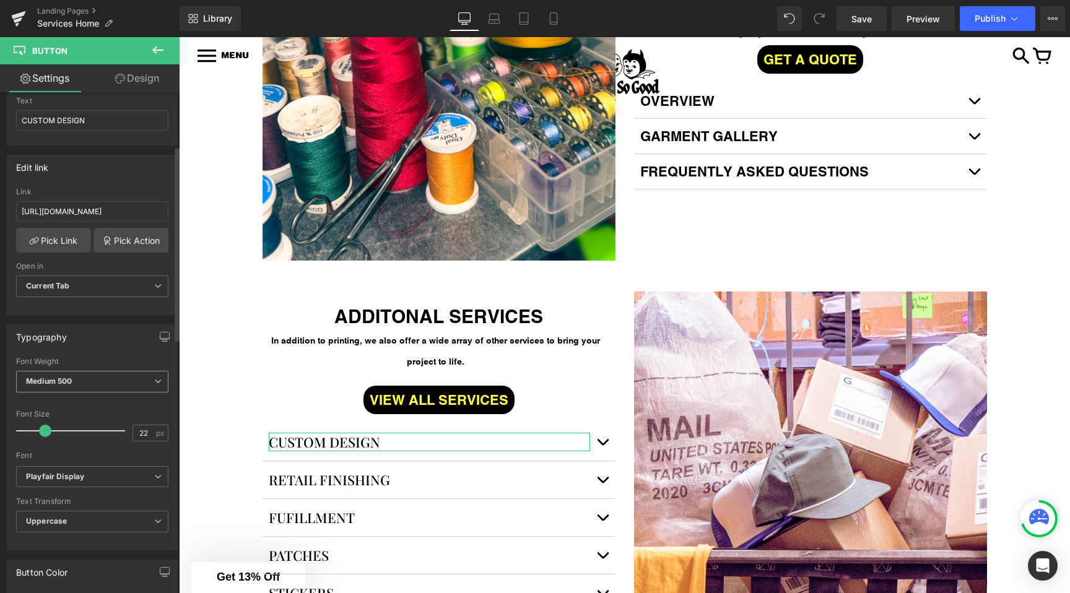
click at [53, 371] on span "Medium 500" at bounding box center [92, 382] width 152 height 22
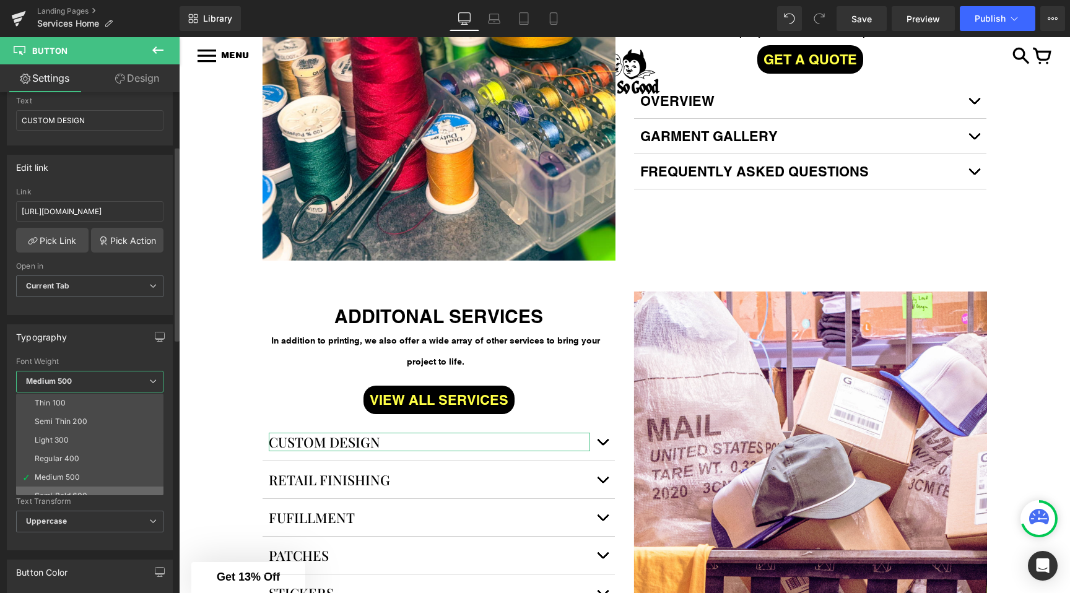
click at [41, 492] on div "Semi Bold 600" at bounding box center [61, 496] width 53 height 9
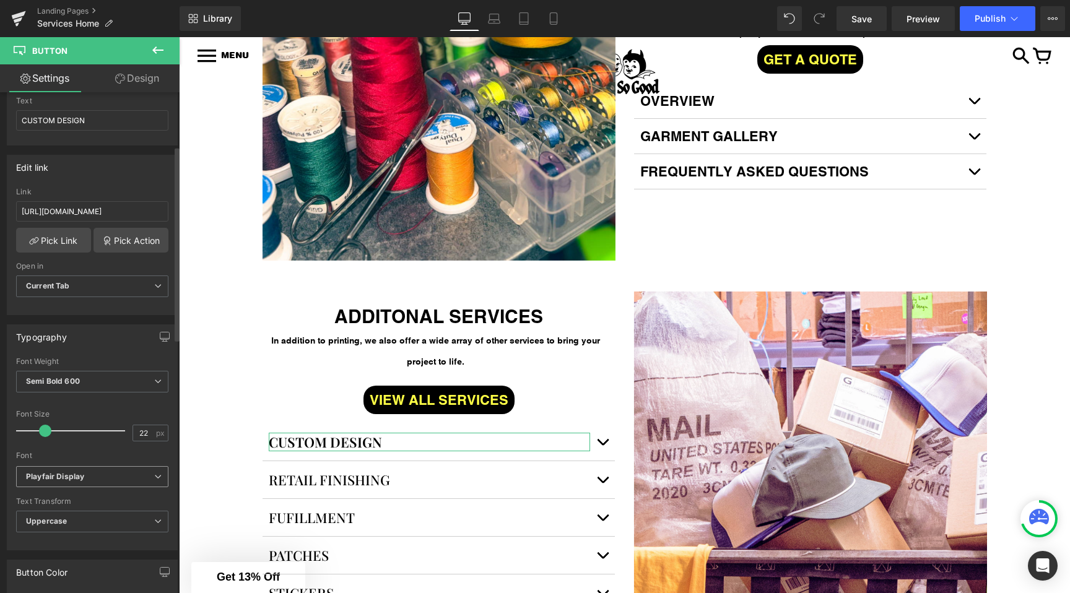
click at [58, 477] on icon "Playfair Display" at bounding box center [55, 477] width 58 height 11
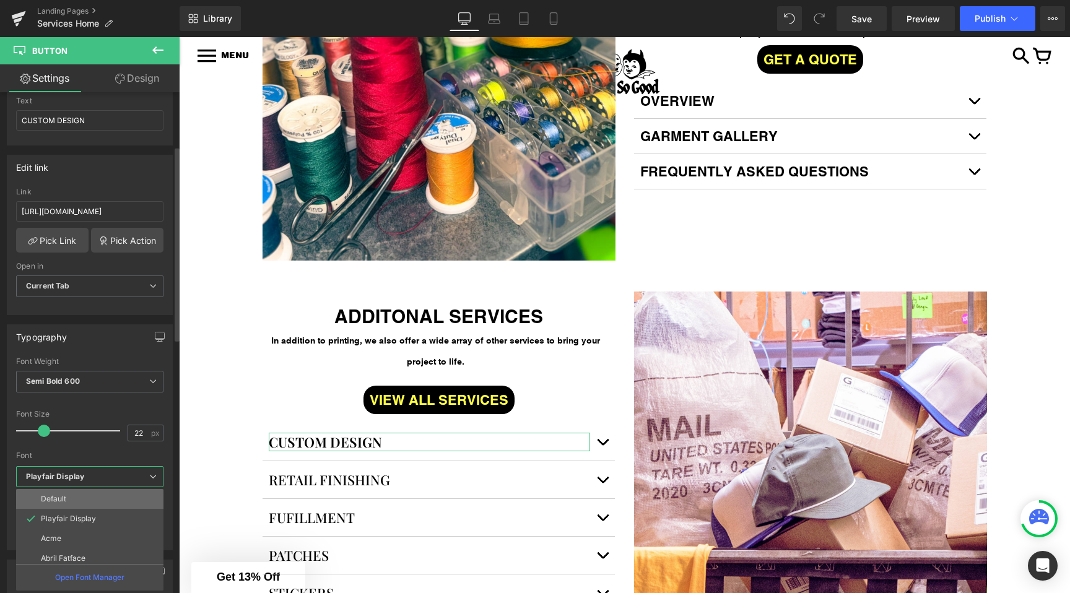
click at [54, 494] on li "Default" at bounding box center [92, 499] width 153 height 20
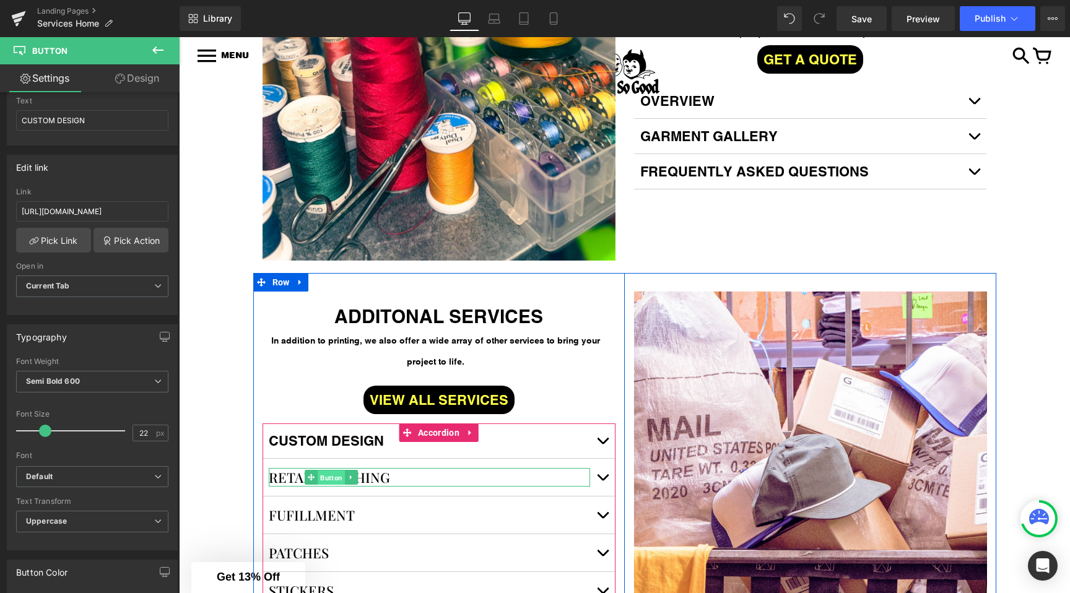
click at [332, 484] on span "Button" at bounding box center [331, 478] width 27 height 15
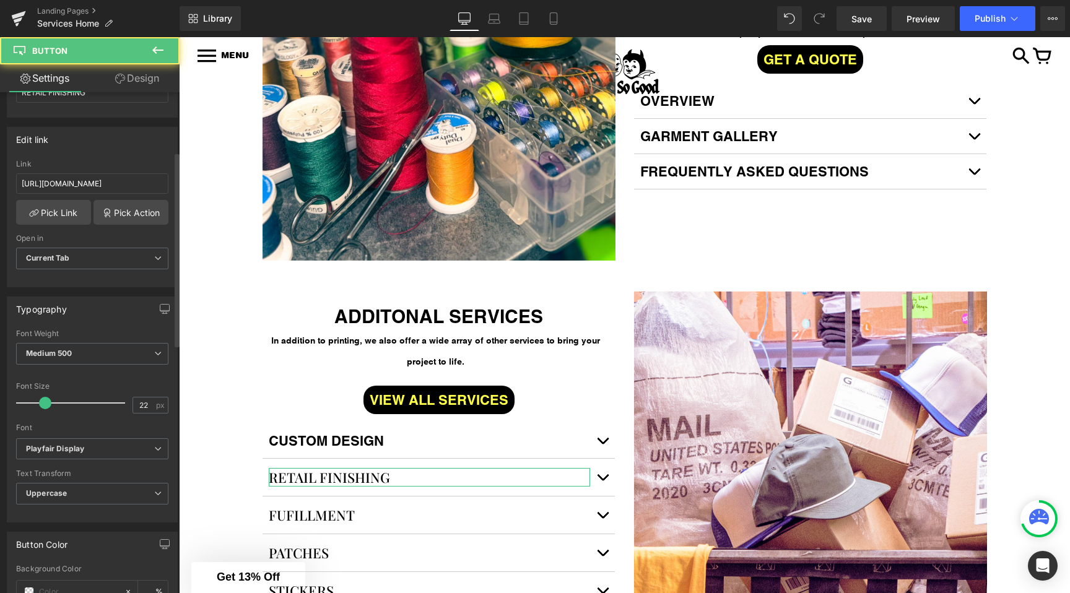
scroll to position [168, 0]
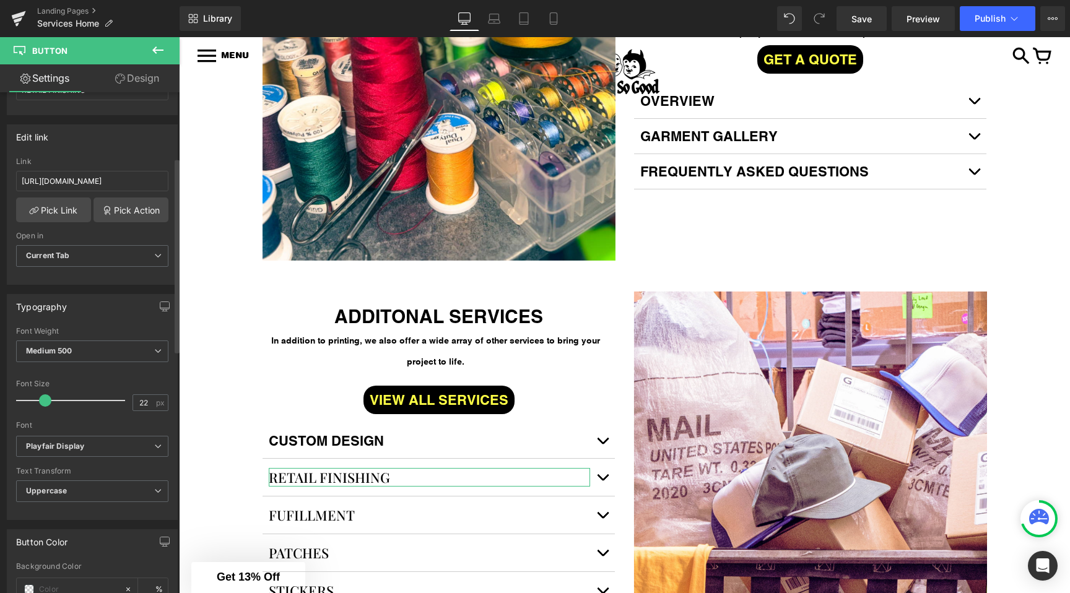
click at [71, 334] on div "Font Weight" at bounding box center [92, 331] width 152 height 9
click at [71, 342] on span "Medium 500" at bounding box center [92, 352] width 152 height 22
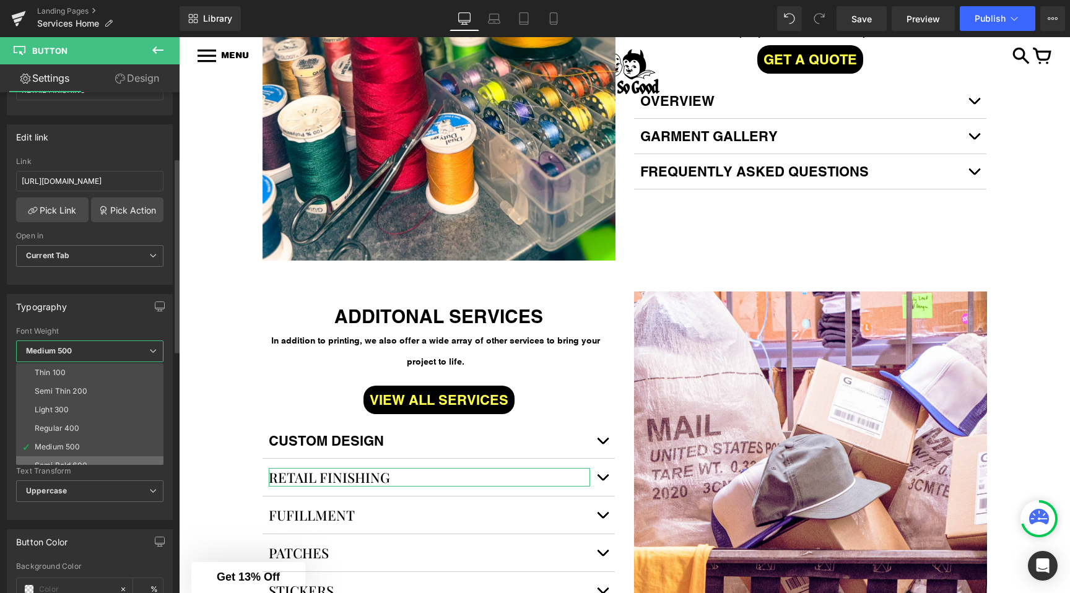
click at [60, 458] on li "Semi Bold 600" at bounding box center [92, 465] width 153 height 19
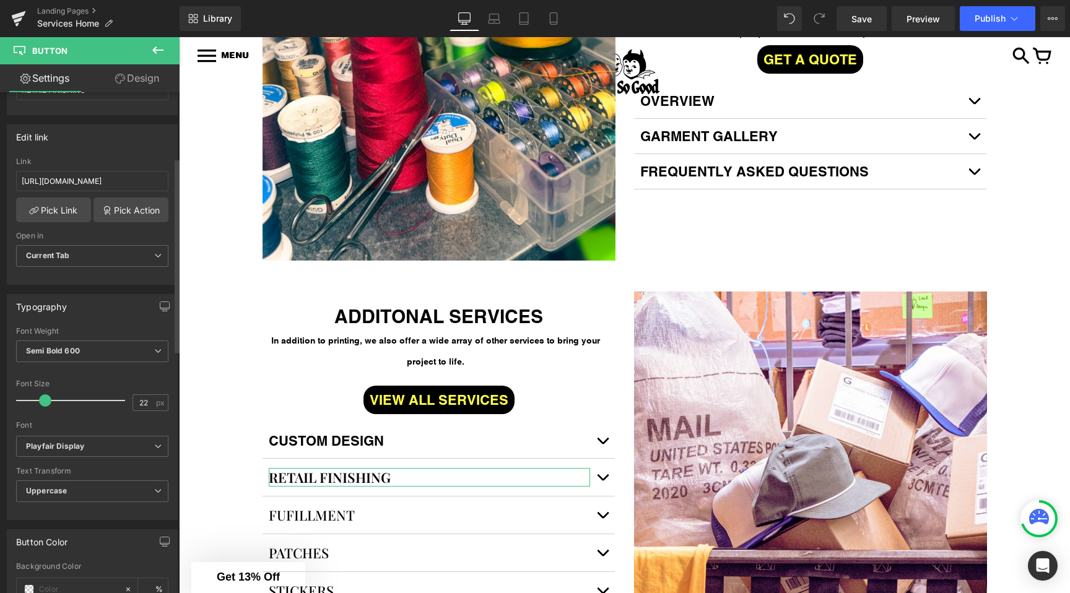
click at [56, 432] on div "Font Default Playfair Display Acme Abril Fatface ADLaM Display Heebo Roboto Mat…" at bounding box center [92, 381] width 152 height 109
click at [56, 442] on icon "Playfair Display" at bounding box center [55, 447] width 58 height 11
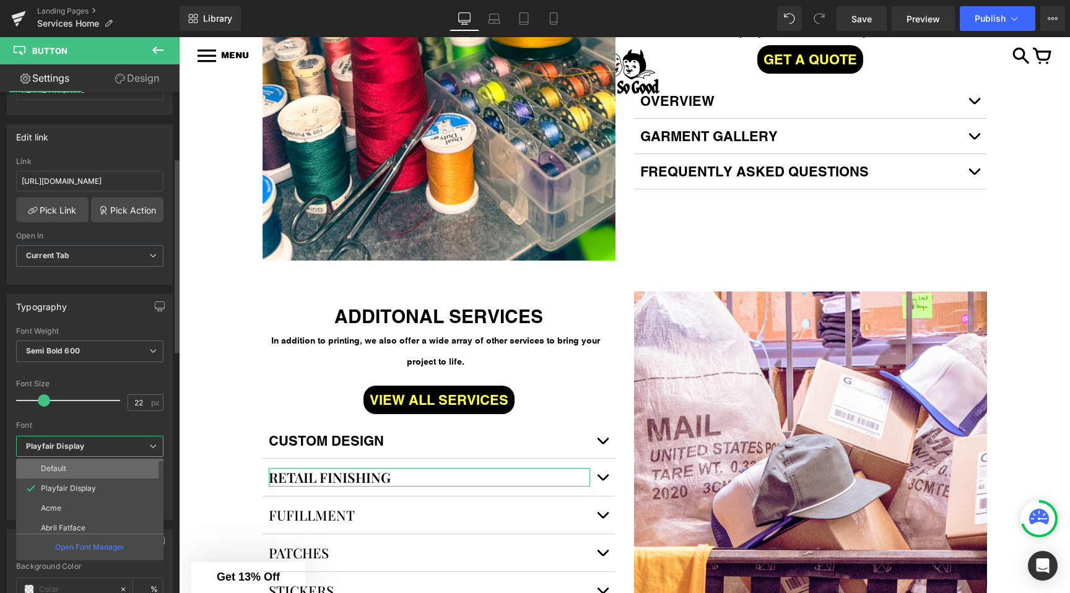
click at [53, 474] on li "Default" at bounding box center [92, 469] width 153 height 20
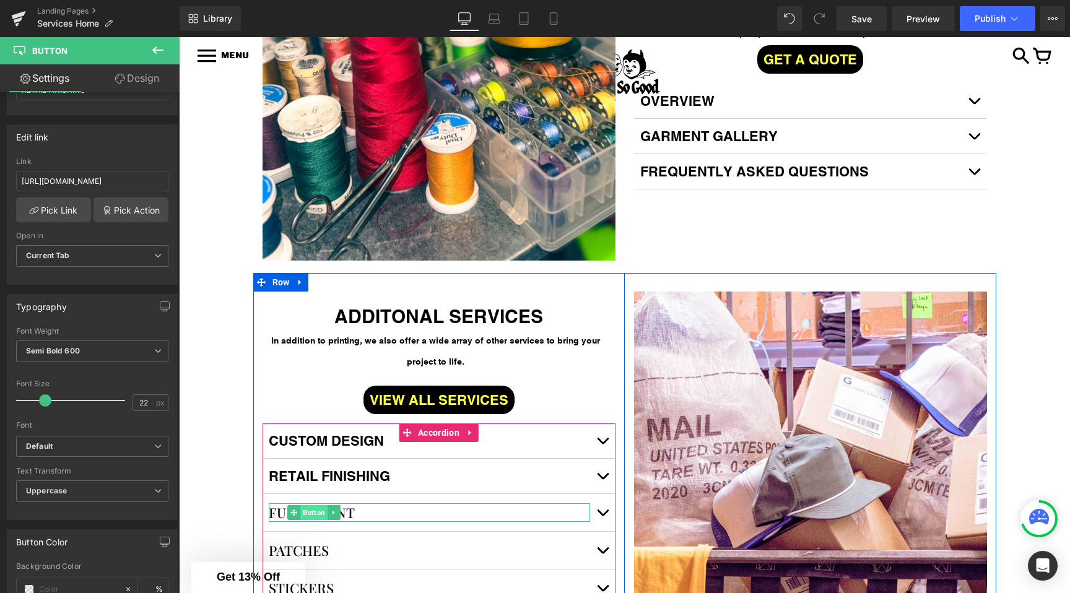
click at [316, 520] on span "Button" at bounding box center [313, 512] width 27 height 15
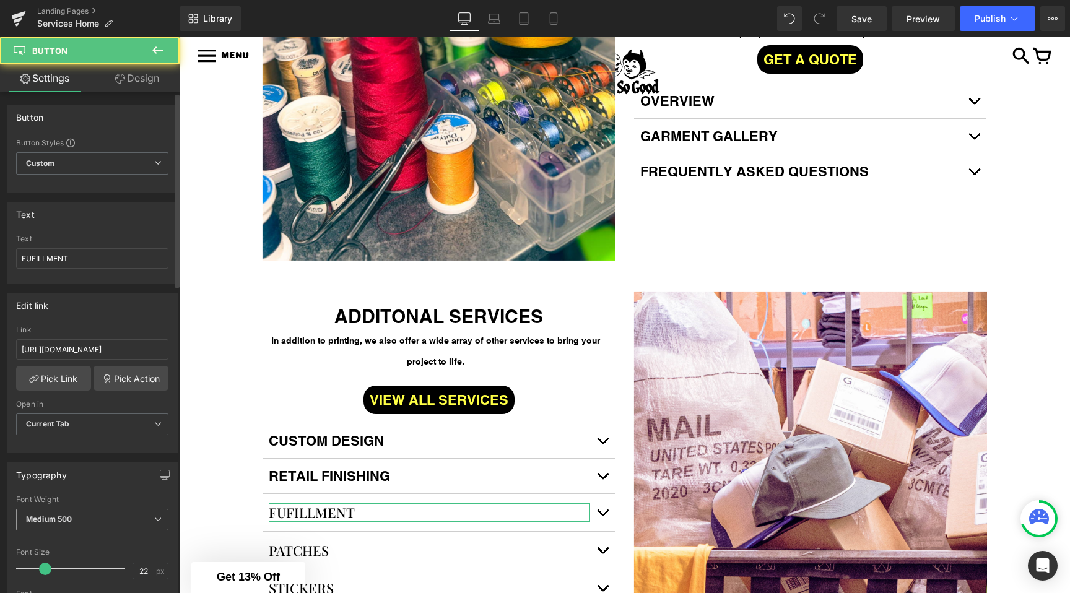
click at [66, 527] on span "Medium 500" at bounding box center [92, 520] width 152 height 22
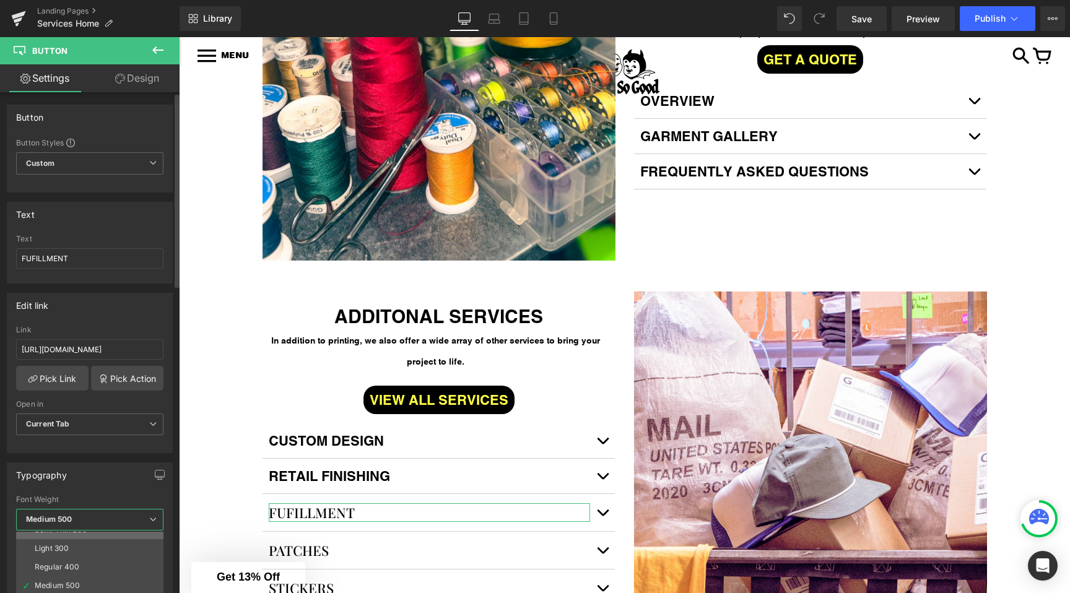
scroll to position [45, 0]
click at [77, 509] on span "Medium 500" at bounding box center [89, 520] width 147 height 22
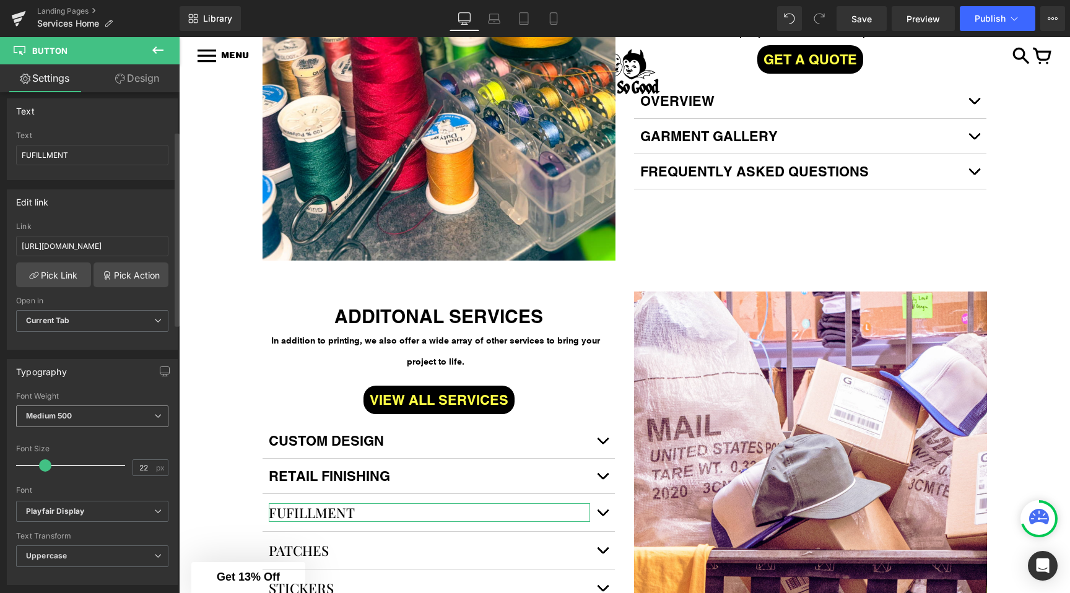
scroll to position [117, 0]
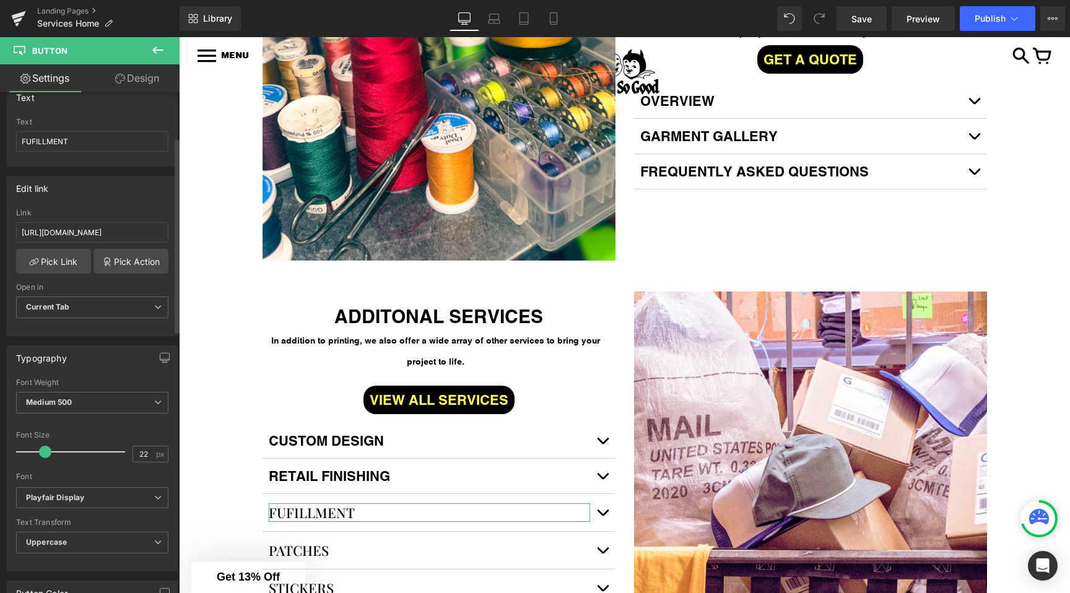
click at [92, 420] on div at bounding box center [92, 424] width 152 height 8
click at [96, 407] on span "Medium 500" at bounding box center [92, 403] width 152 height 22
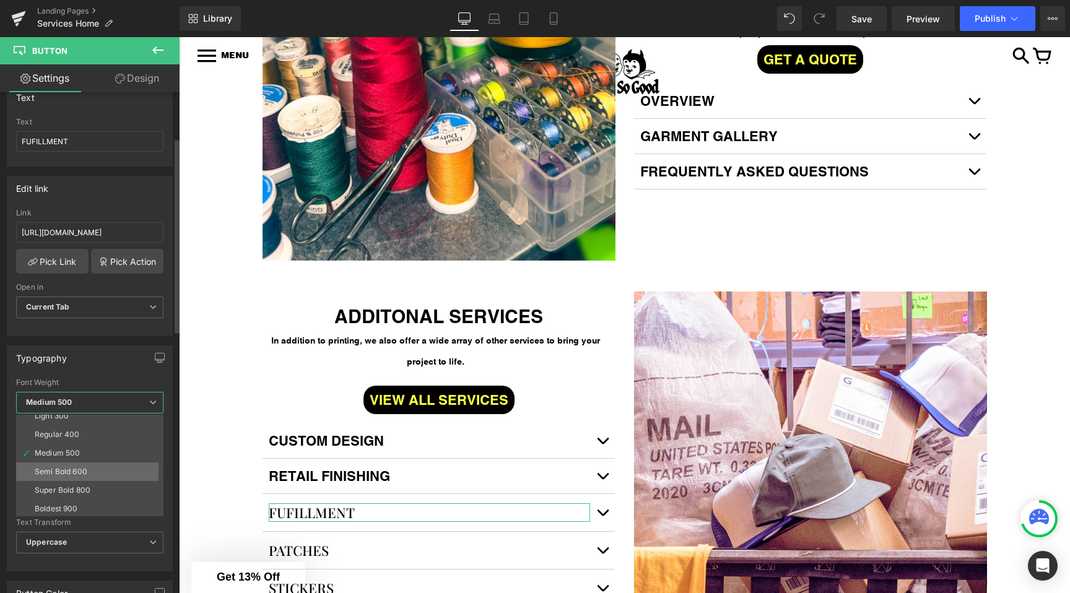
click at [101, 477] on li "Semi Bold 600" at bounding box center [92, 472] width 153 height 19
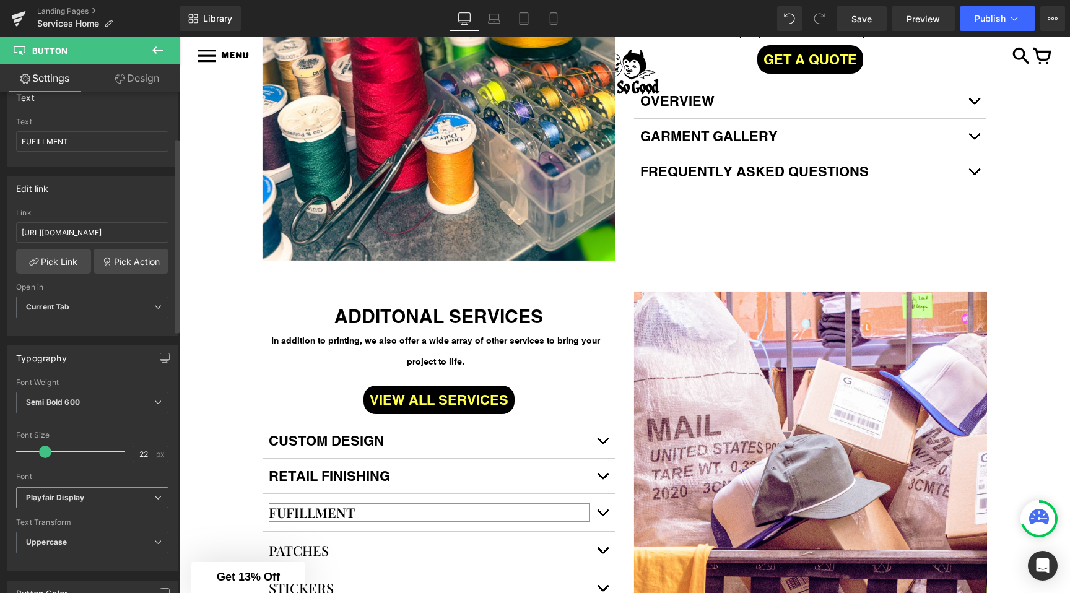
click at [69, 493] on icon "Playfair Display" at bounding box center [55, 498] width 58 height 11
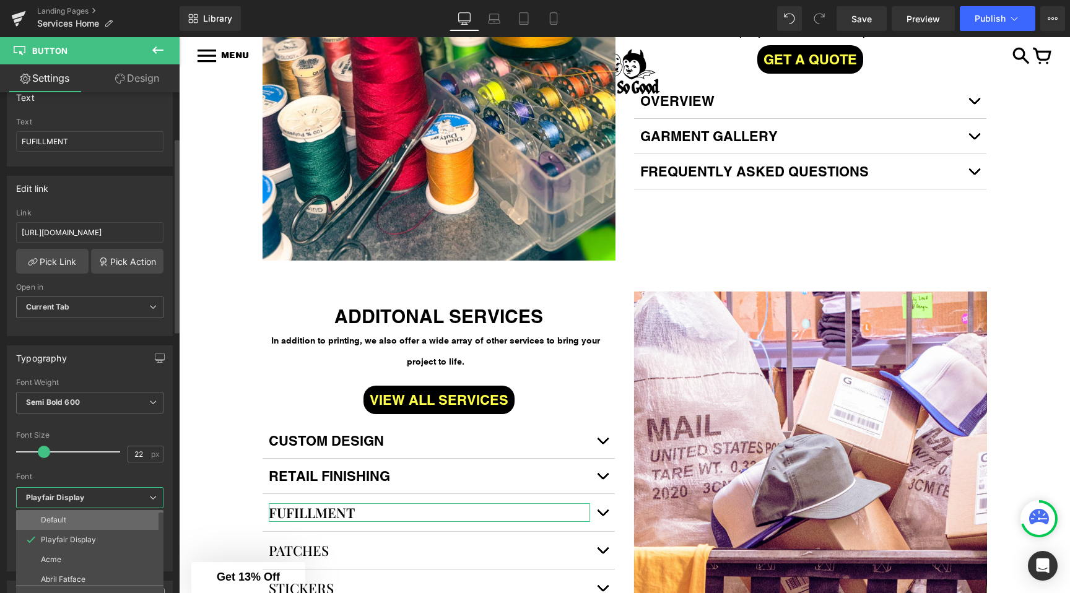
click at [51, 524] on li "Default" at bounding box center [92, 520] width 153 height 20
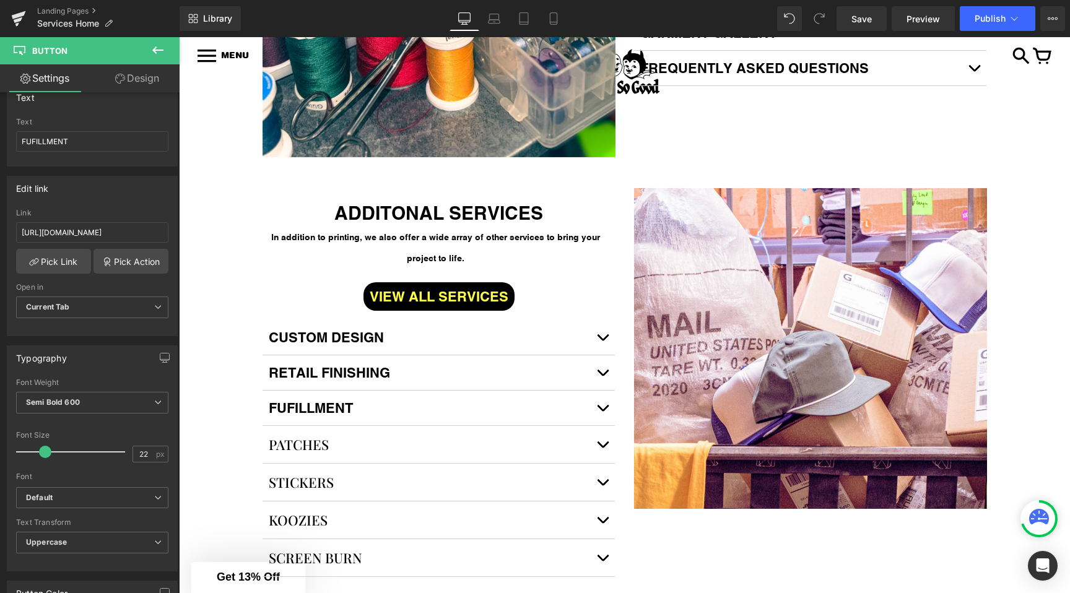
scroll to position [1531, 0]
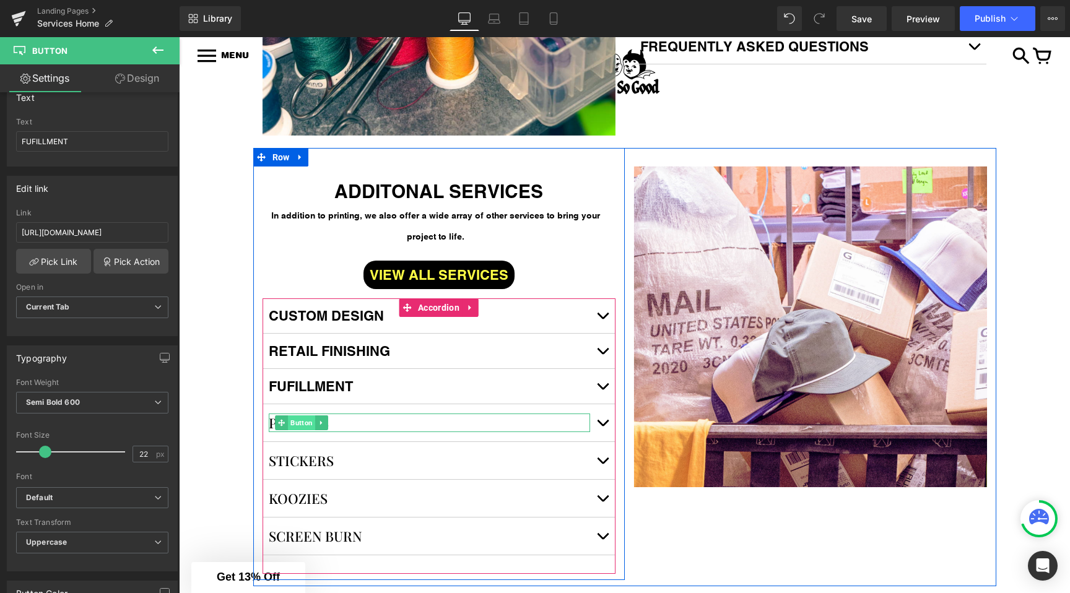
click at [297, 429] on span "Button" at bounding box center [301, 423] width 27 height 15
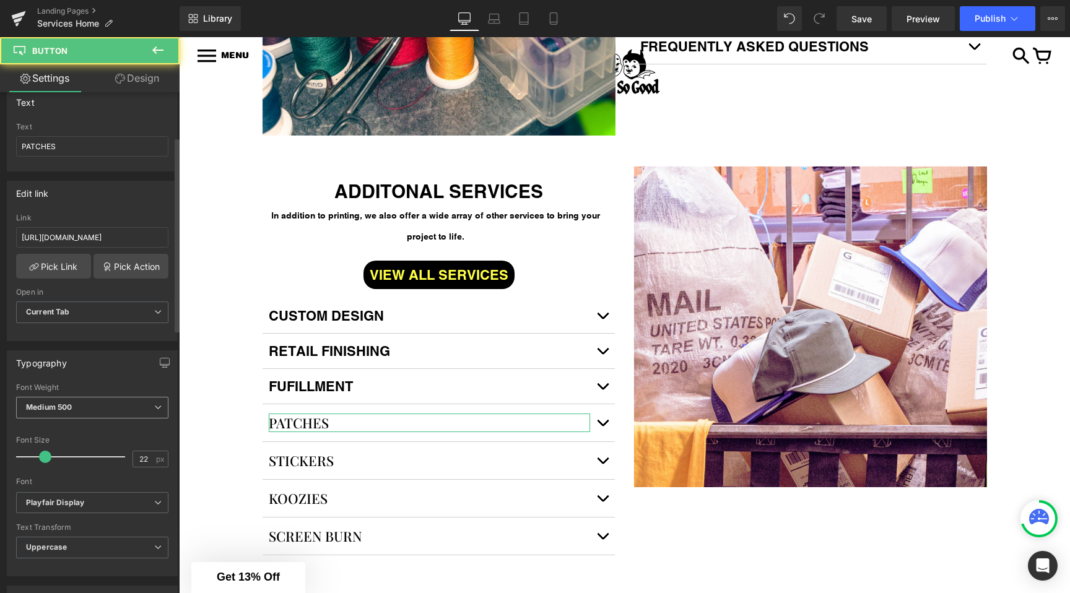
scroll to position [115, 0]
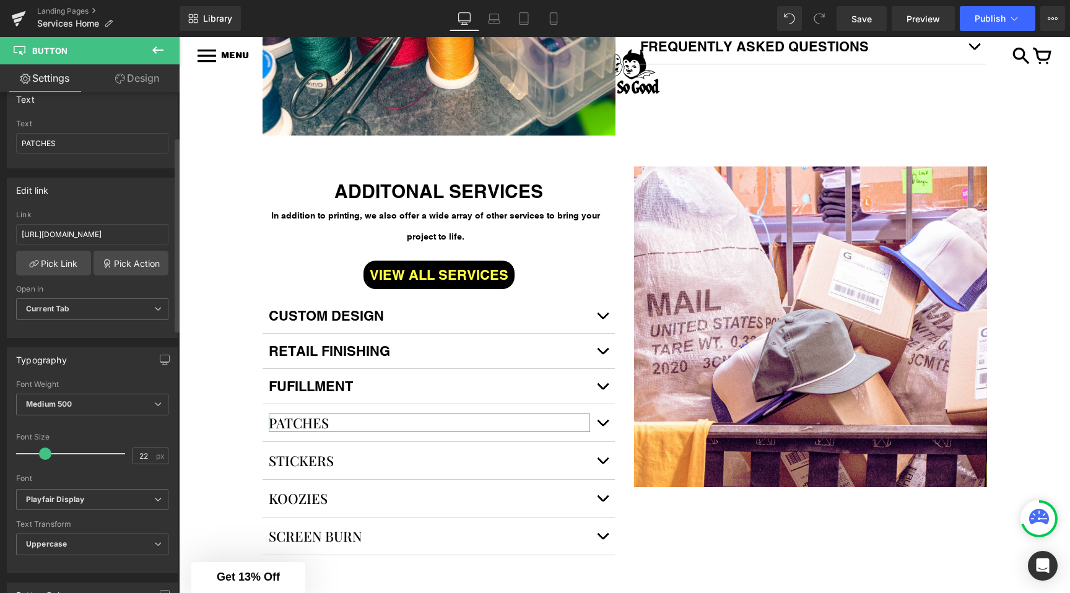
click at [69, 392] on div "Font Weight Medium 500 Thin 100 Semi Thin 200 Light 300 Regular 400 Medium 500 …" at bounding box center [92, 405] width 152 height 50
click at [68, 394] on span "Medium 500" at bounding box center [92, 405] width 152 height 22
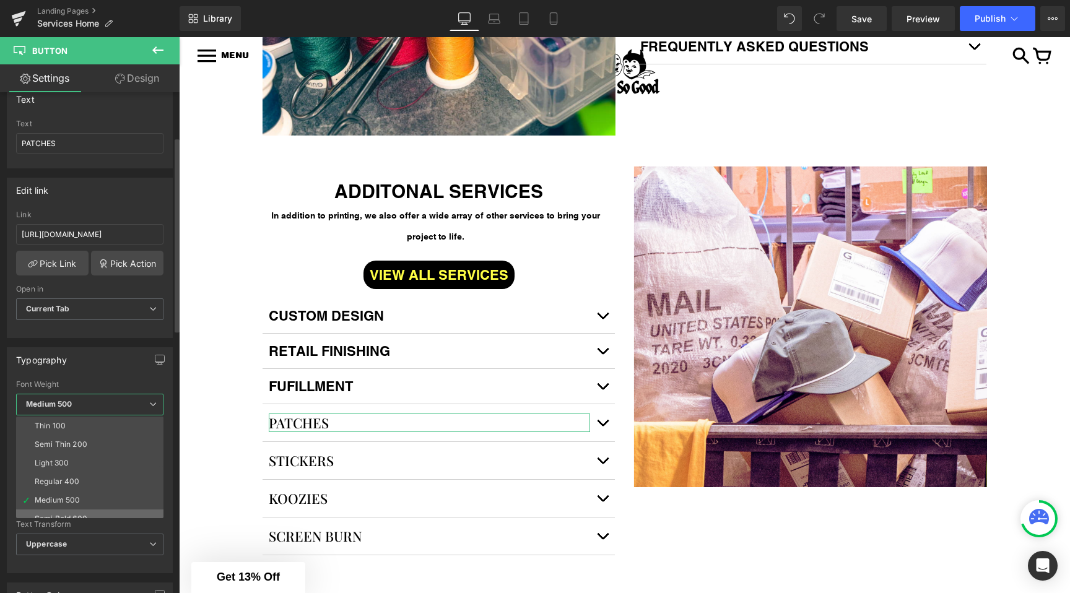
click at [43, 511] on li "Semi Bold 600" at bounding box center [92, 519] width 153 height 19
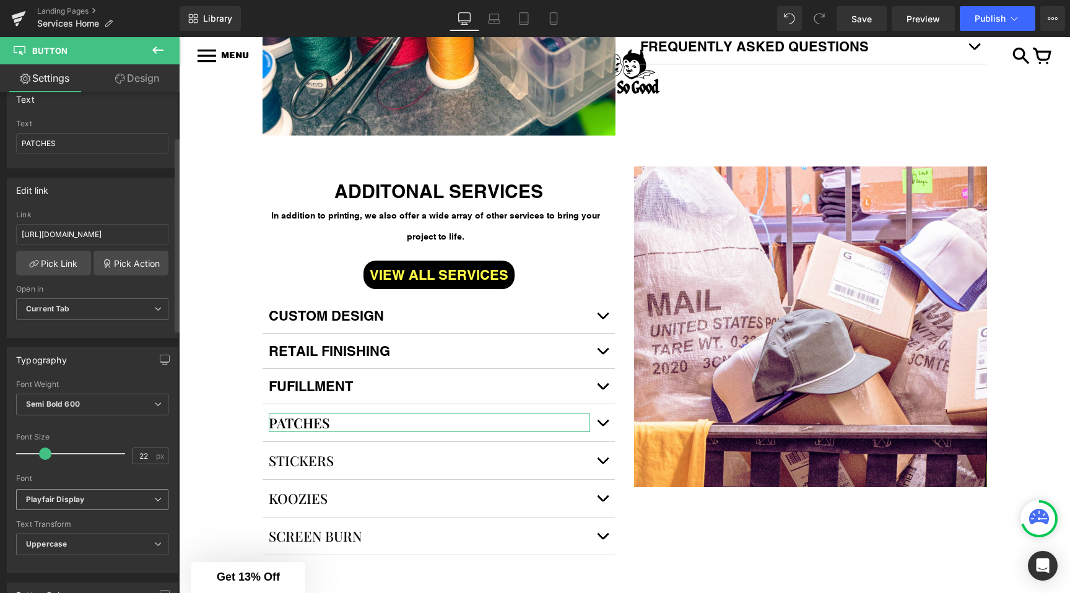
click at [53, 502] on icon "Playfair Display" at bounding box center [55, 500] width 58 height 11
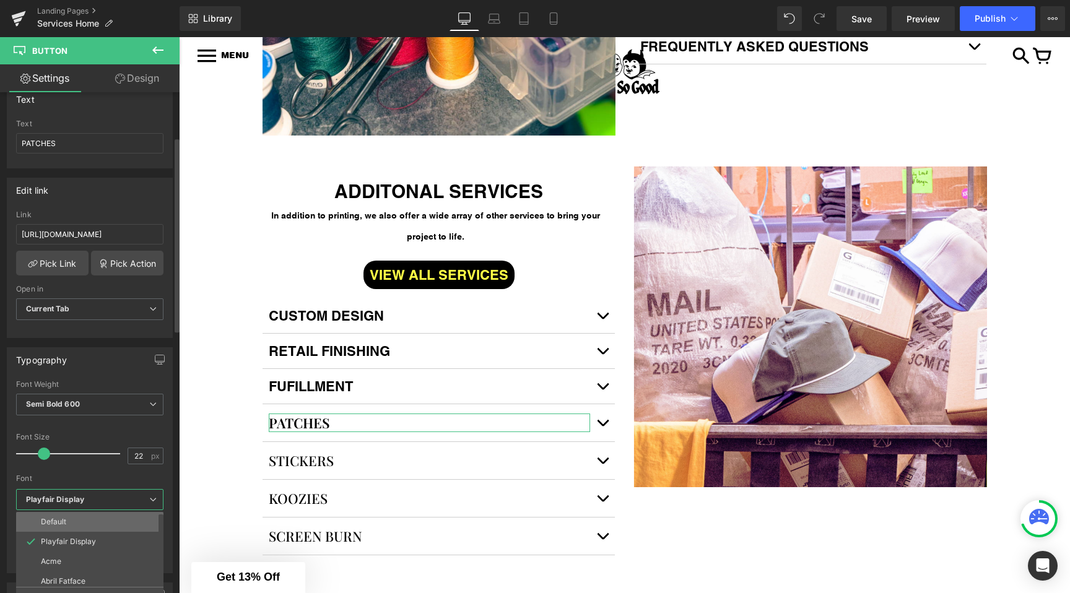
click at [76, 520] on li "Default" at bounding box center [92, 522] width 153 height 20
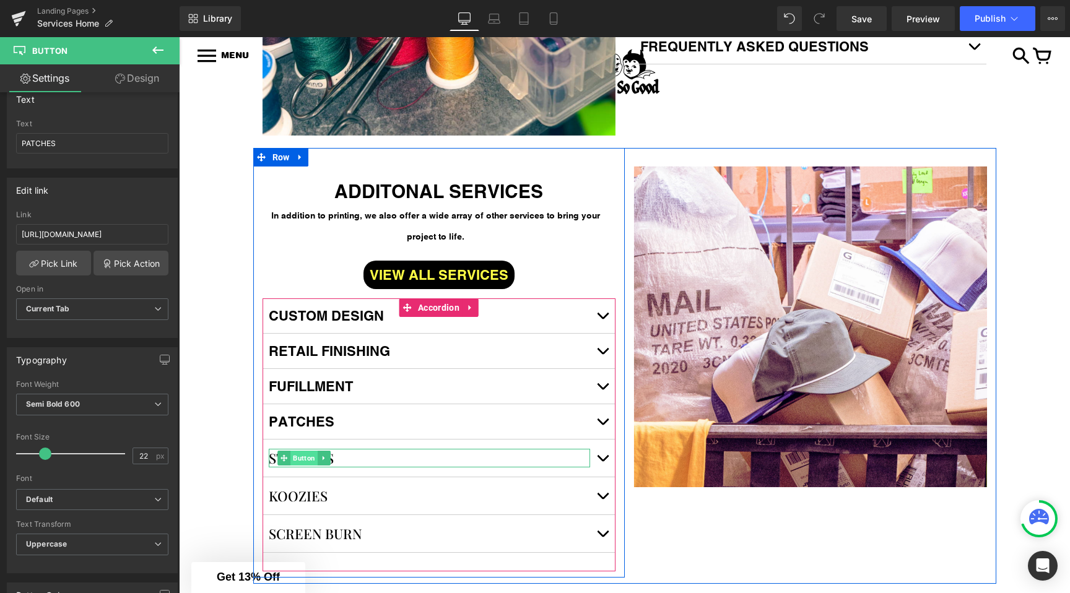
click at [309, 466] on span "Button" at bounding box center [303, 458] width 27 height 15
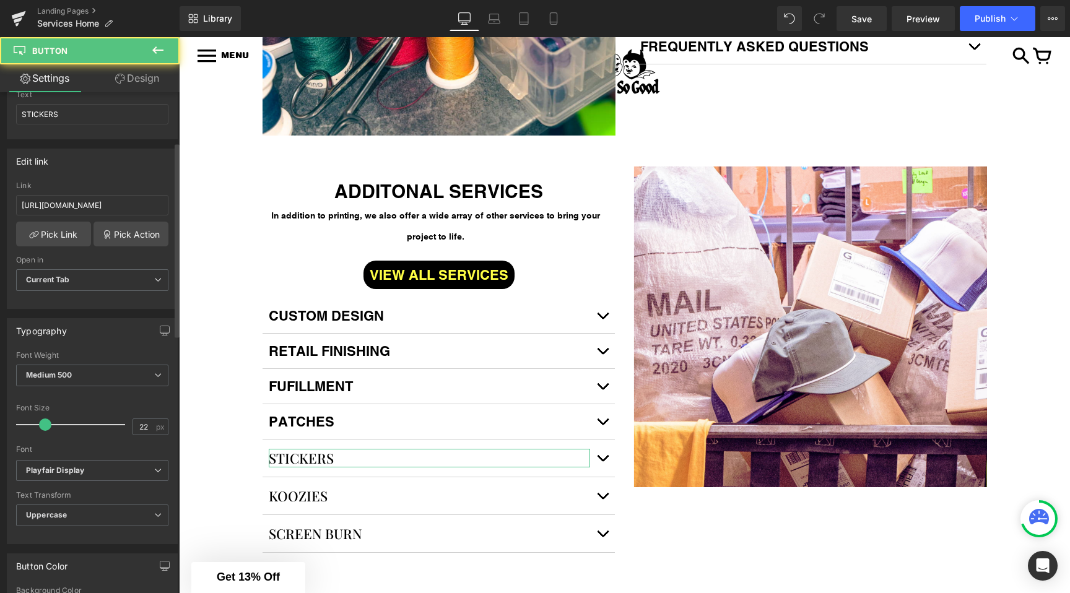
scroll to position [192, 0]
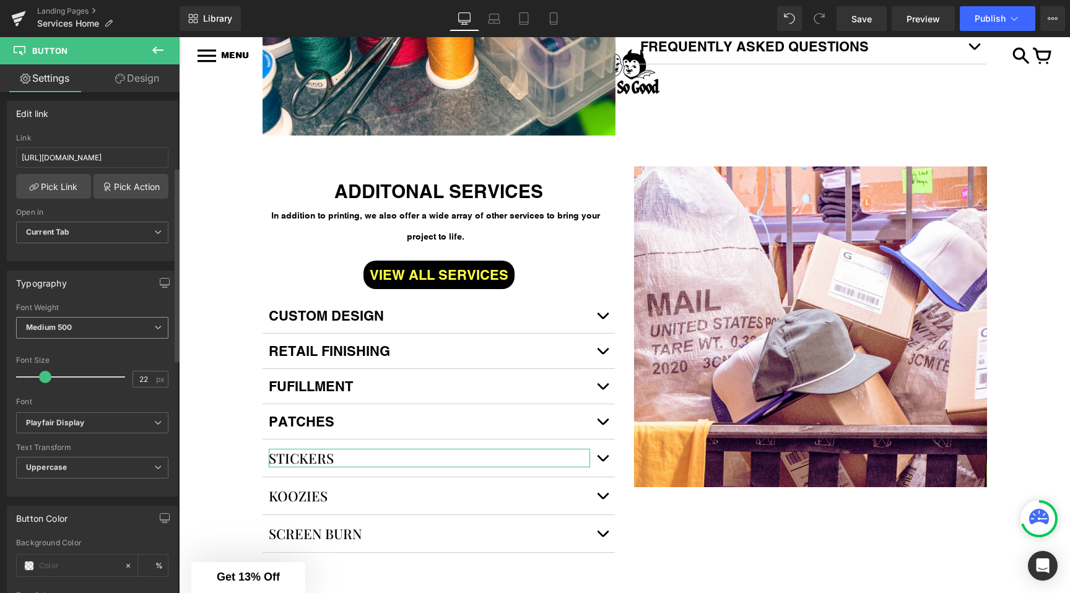
click at [58, 335] on span "Medium 500" at bounding box center [92, 328] width 152 height 22
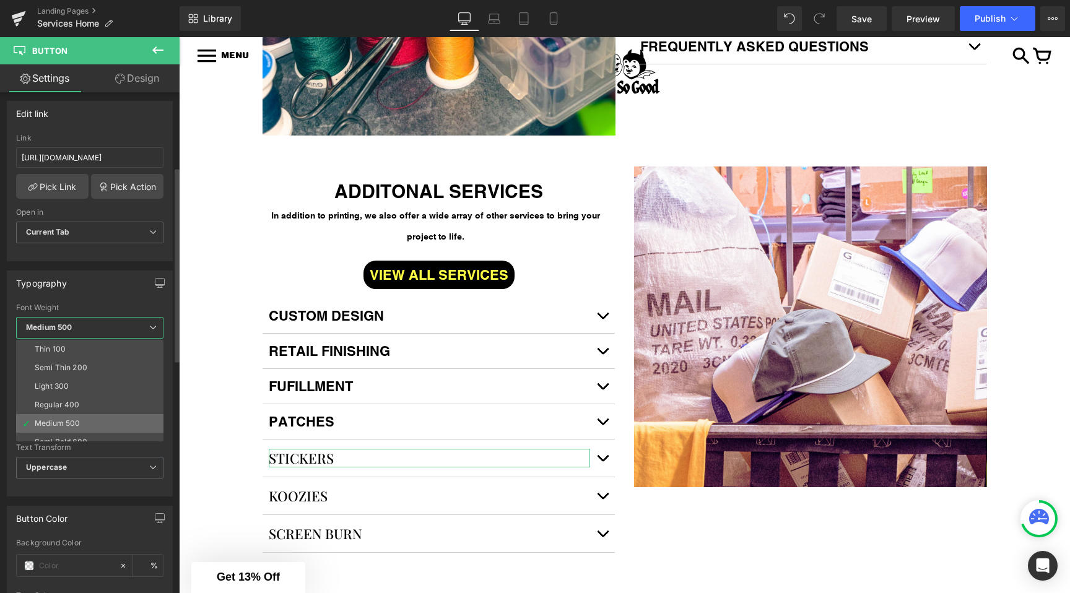
click at [55, 432] on li "Medium 500" at bounding box center [92, 423] width 153 height 19
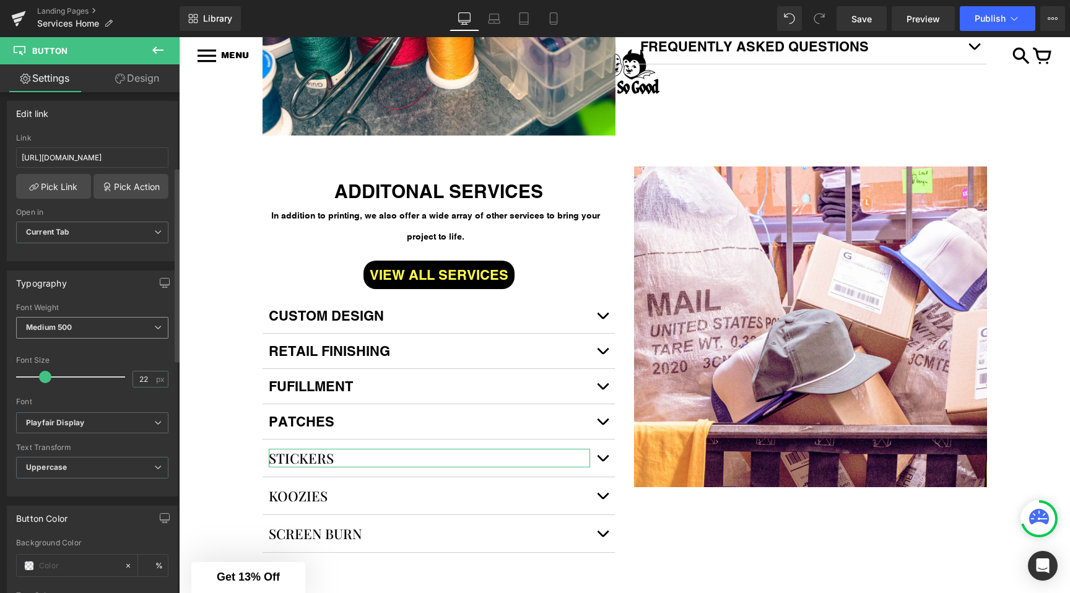
click at [81, 335] on span "Medium 500" at bounding box center [92, 328] width 152 height 22
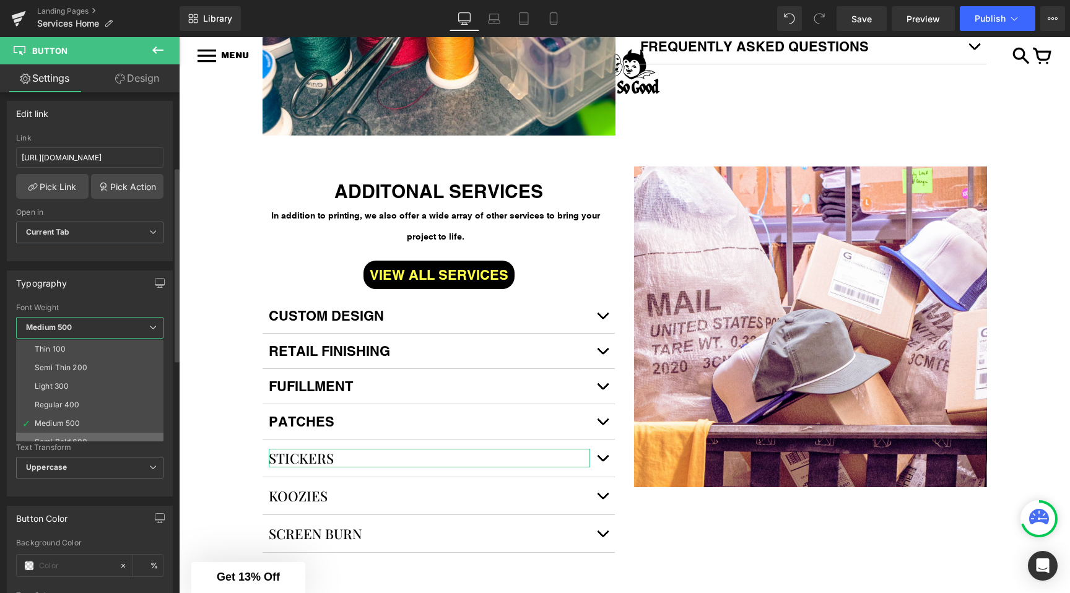
click at [77, 438] on div "Semi Bold 600" at bounding box center [61, 442] width 53 height 9
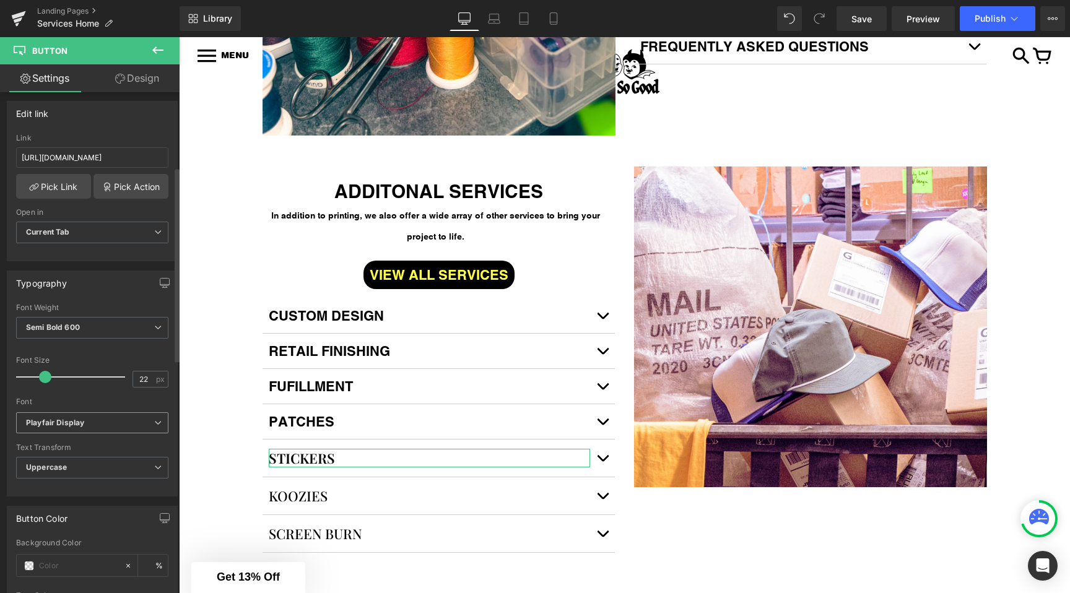
click at [53, 427] on span "Playfair Display" at bounding box center [92, 423] width 152 height 22
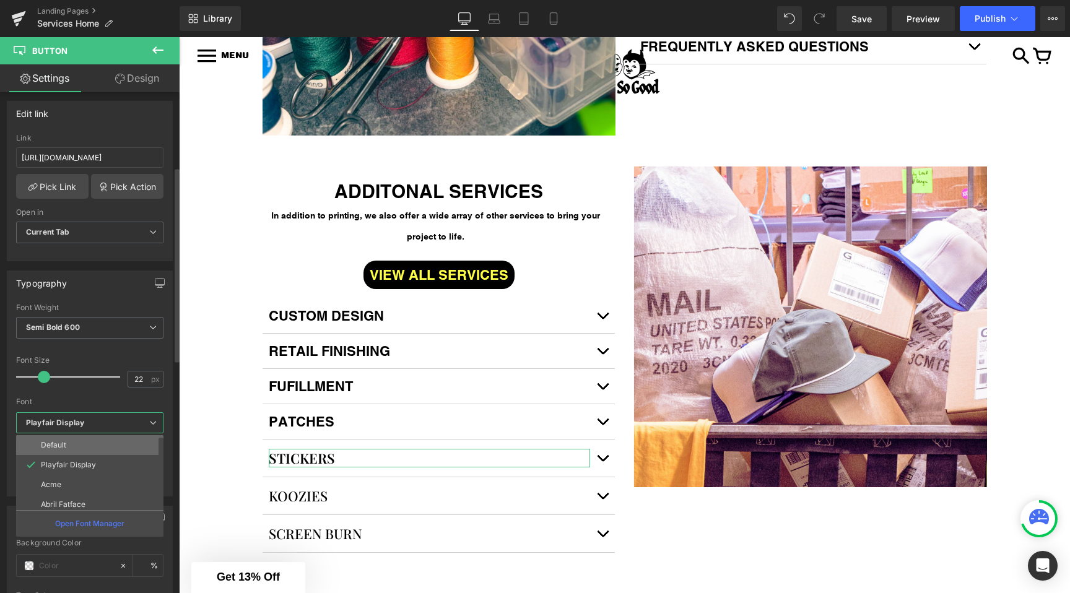
click at [78, 438] on li "Default" at bounding box center [92, 445] width 153 height 20
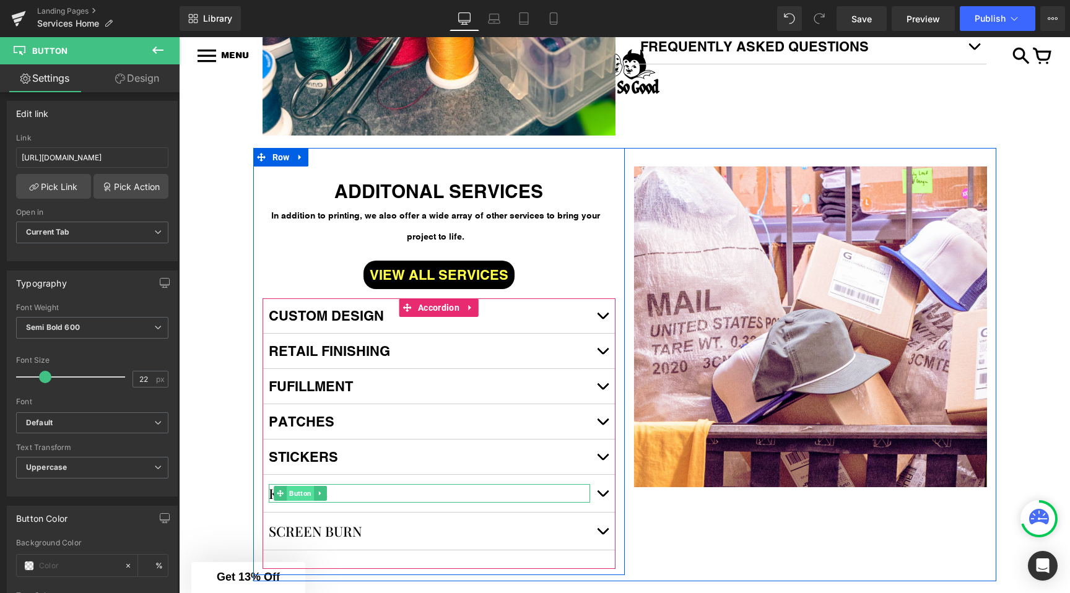
click at [290, 500] on span "Button" at bounding box center [300, 493] width 27 height 15
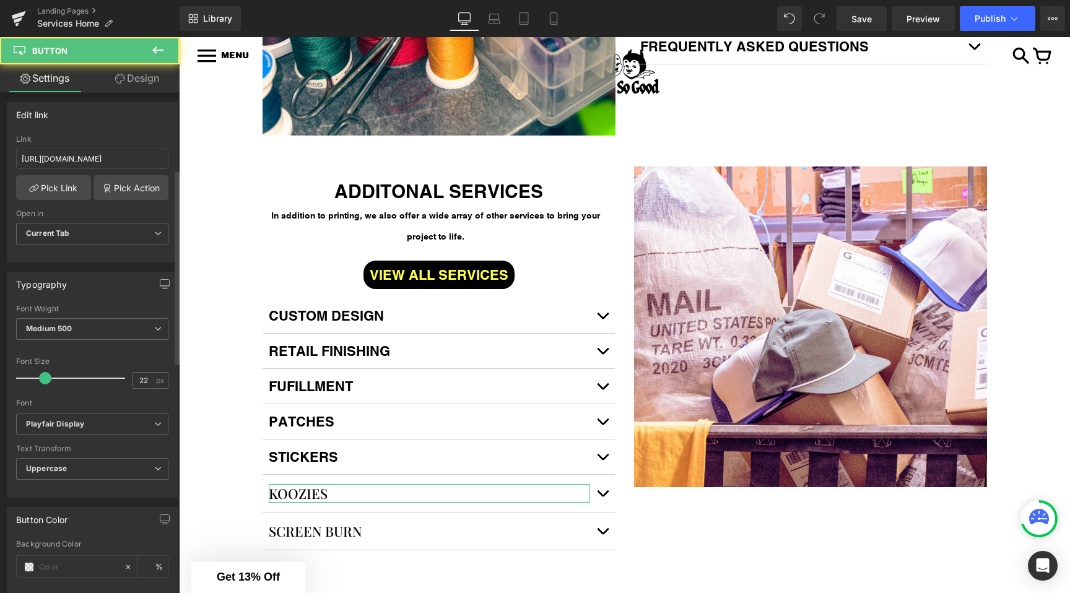
scroll to position [198, 0]
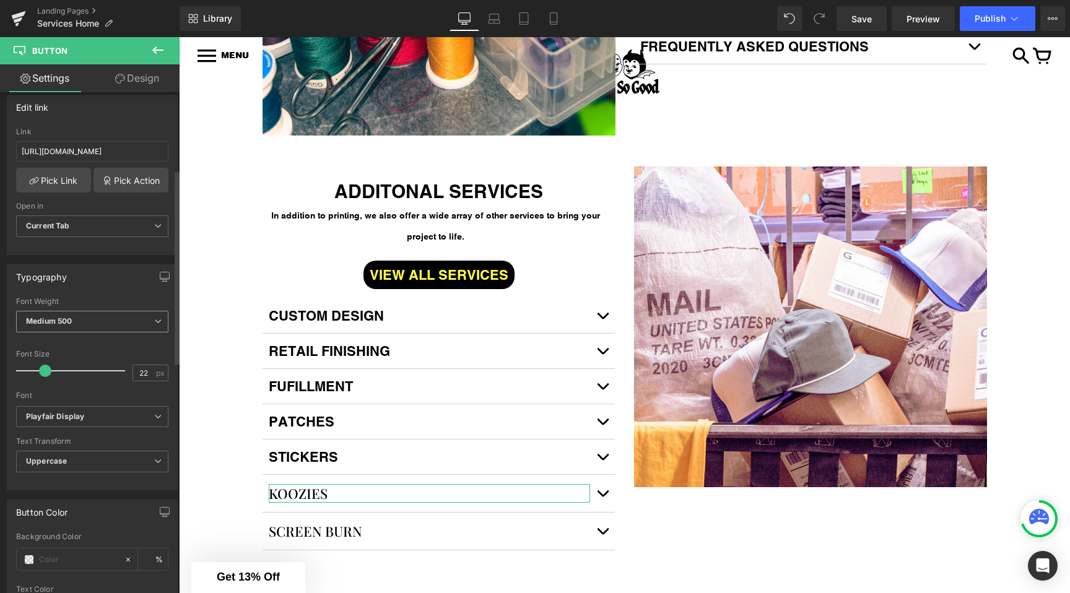
click at [54, 330] on span "Medium 500" at bounding box center [92, 322] width 152 height 22
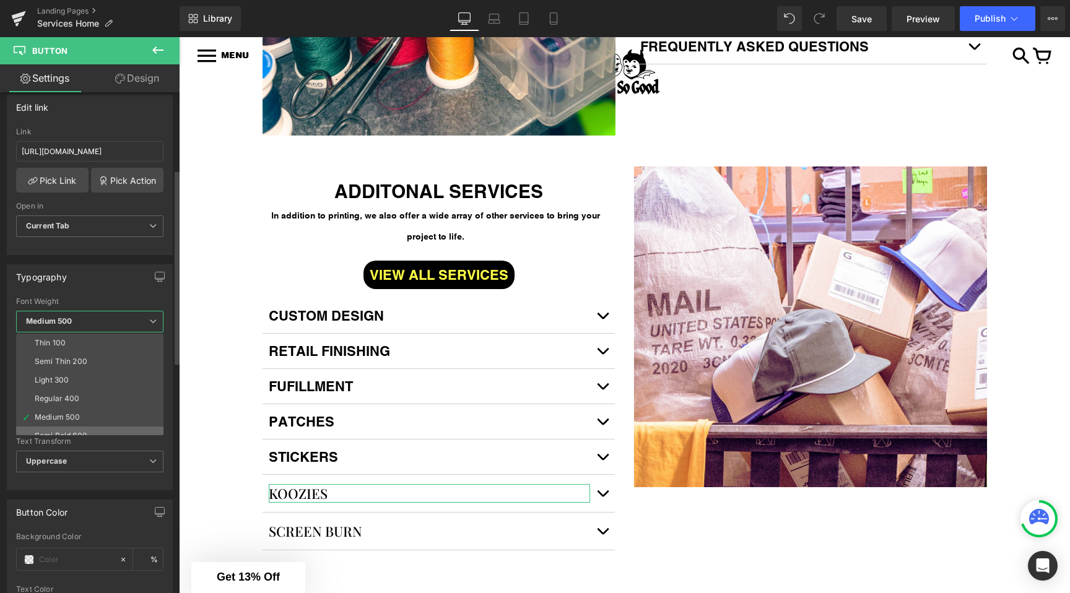
click at [53, 428] on li "Semi Bold 600" at bounding box center [92, 436] width 153 height 19
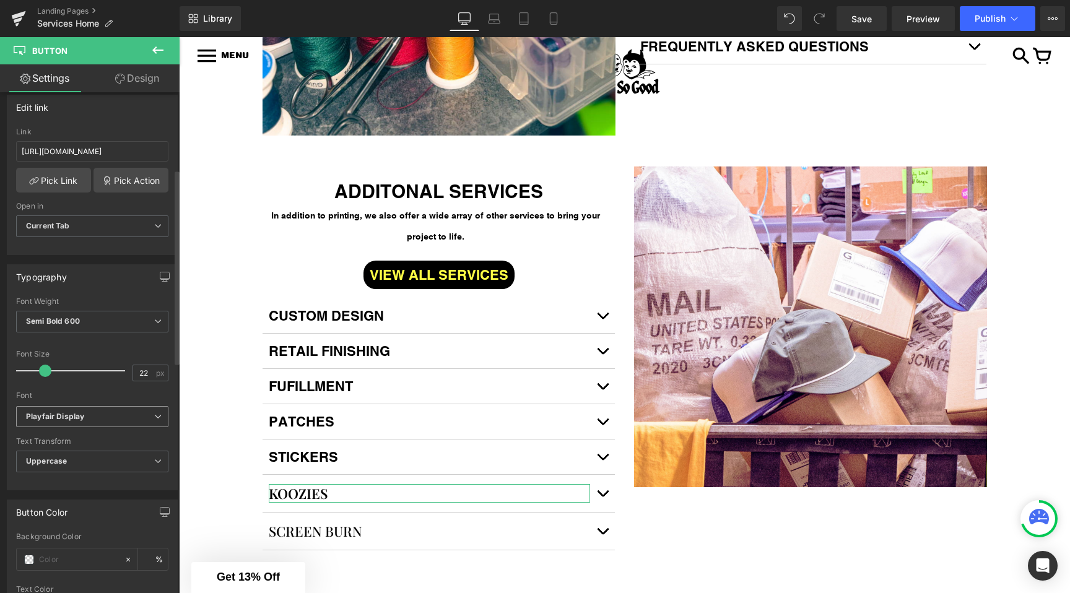
click at [51, 416] on icon "Playfair Display" at bounding box center [55, 417] width 58 height 11
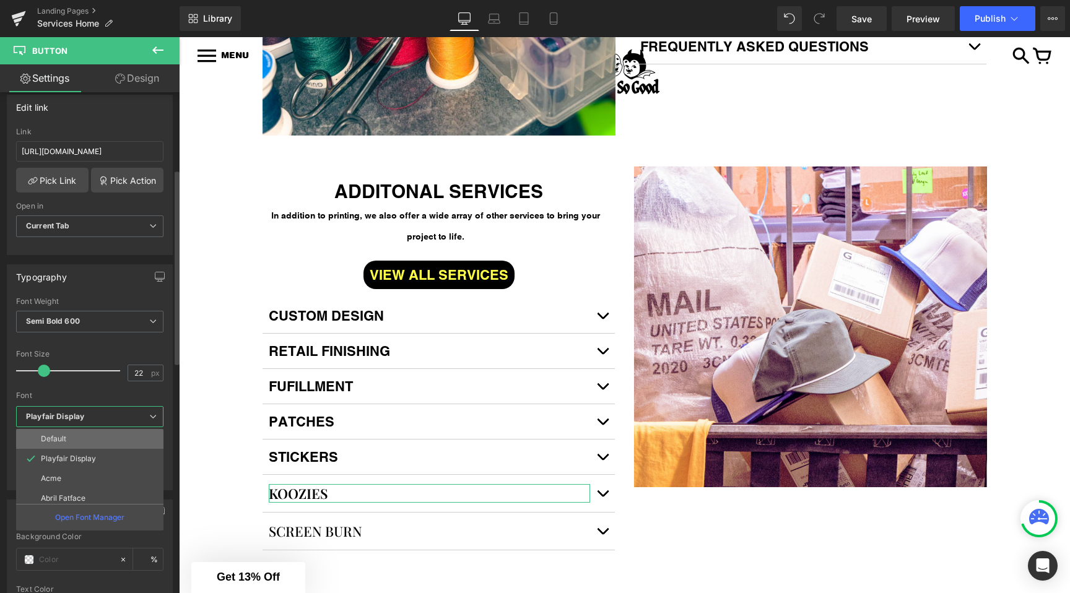
click at [58, 444] on li "Default" at bounding box center [92, 439] width 153 height 20
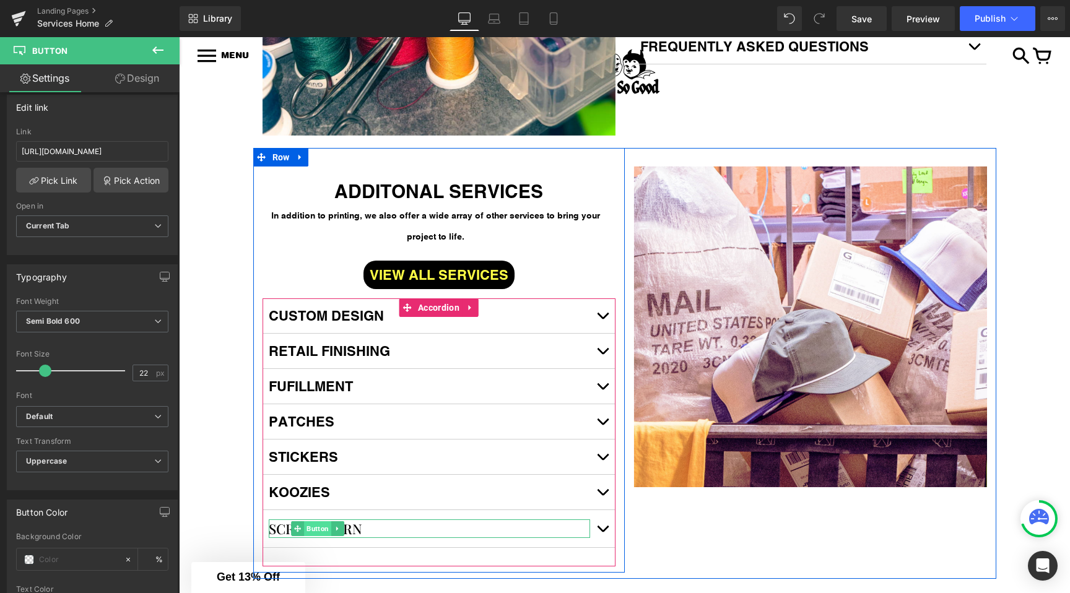
click at [316, 536] on span "Button" at bounding box center [317, 528] width 27 height 15
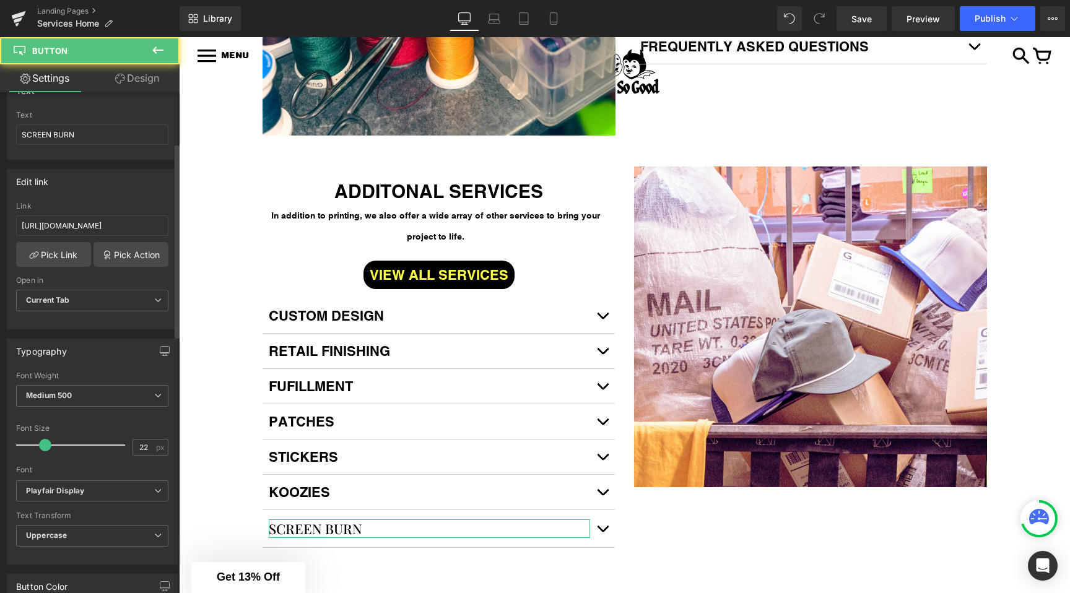
scroll to position [131, 0]
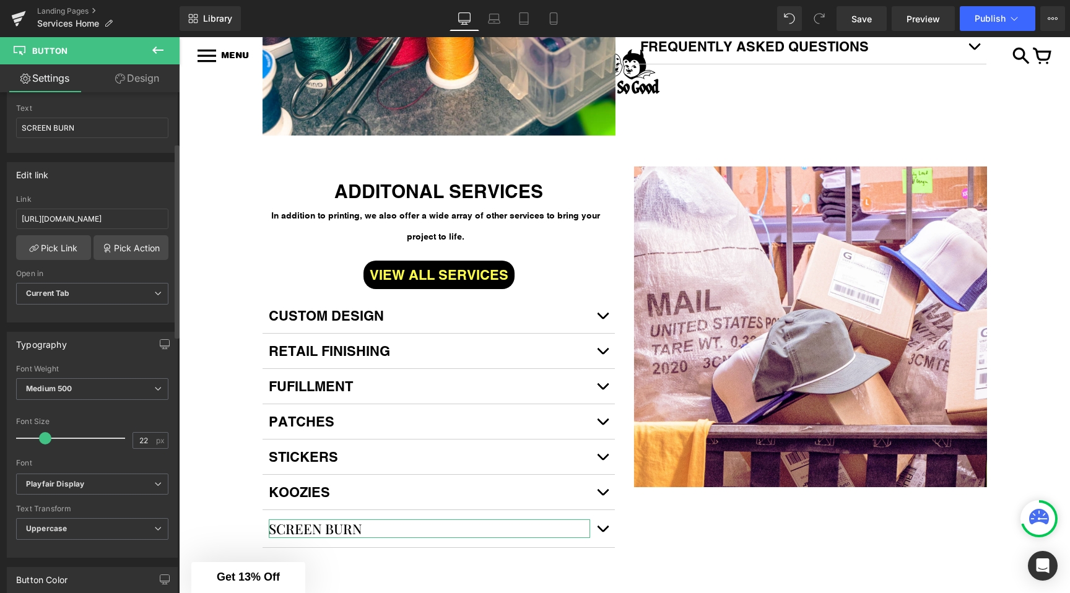
click at [81, 372] on div "Font Weight" at bounding box center [92, 369] width 152 height 9
click at [79, 385] on span "Medium 500" at bounding box center [92, 389] width 152 height 22
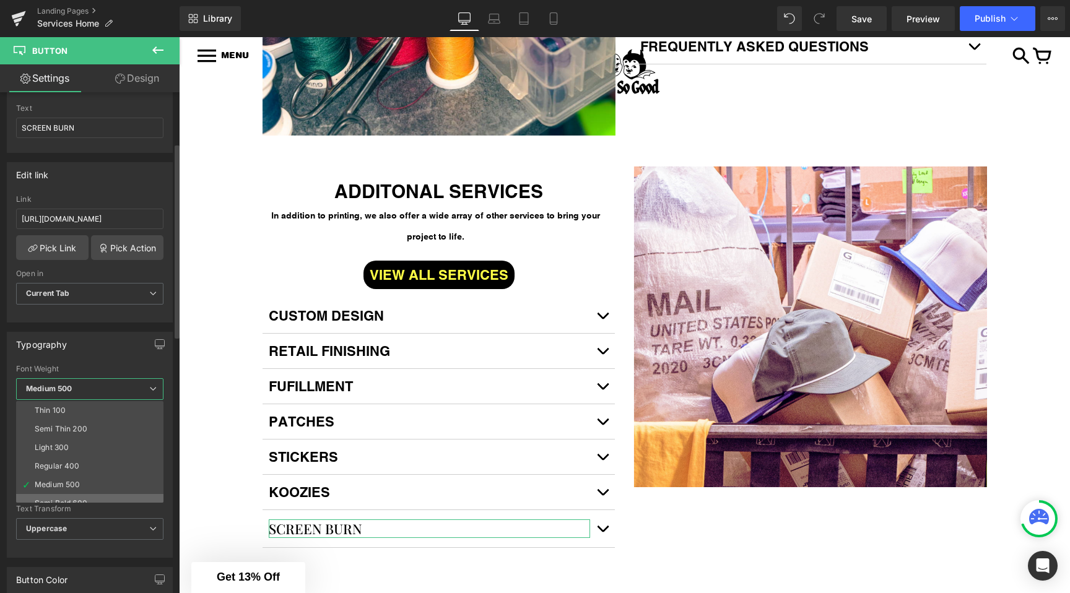
click at [59, 496] on li "Semi Bold 600" at bounding box center [92, 503] width 153 height 19
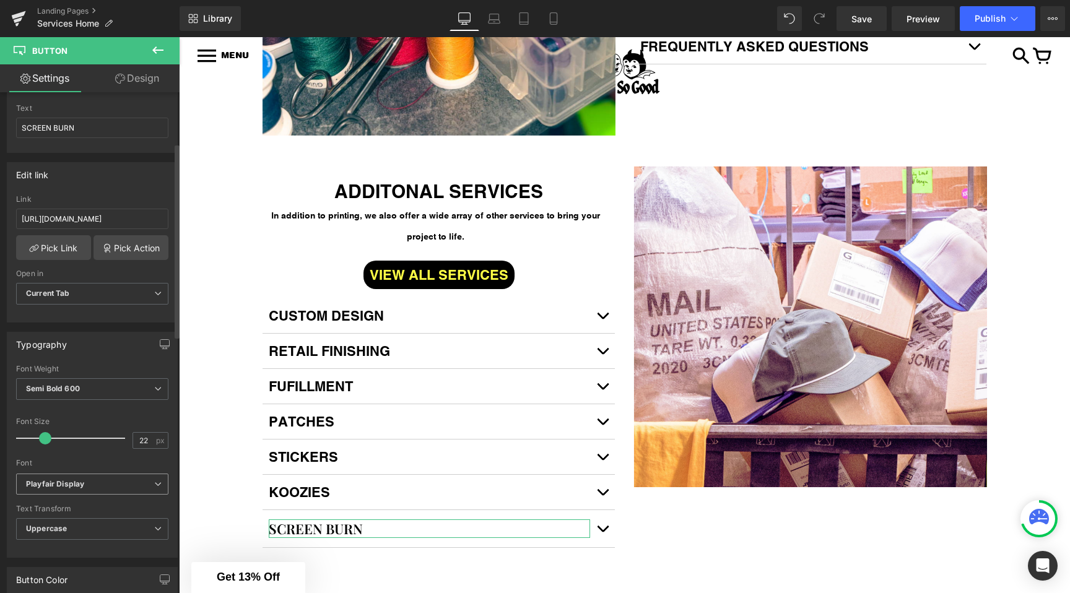
click at [69, 483] on icon "Playfair Display" at bounding box center [55, 484] width 58 height 11
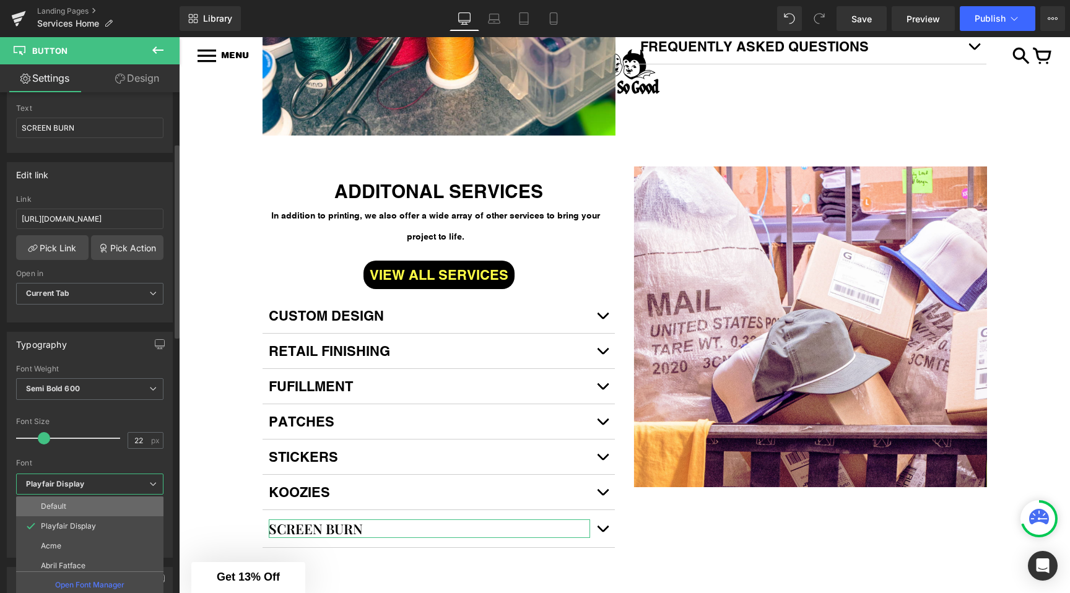
click at [59, 504] on p "Default" at bounding box center [53, 506] width 25 height 9
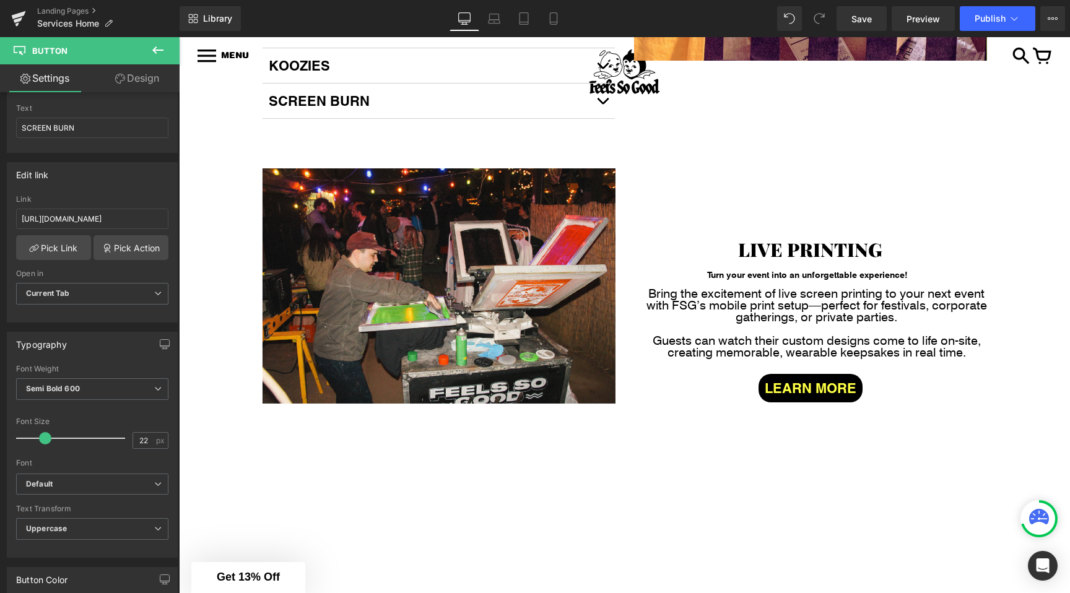
scroll to position [1983, 0]
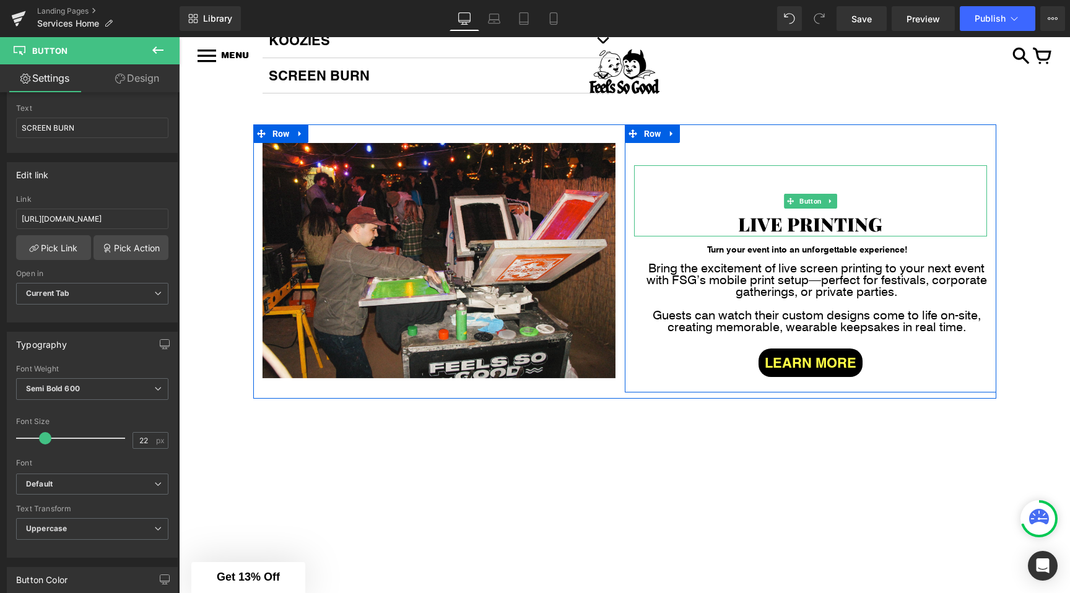
click at [802, 228] on span "LIVE PRINTING" at bounding box center [810, 224] width 144 height 25
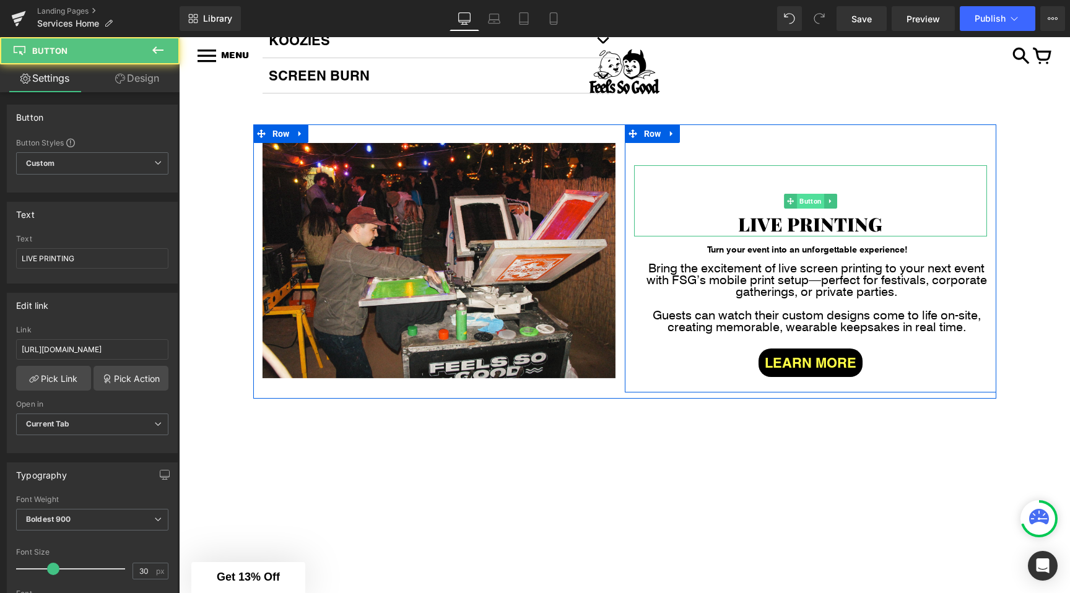
click at [810, 209] on span "Button" at bounding box center [810, 201] width 27 height 15
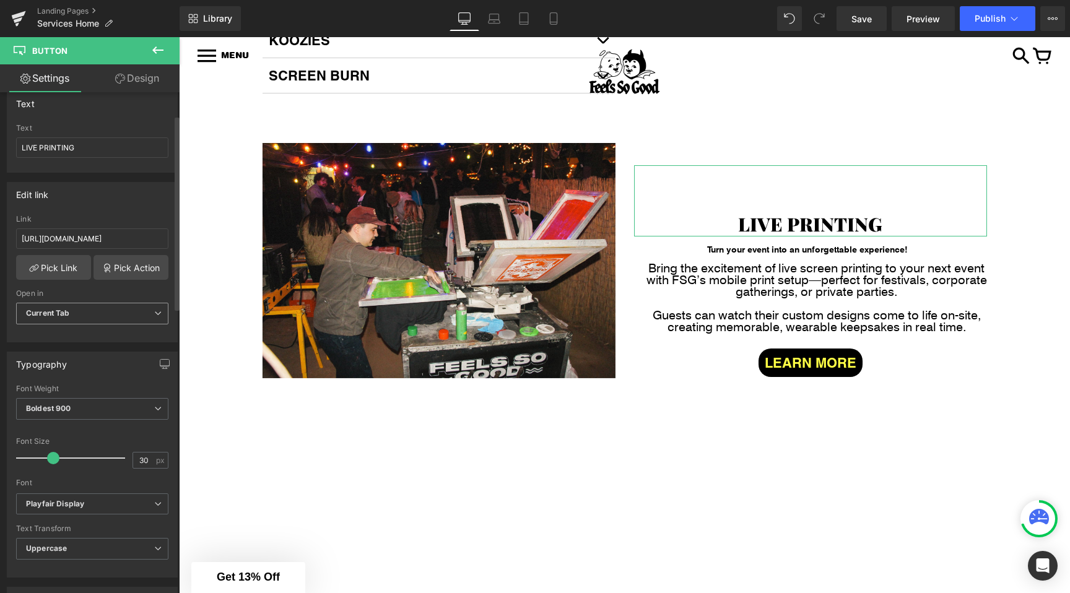
scroll to position [110, 0]
click at [84, 411] on span "Boldest 900" at bounding box center [92, 410] width 152 height 22
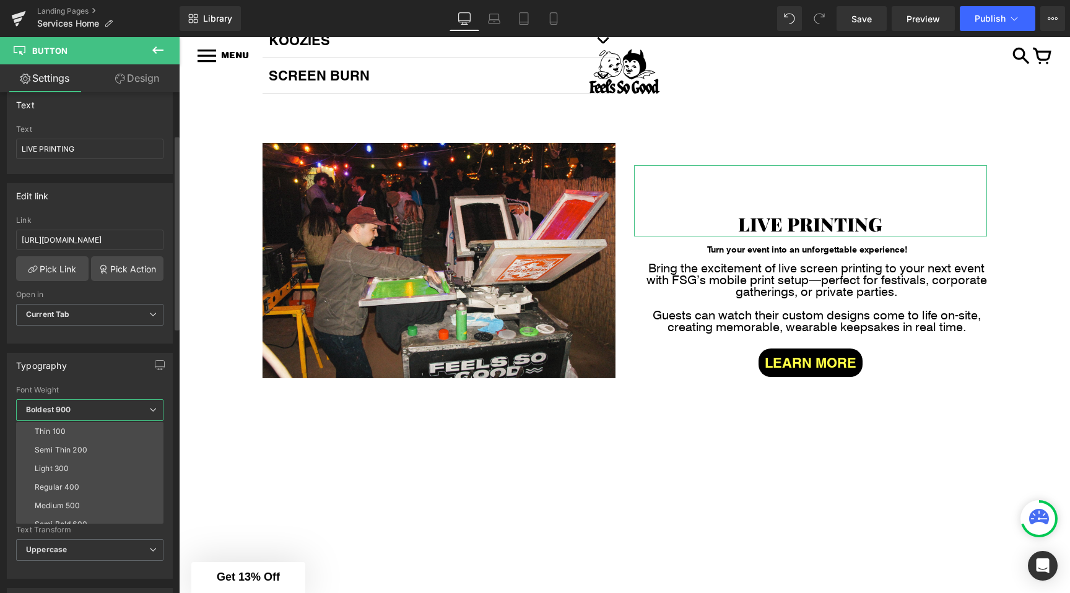
click at [84, 411] on span "Boldest 900" at bounding box center [89, 410] width 147 height 22
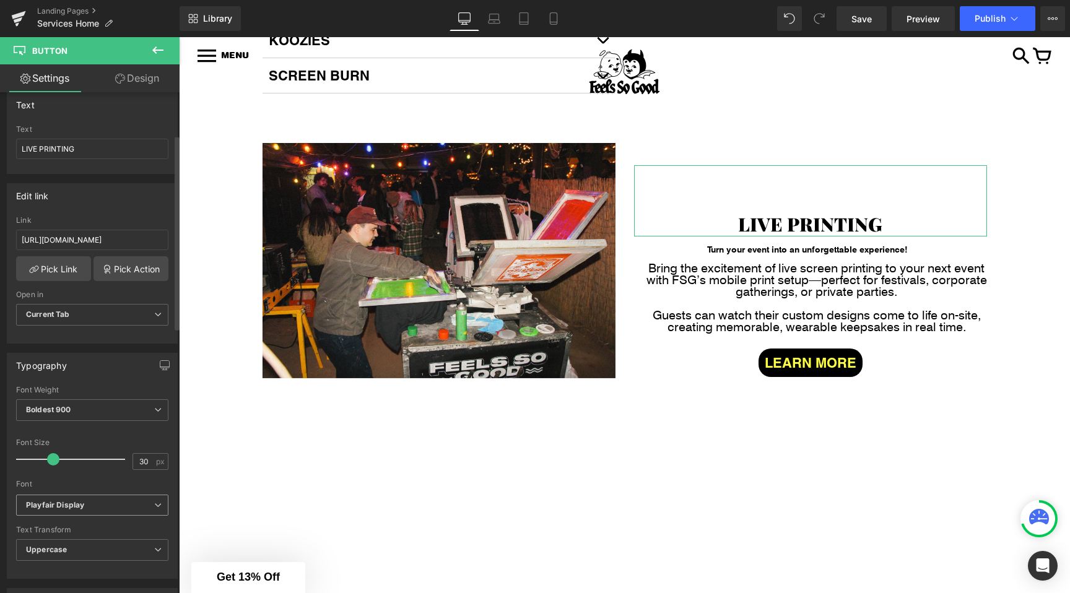
click at [53, 508] on icon "Playfair Display" at bounding box center [55, 505] width 58 height 11
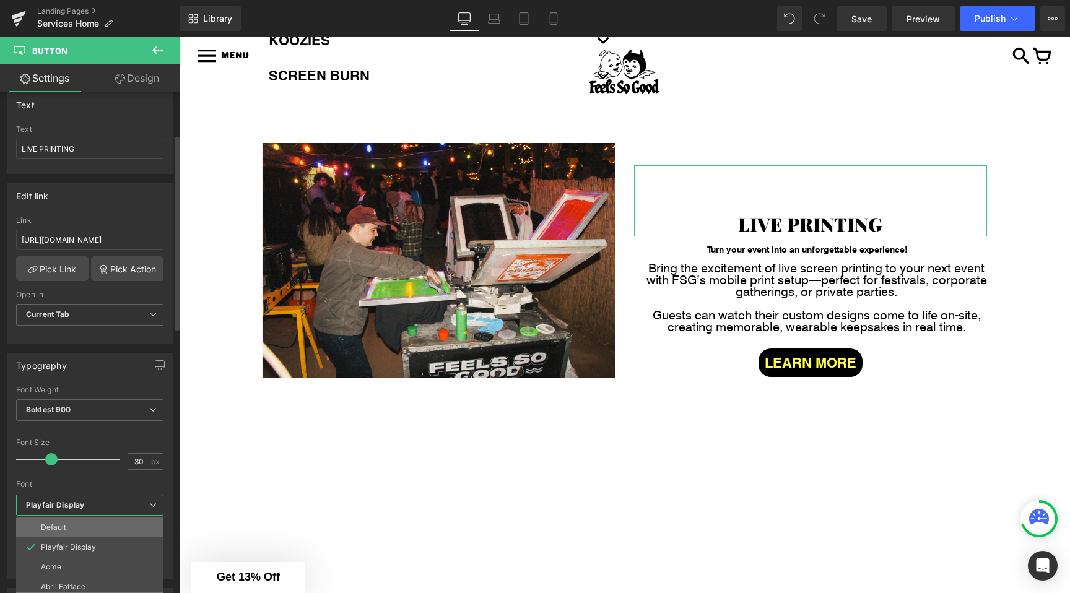
click at [56, 521] on li "Default" at bounding box center [92, 528] width 153 height 20
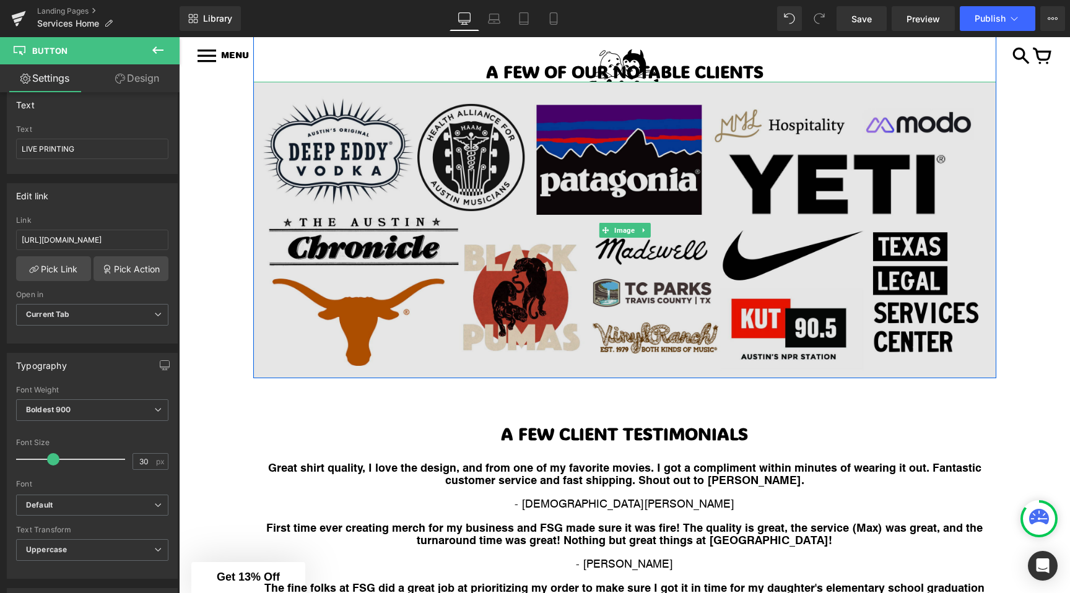
scroll to position [3164, 0]
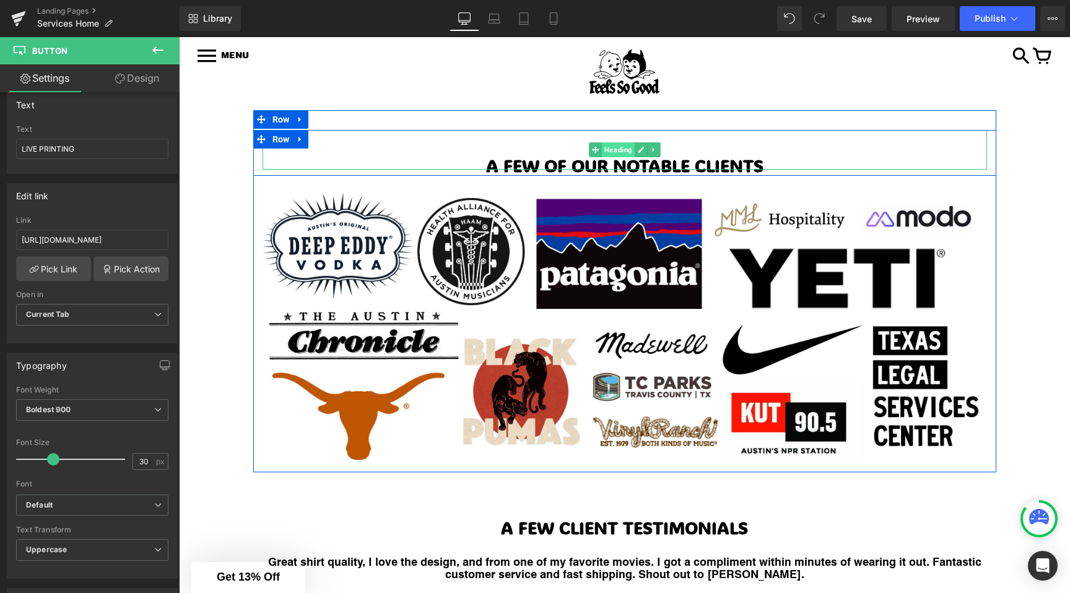
click at [622, 157] on span "Heading" at bounding box center [618, 149] width 33 height 15
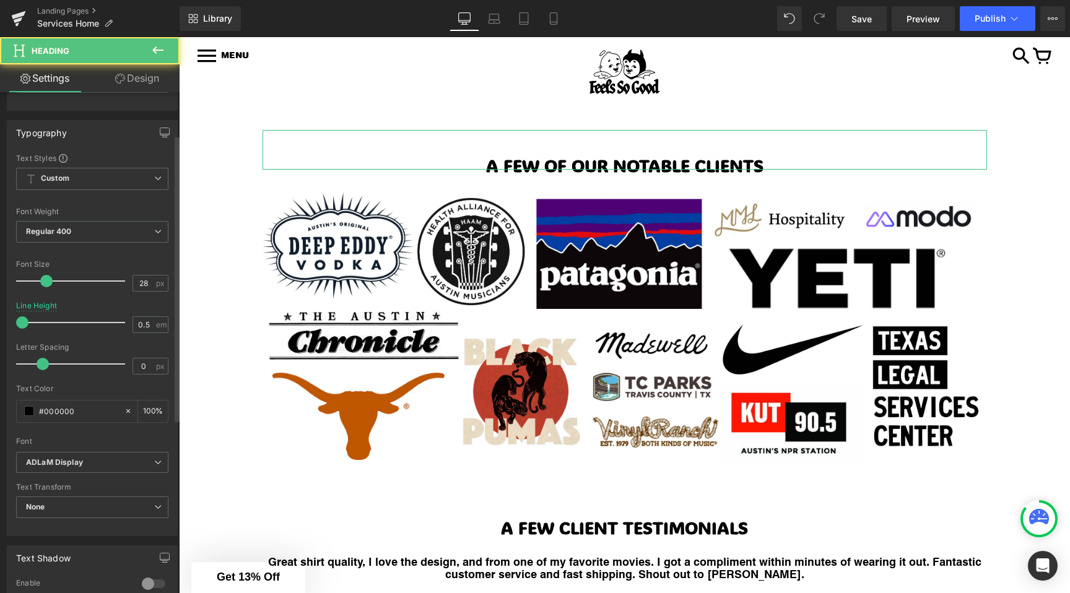
scroll to position [101, 0]
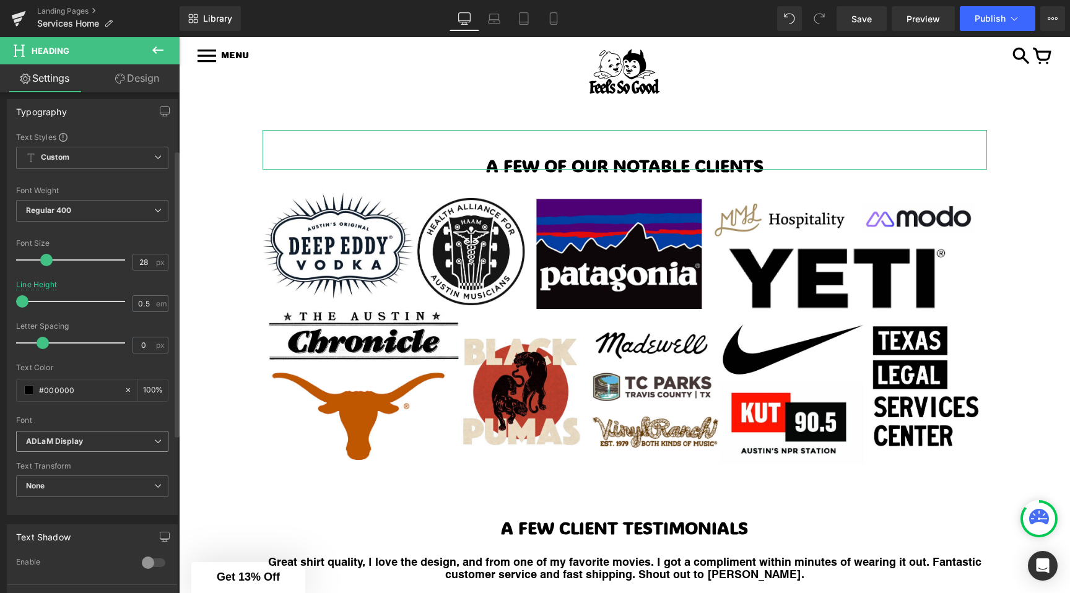
click at [41, 438] on icon "ADLaM Display" at bounding box center [54, 442] width 57 height 11
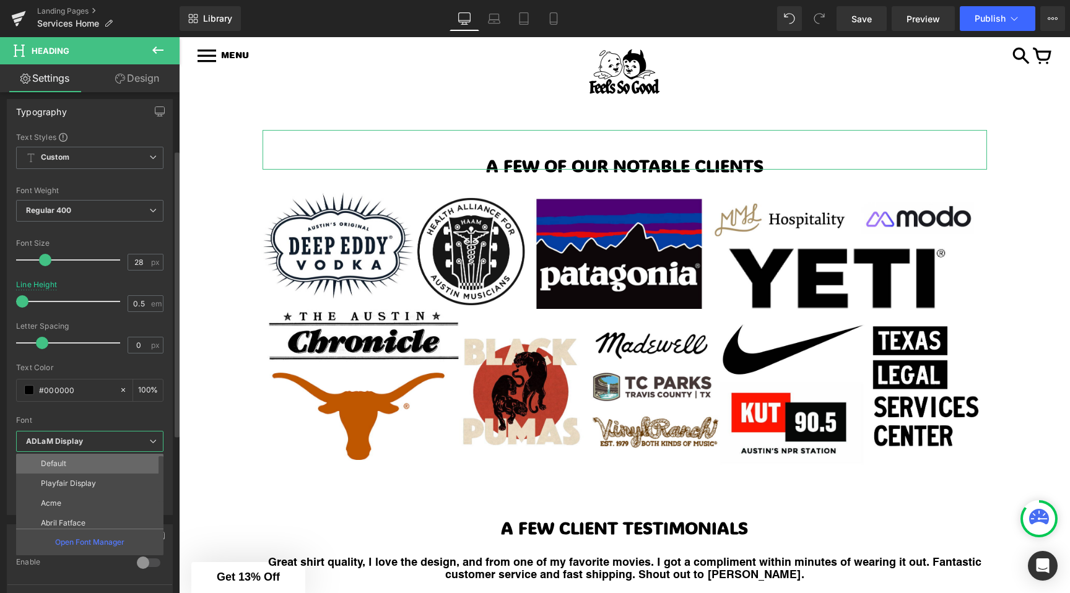
click at [56, 464] on p "Default" at bounding box center [53, 463] width 25 height 9
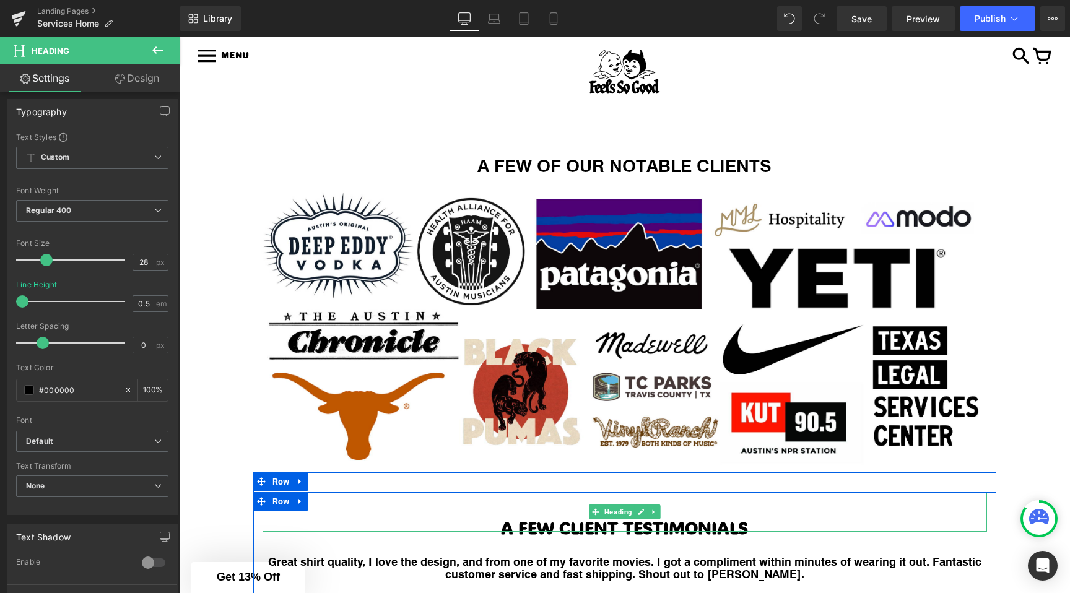
scroll to position [3281, 0]
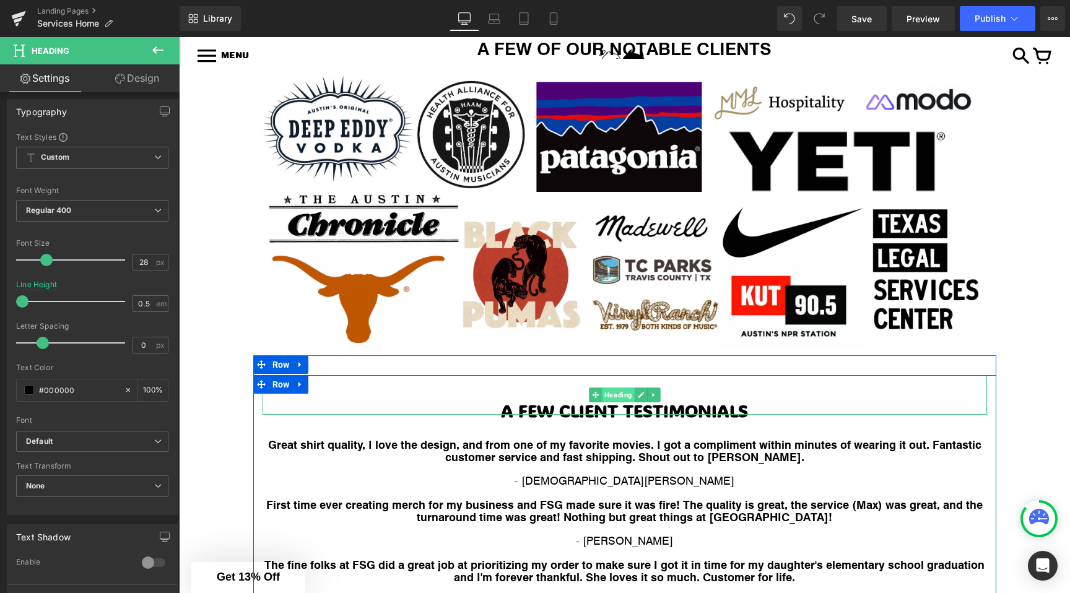
click at [622, 403] on span "Heading" at bounding box center [618, 395] width 33 height 15
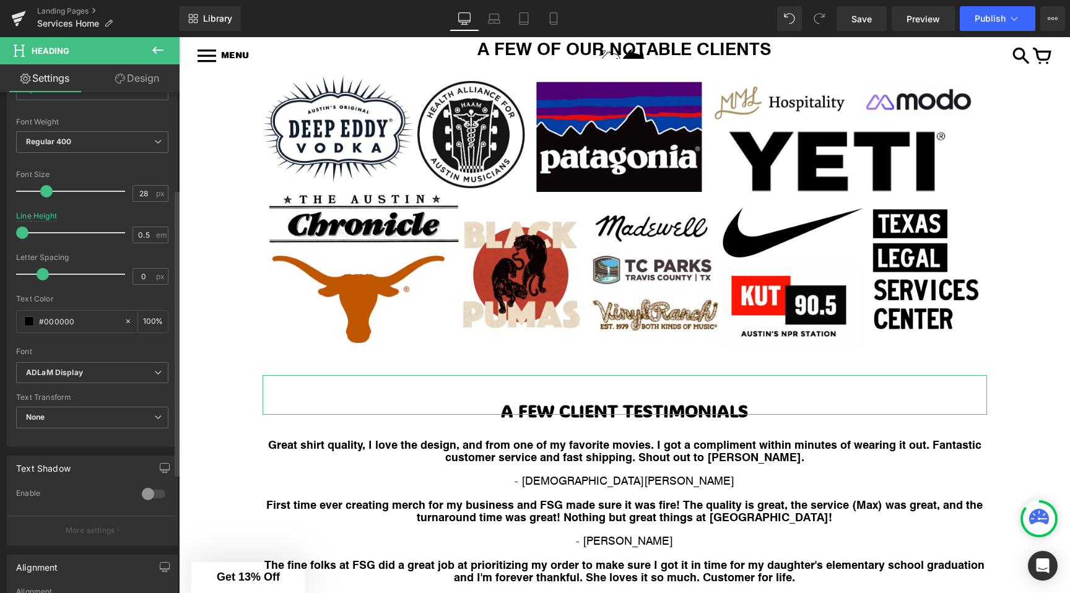
scroll to position [0, 0]
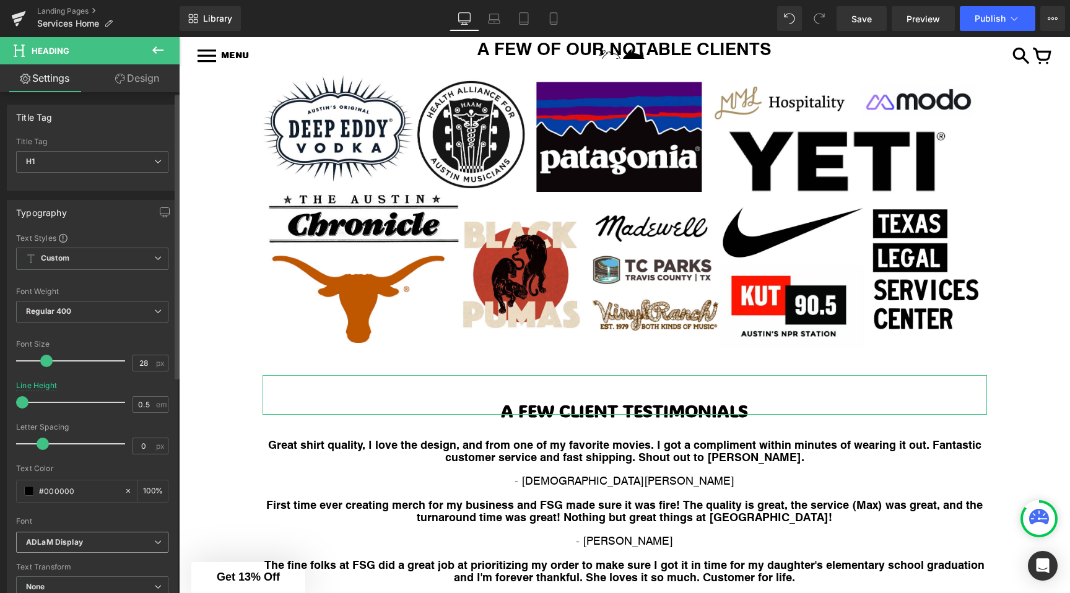
click at [55, 539] on icon "ADLaM Display" at bounding box center [54, 543] width 57 height 11
click at [85, 559] on li "Default" at bounding box center [92, 565] width 153 height 20
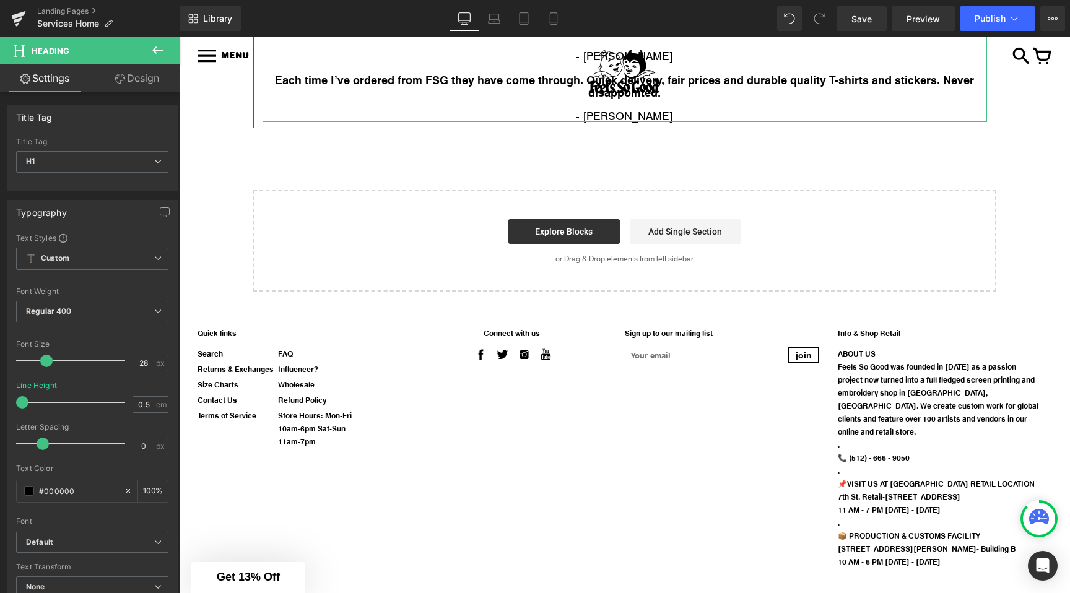
scroll to position [3852, 0]
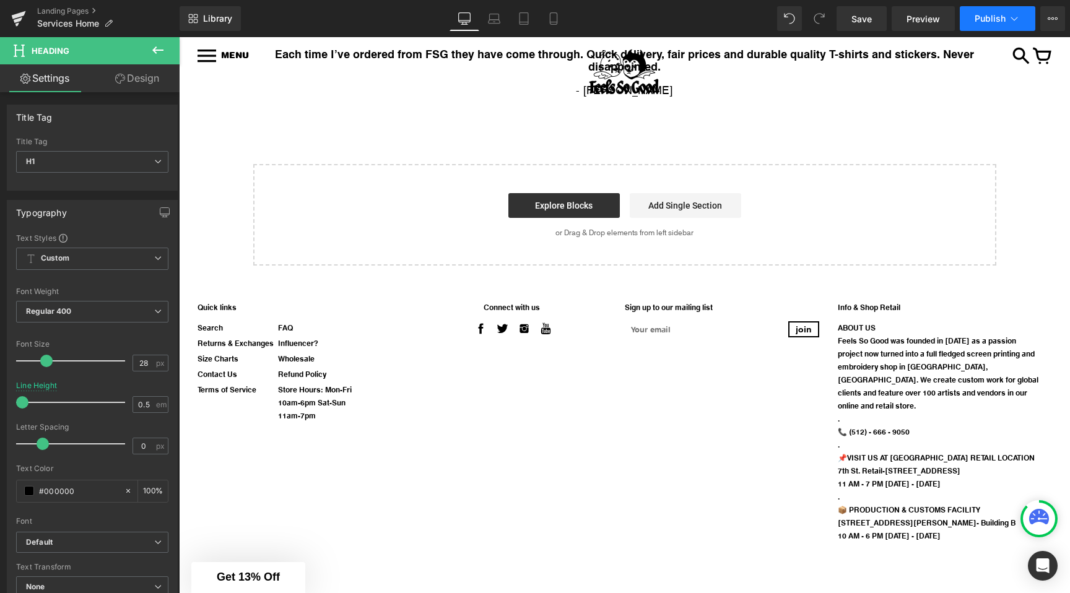
click at [1003, 24] on button "Publish" at bounding box center [998, 18] width 76 height 25
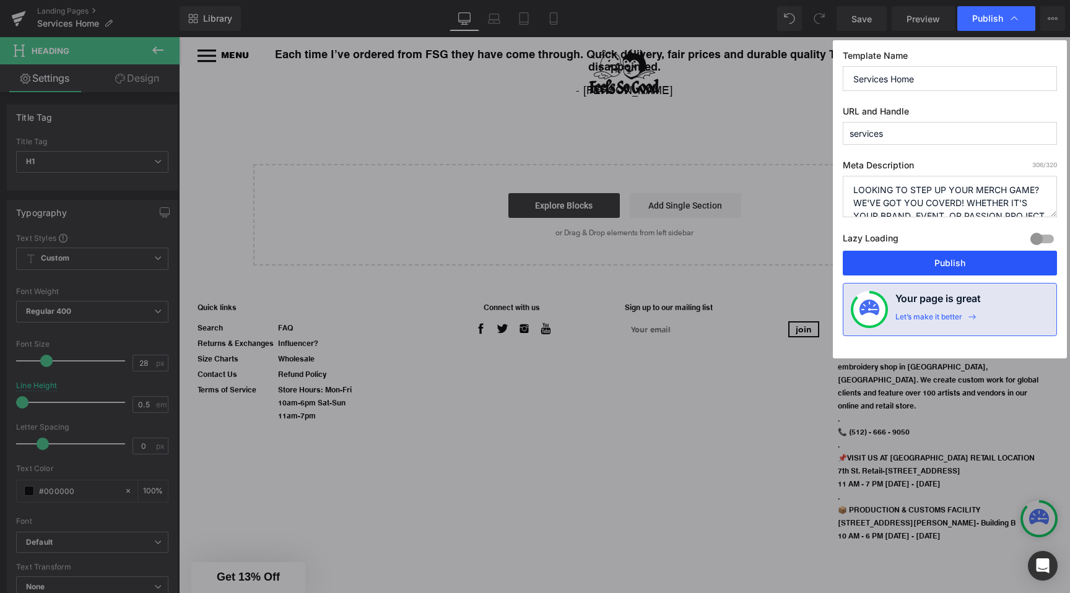
click at [928, 263] on button "Publish" at bounding box center [950, 263] width 214 height 25
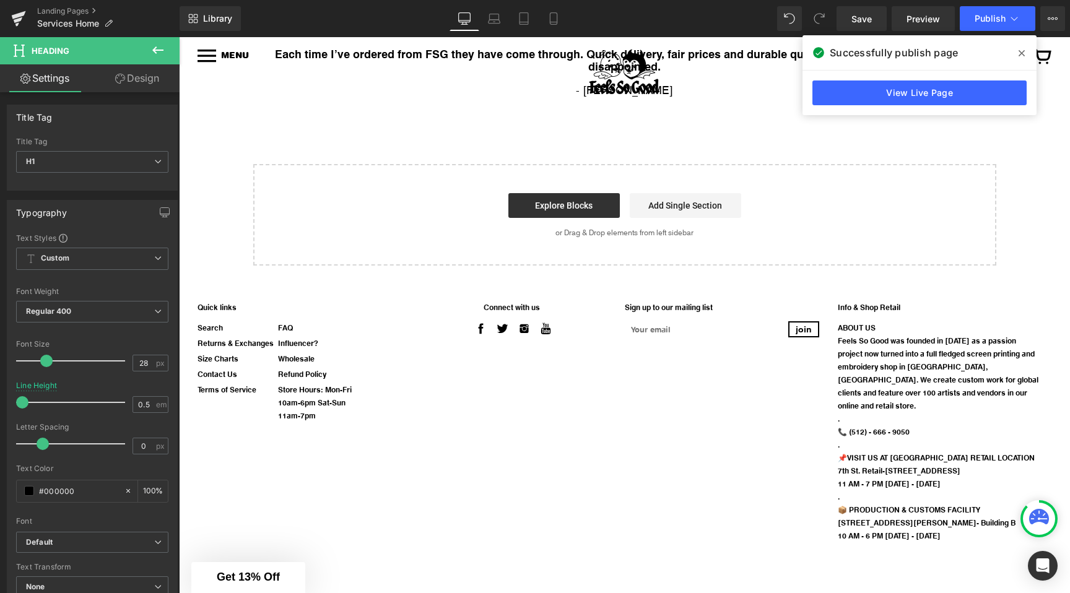
click at [1025, 46] on span at bounding box center [1022, 53] width 20 height 20
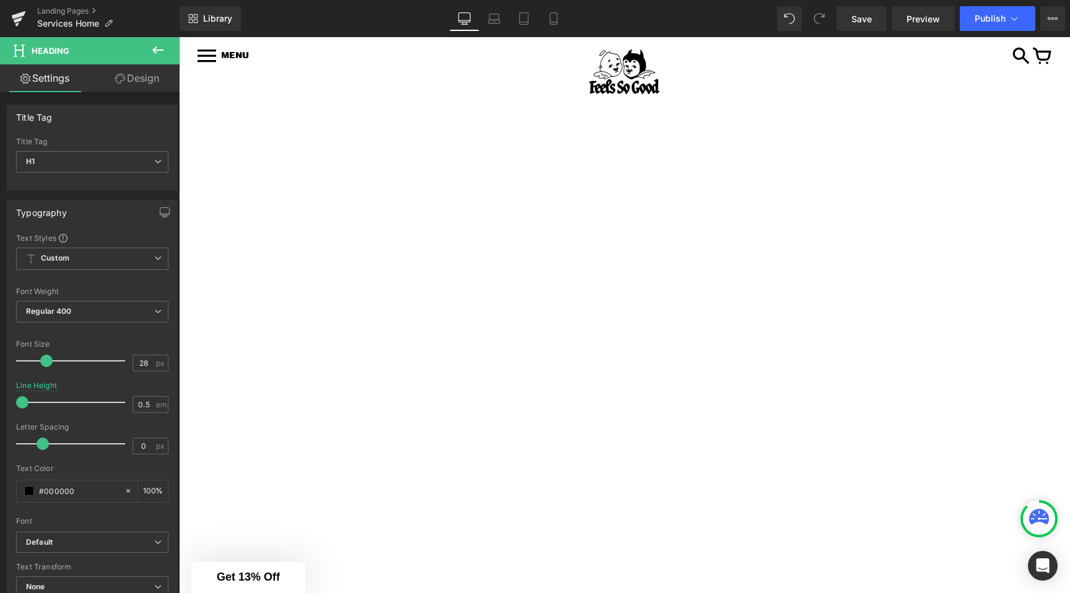
scroll to position [3128, 0]
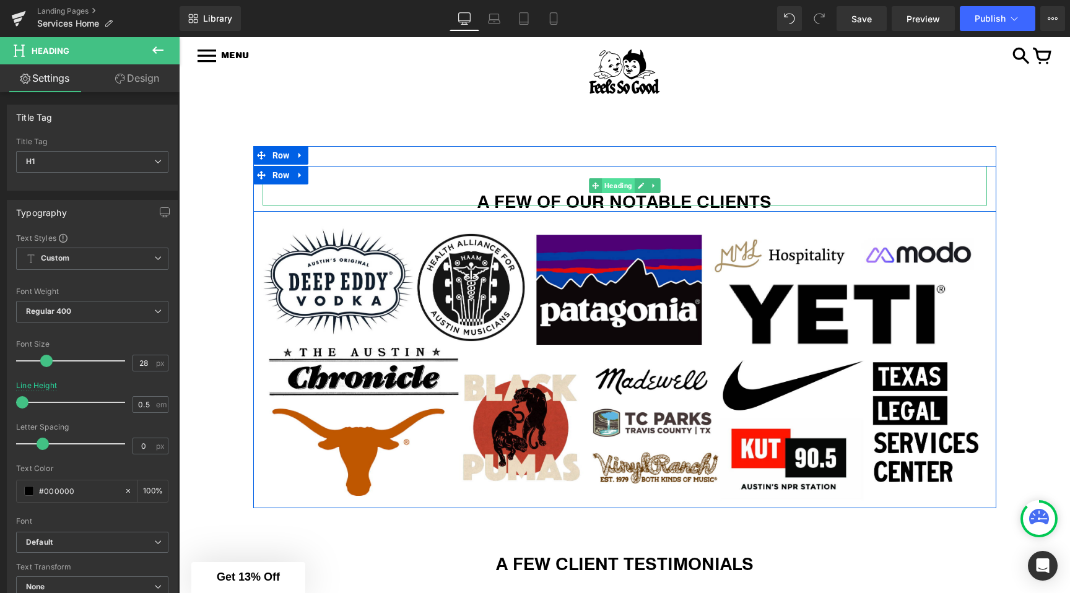
click at [609, 193] on span "Heading" at bounding box center [618, 185] width 33 height 15
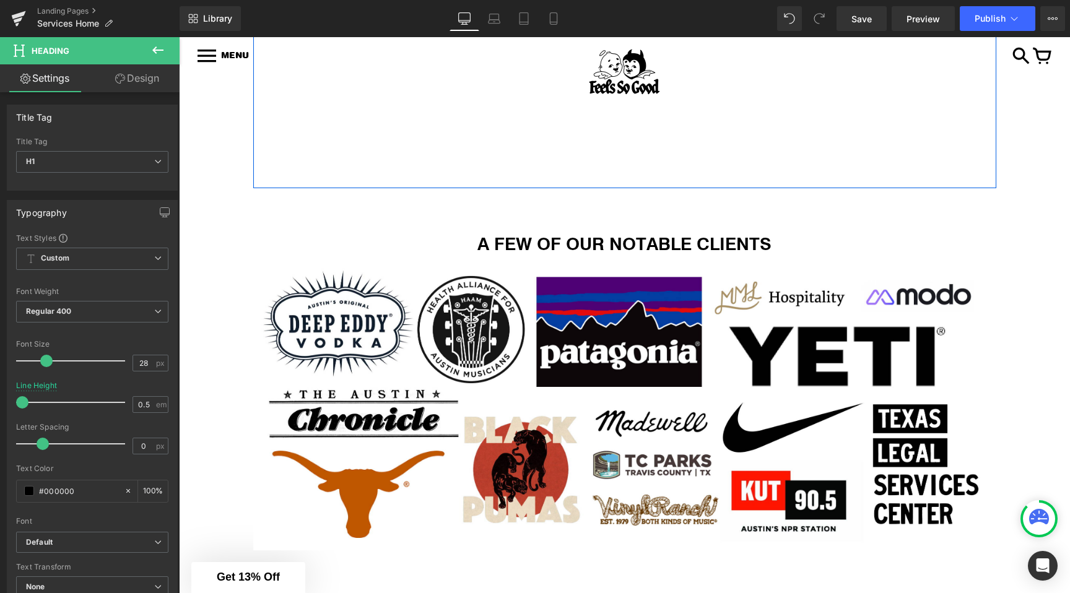
scroll to position [3012, 0]
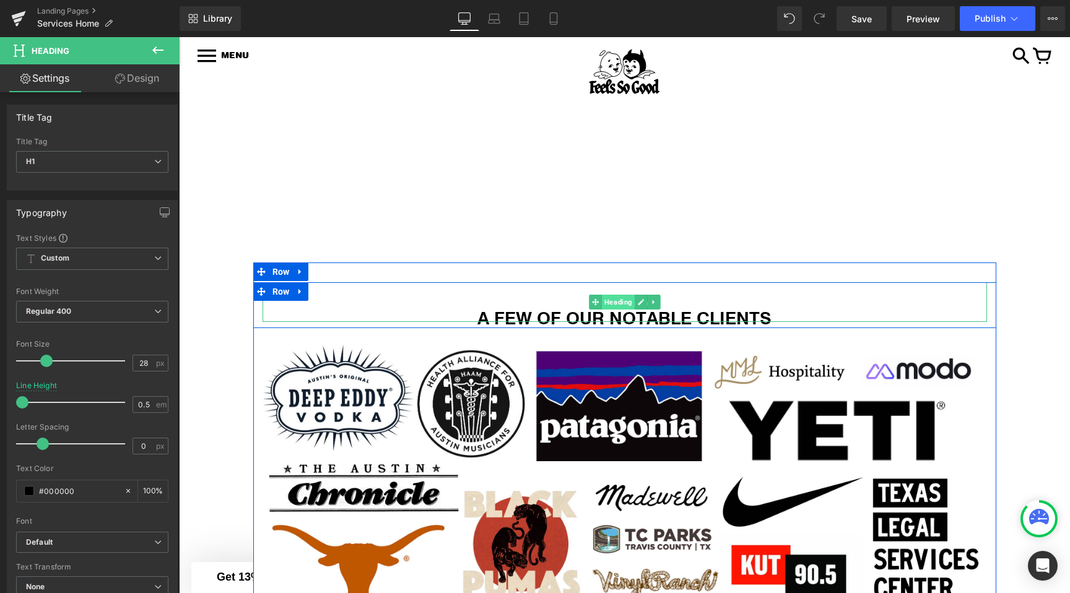
click at [617, 308] on span "Heading" at bounding box center [618, 302] width 33 height 15
click at [605, 310] on span "Heading" at bounding box center [618, 302] width 33 height 15
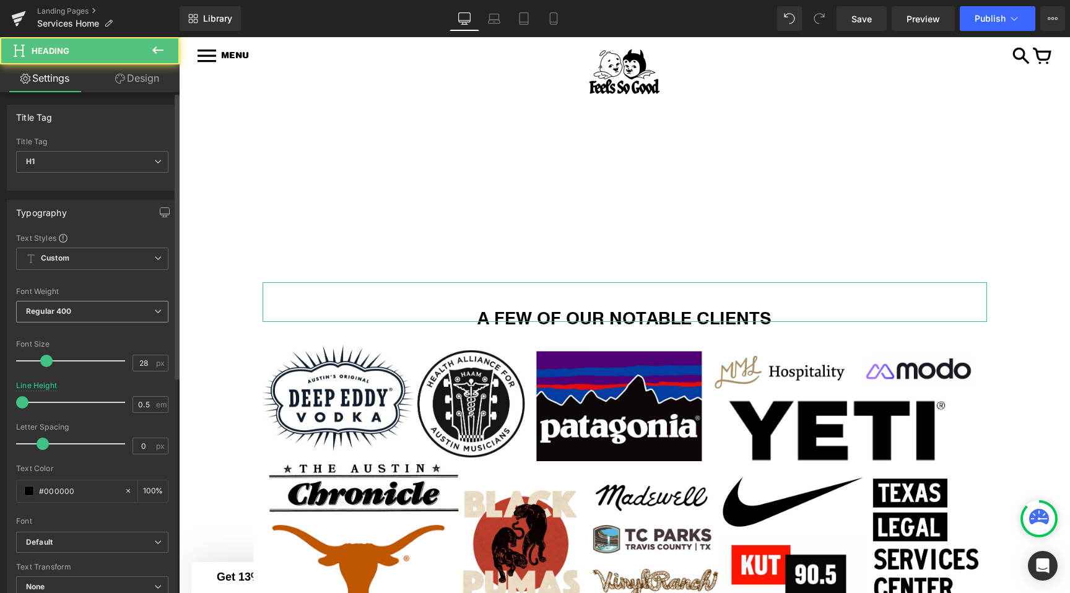
click at [66, 301] on span "Regular 400" at bounding box center [92, 312] width 152 height 22
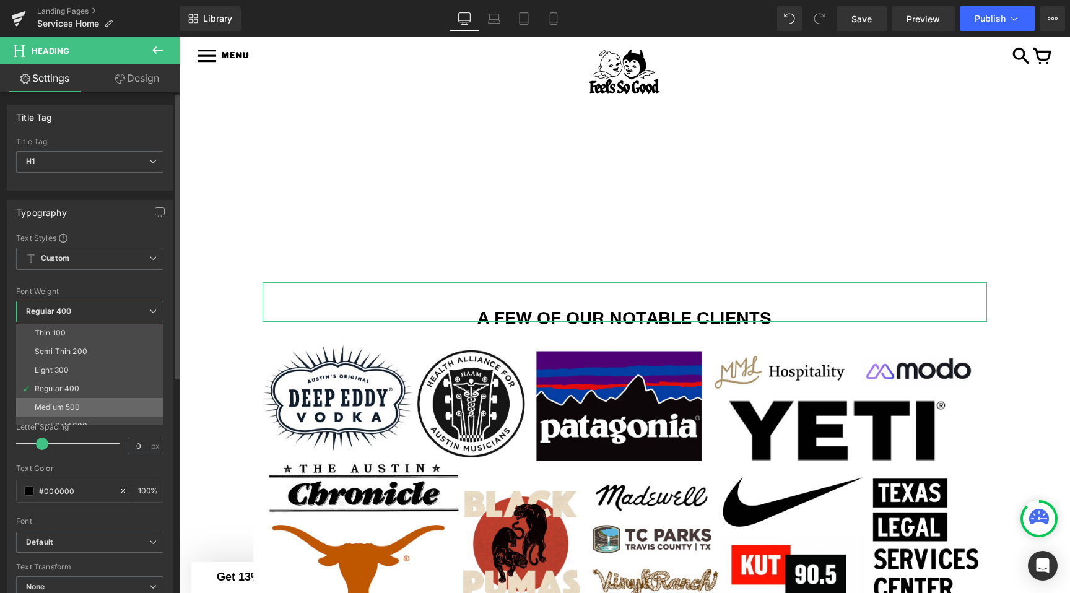
click at [55, 404] on div "Medium 500" at bounding box center [57, 407] width 45 height 9
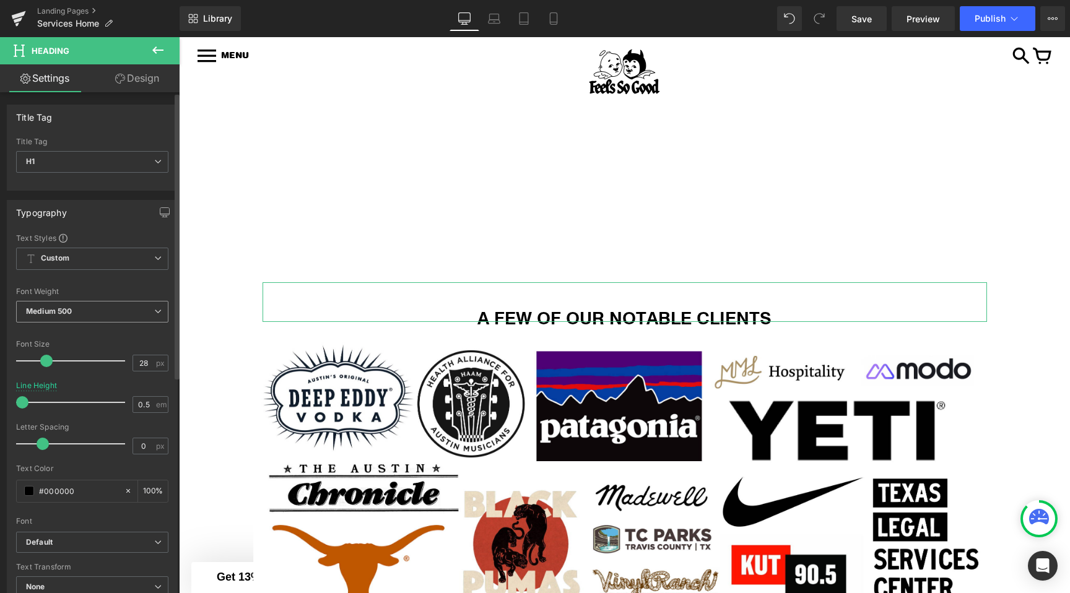
click at [50, 308] on b "Medium 500" at bounding box center [49, 311] width 46 height 9
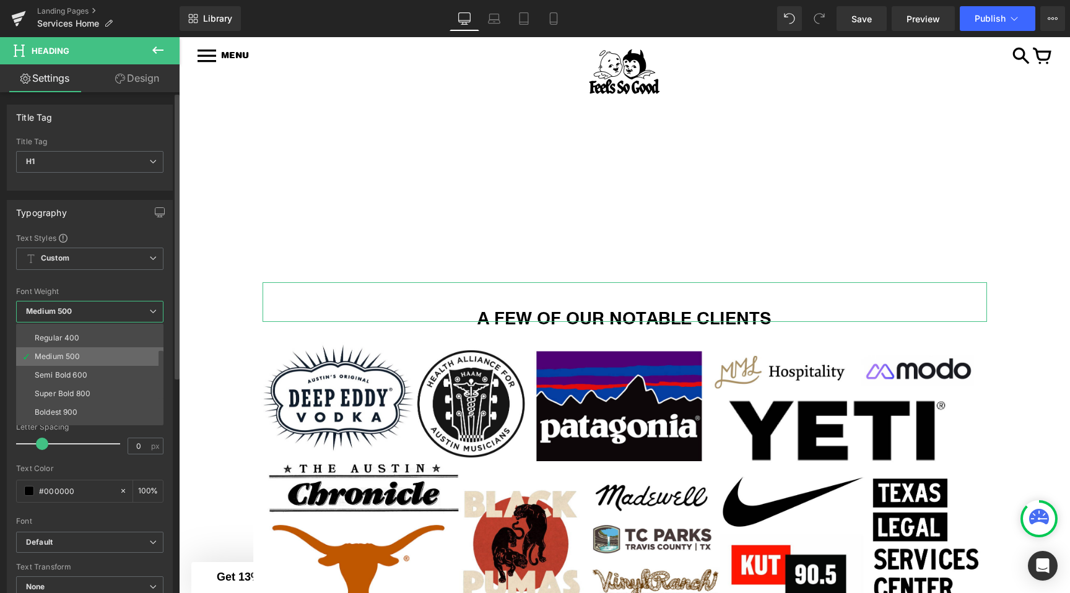
scroll to position [58, 0]
click at [71, 389] on div "Super Bold 800" at bounding box center [63, 387] width 56 height 9
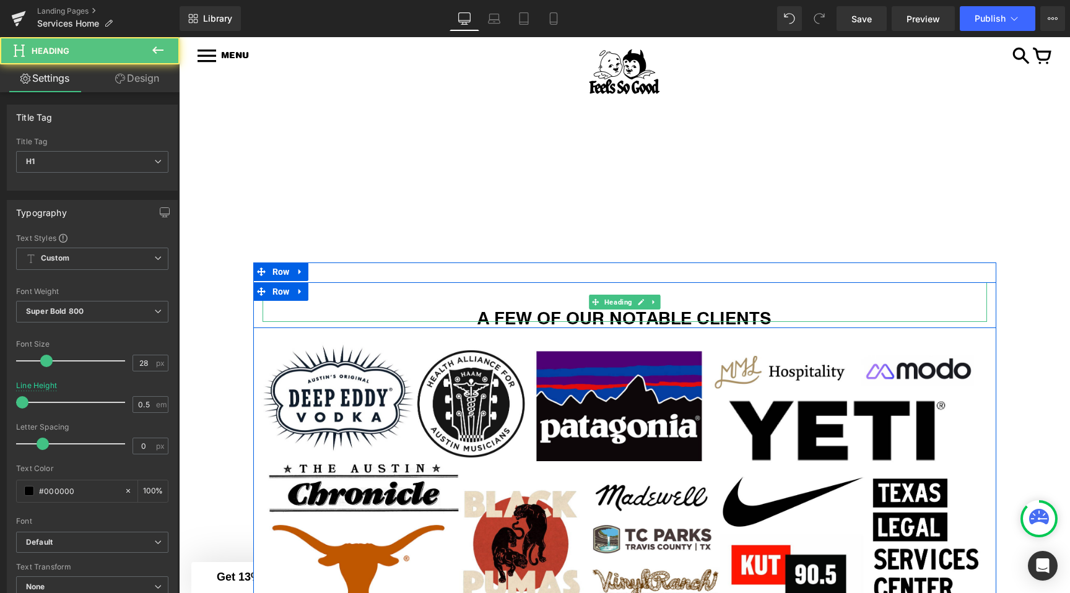
click at [561, 328] on strong "A FEW OF OUR NOTABLE CLIENTS" at bounding box center [624, 318] width 294 height 24
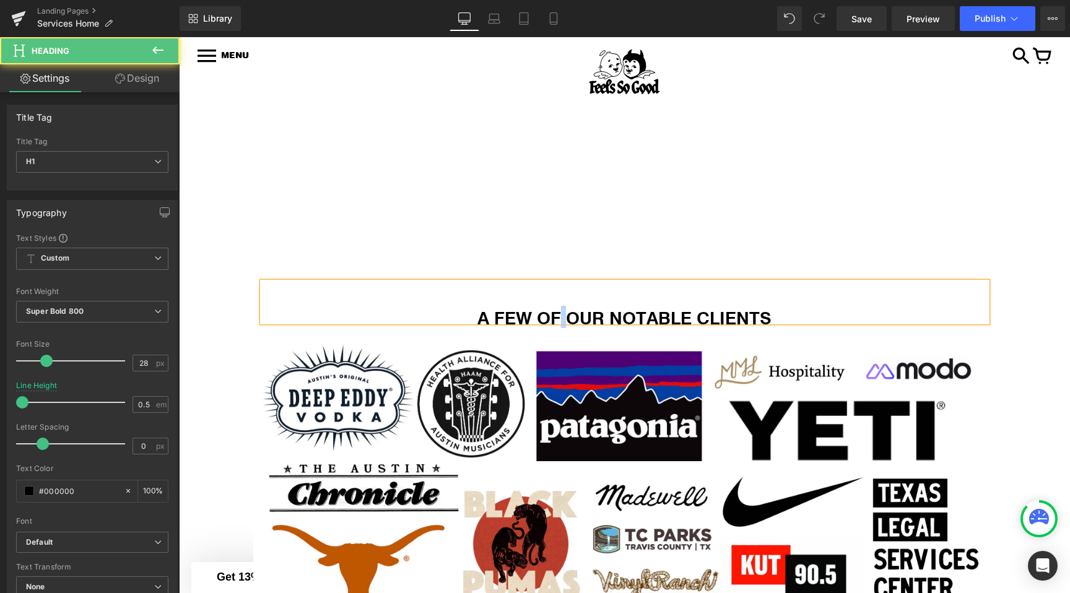
click at [561, 328] on strong "A FEW OF OUR NOTABLE CLIENTS" at bounding box center [624, 318] width 294 height 24
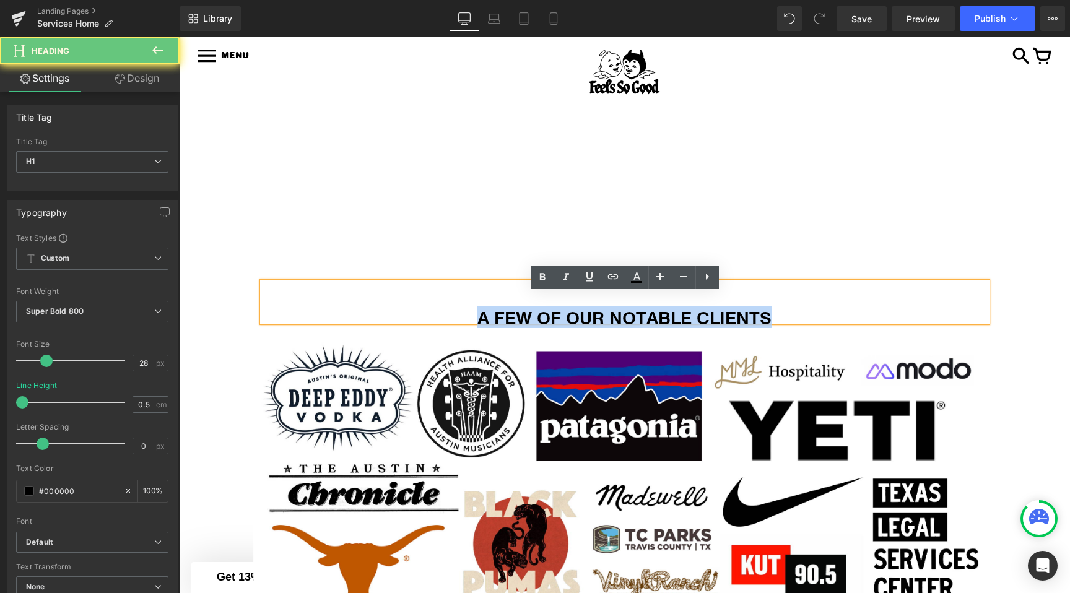
click at [561, 328] on strong "A FEW OF OUR NOTABLE CLIENTS" at bounding box center [624, 318] width 294 height 24
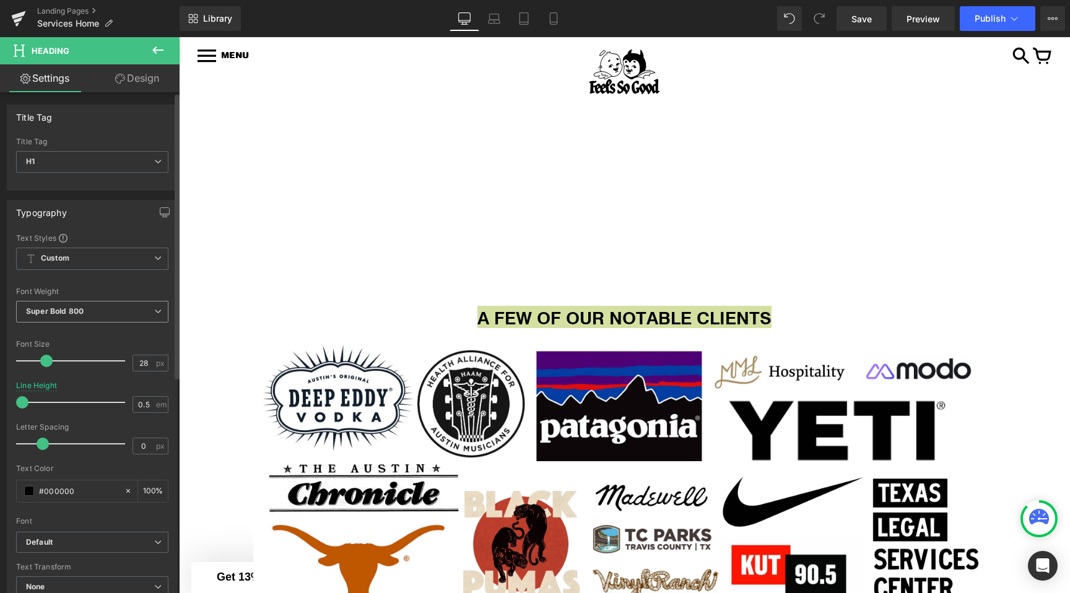
click at [62, 308] on b "Super Bold 800" at bounding box center [55, 311] width 58 height 9
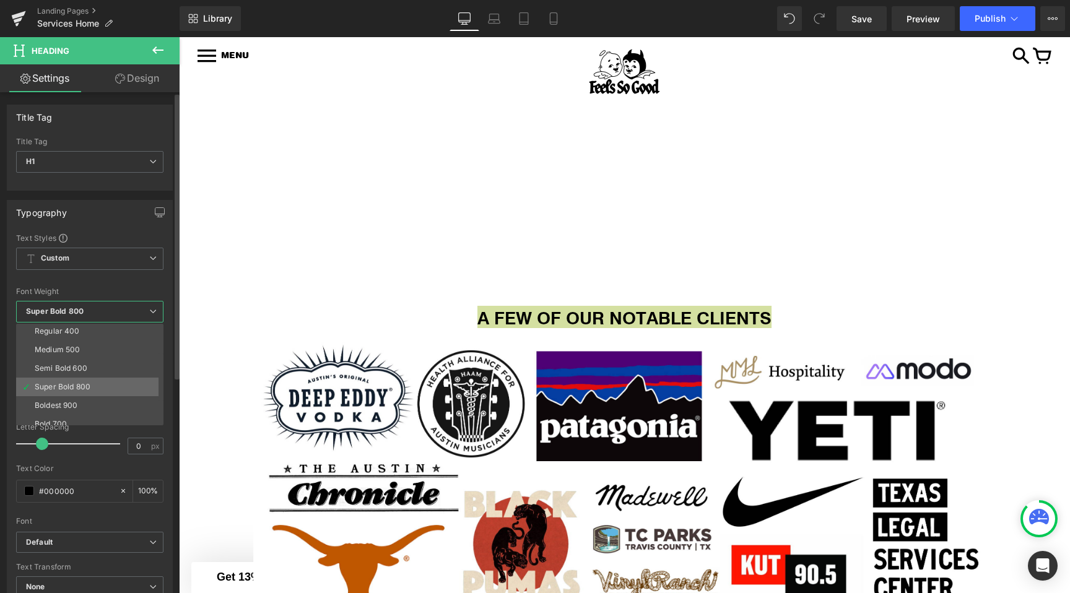
click at [54, 391] on li "Super Bold 800" at bounding box center [92, 387] width 153 height 19
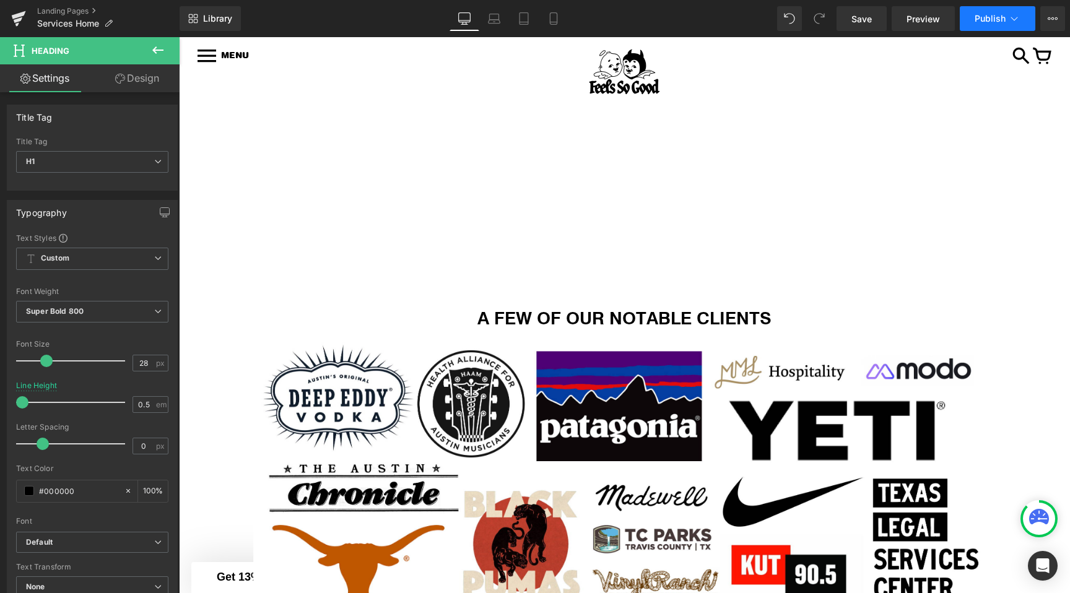
click at [1003, 14] on span "Publish" at bounding box center [990, 19] width 31 height 10
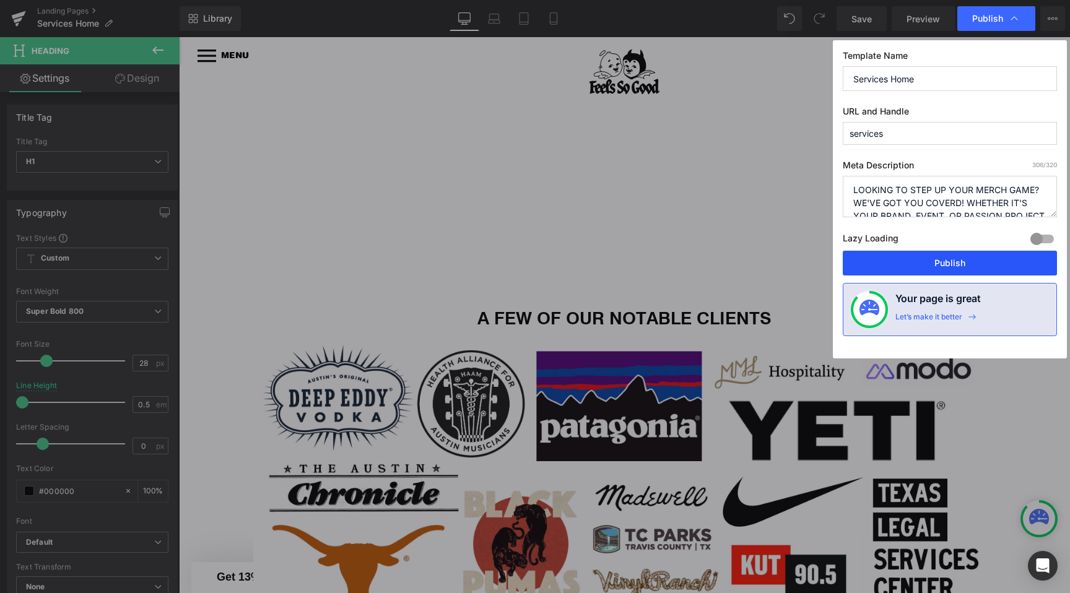
click at [915, 258] on button "Publish" at bounding box center [950, 263] width 214 height 25
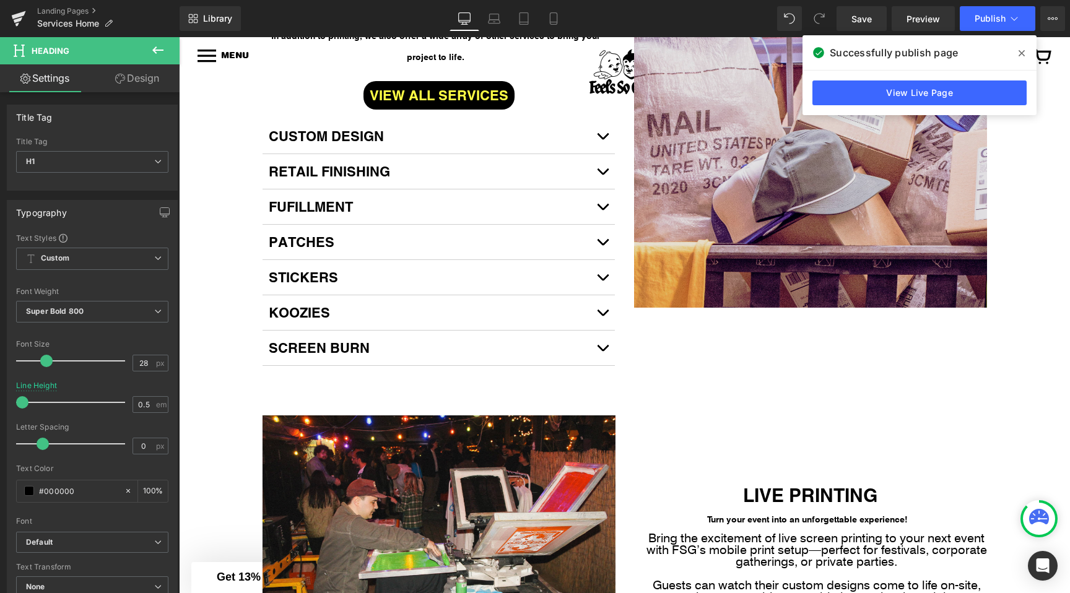
scroll to position [1607, 0]
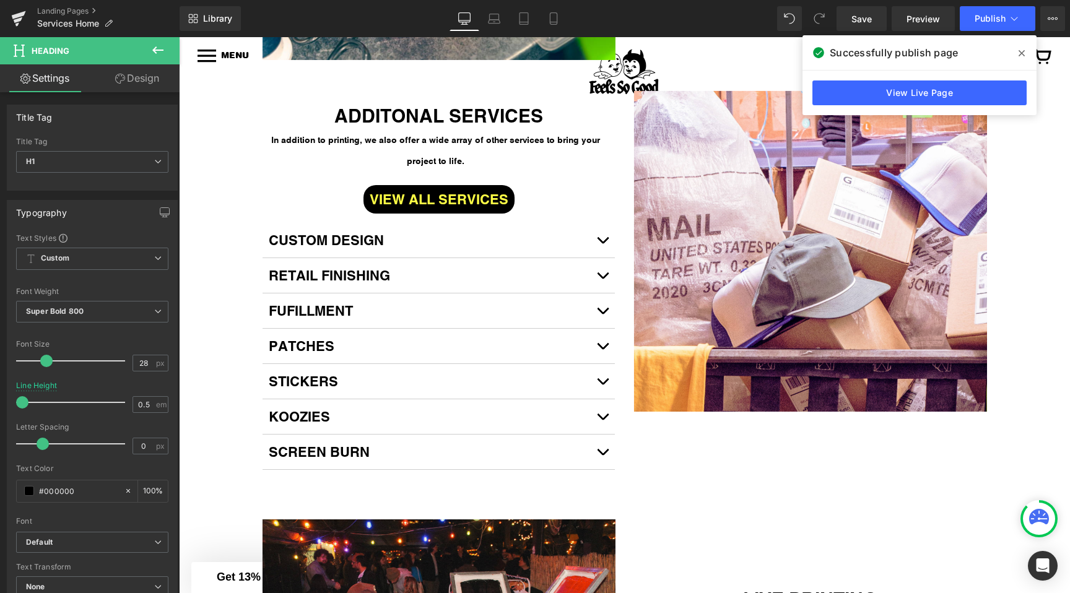
click at [1021, 51] on icon at bounding box center [1022, 53] width 6 height 10
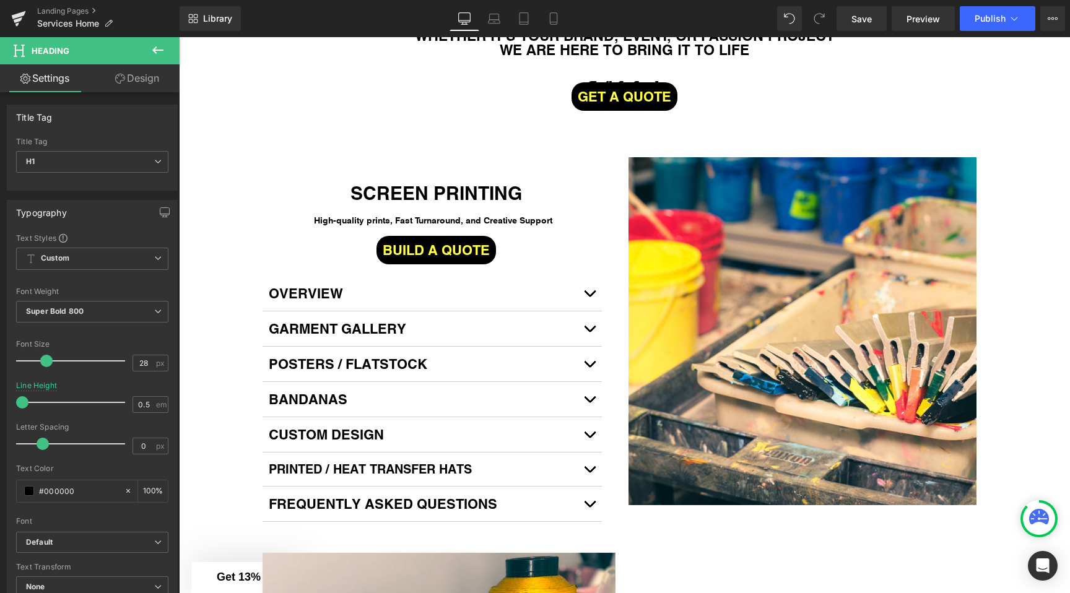
scroll to position [854, 0]
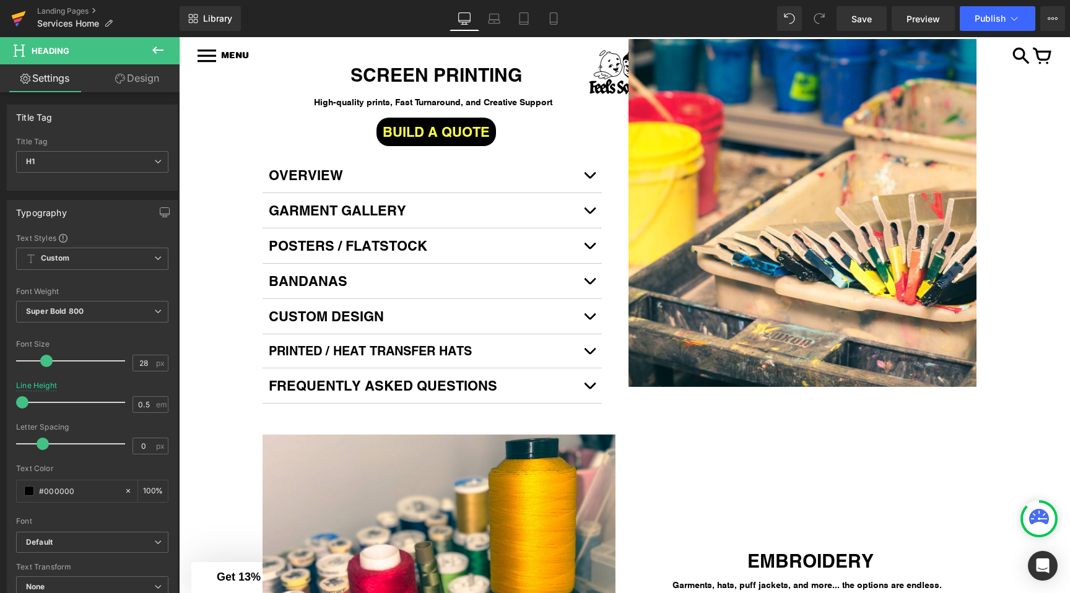
click at [21, 18] on icon at bounding box center [18, 20] width 9 height 6
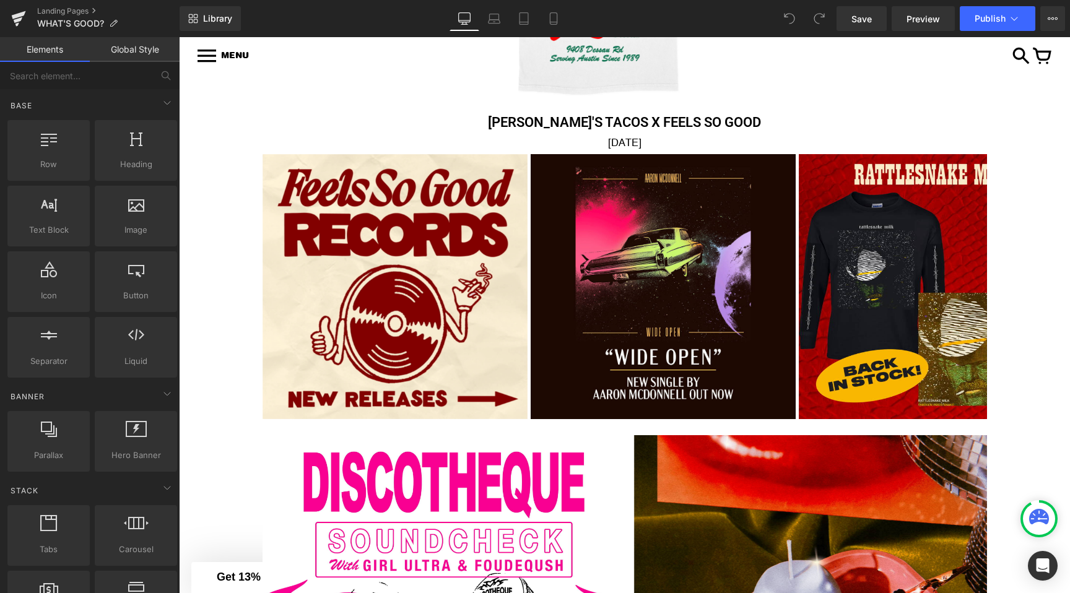
scroll to position [676, 0]
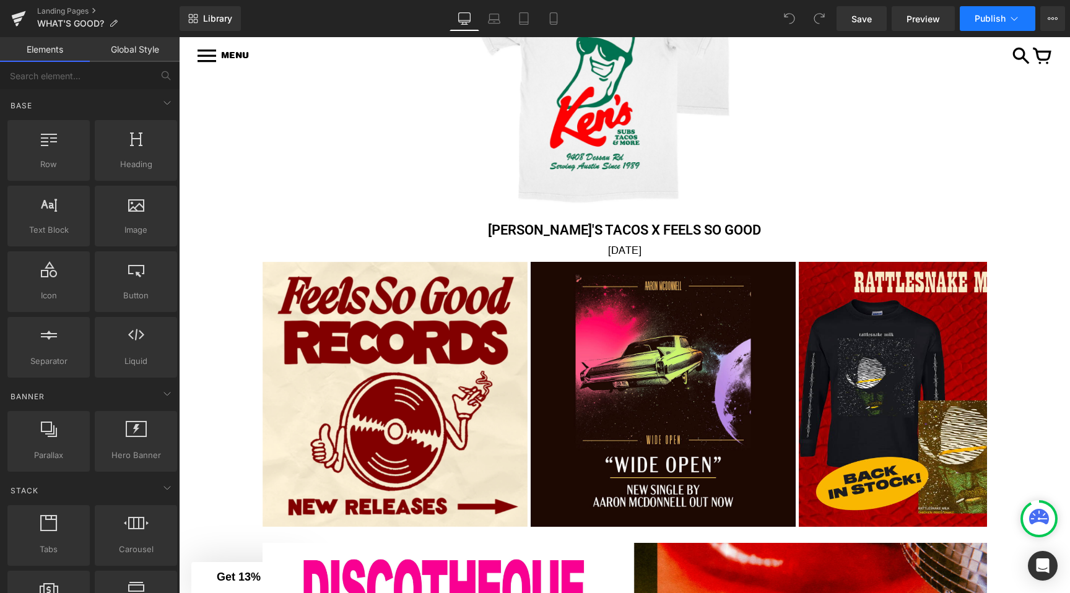
click at [1024, 18] on button "Publish" at bounding box center [998, 18] width 76 height 25
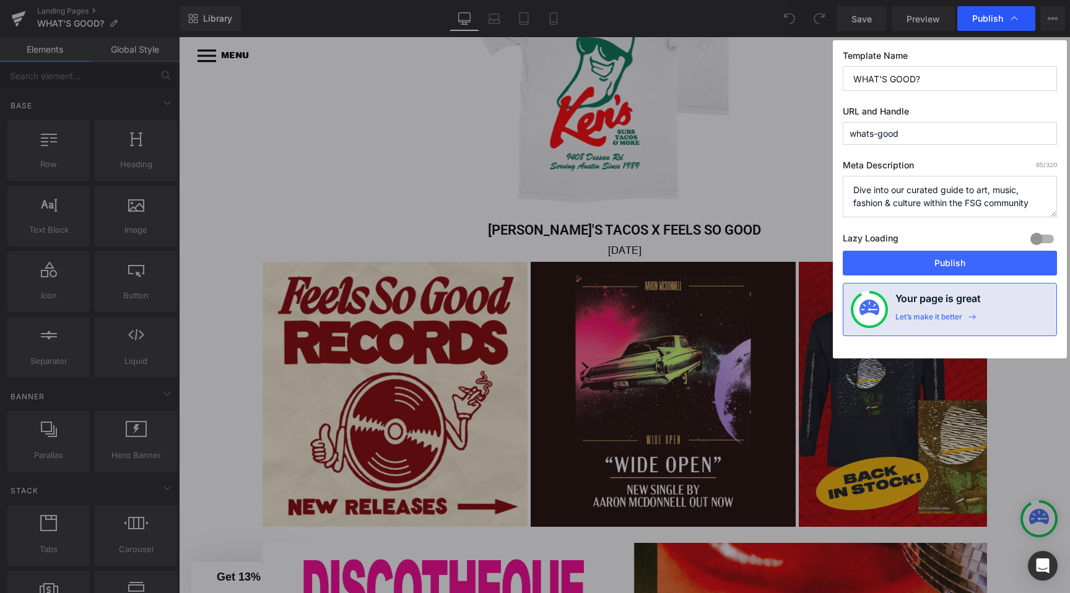
click at [1015, 20] on icon at bounding box center [1014, 18] width 12 height 12
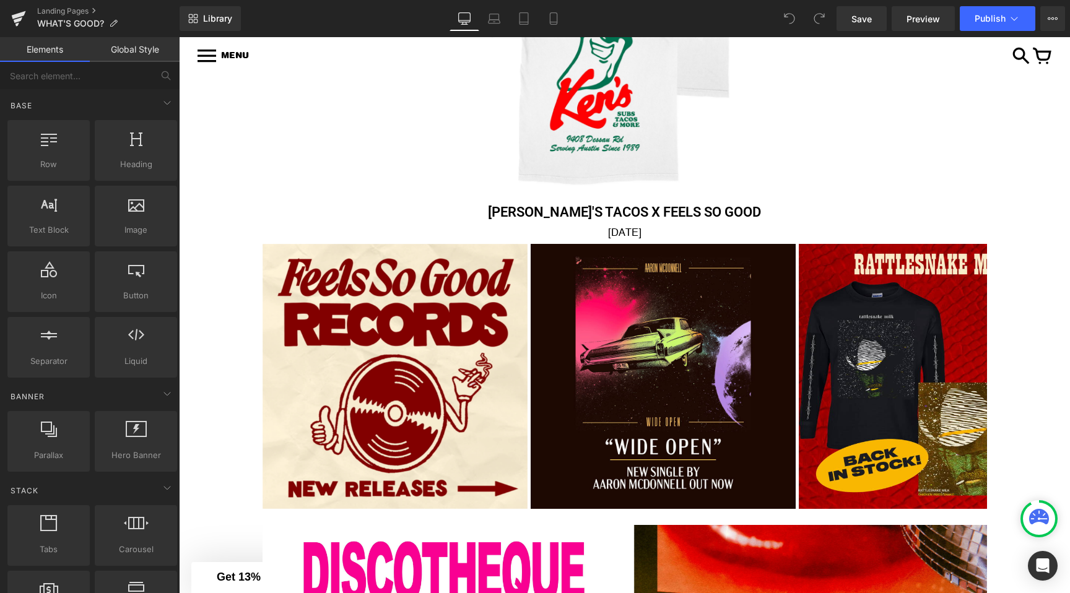
scroll to position [832, 0]
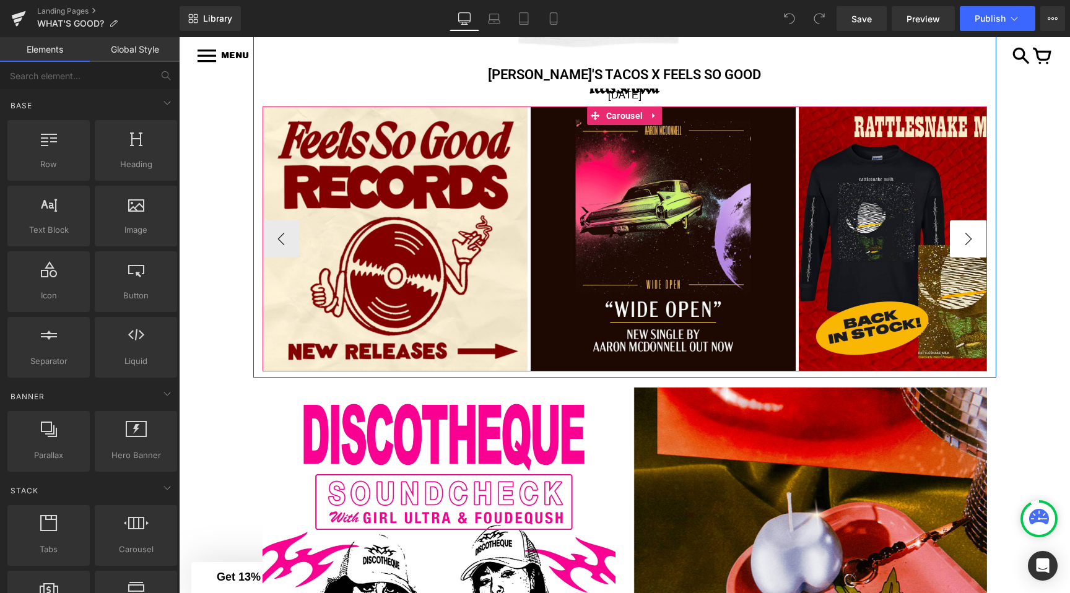
click at [963, 238] on button "›" at bounding box center [968, 238] width 37 height 37
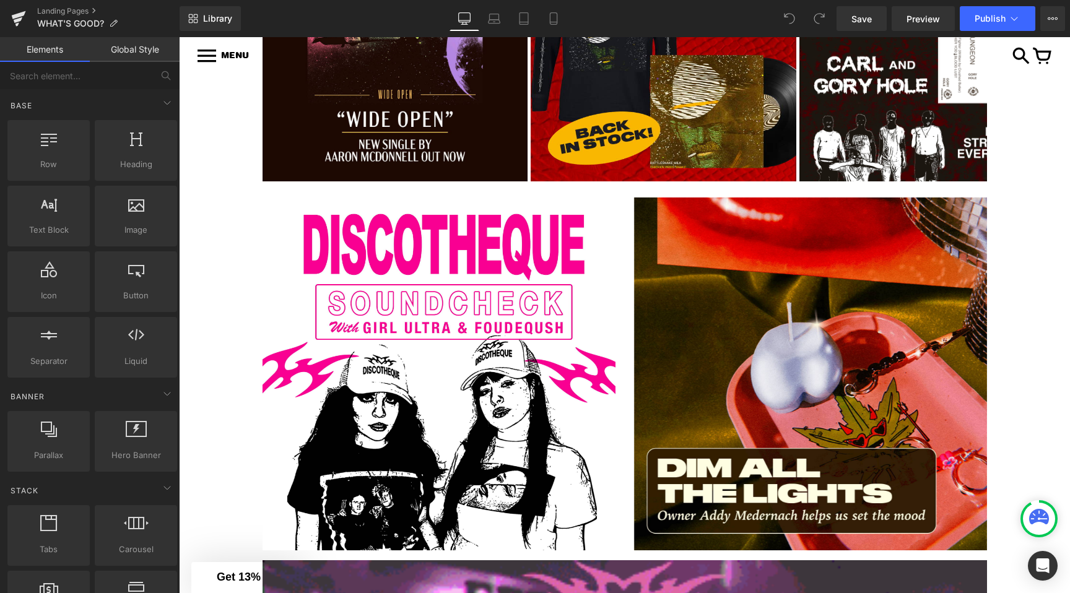
scroll to position [638, 0]
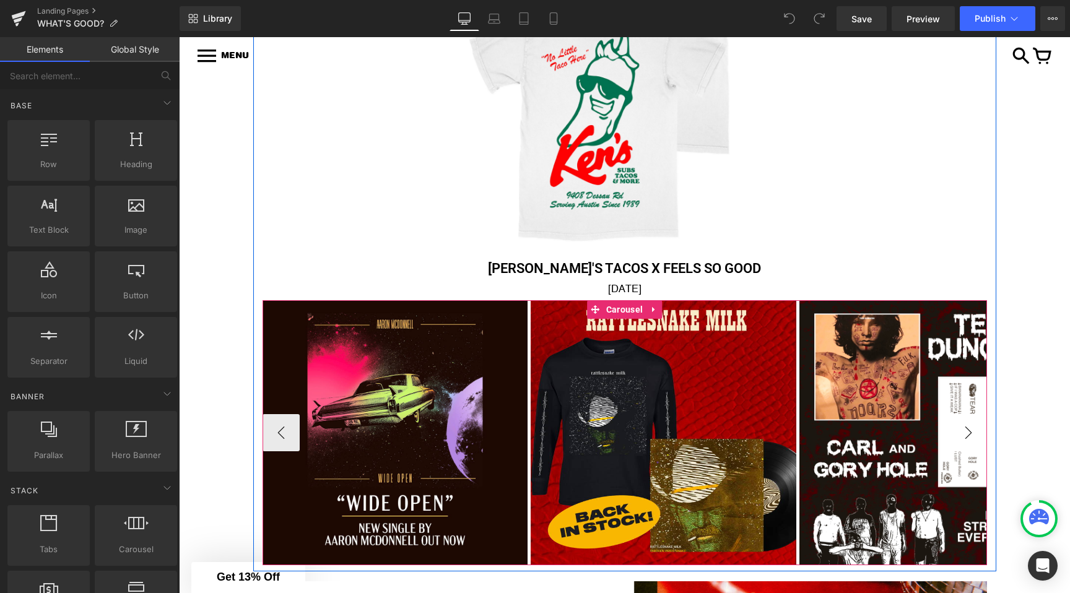
click at [971, 431] on button "›" at bounding box center [968, 432] width 37 height 37
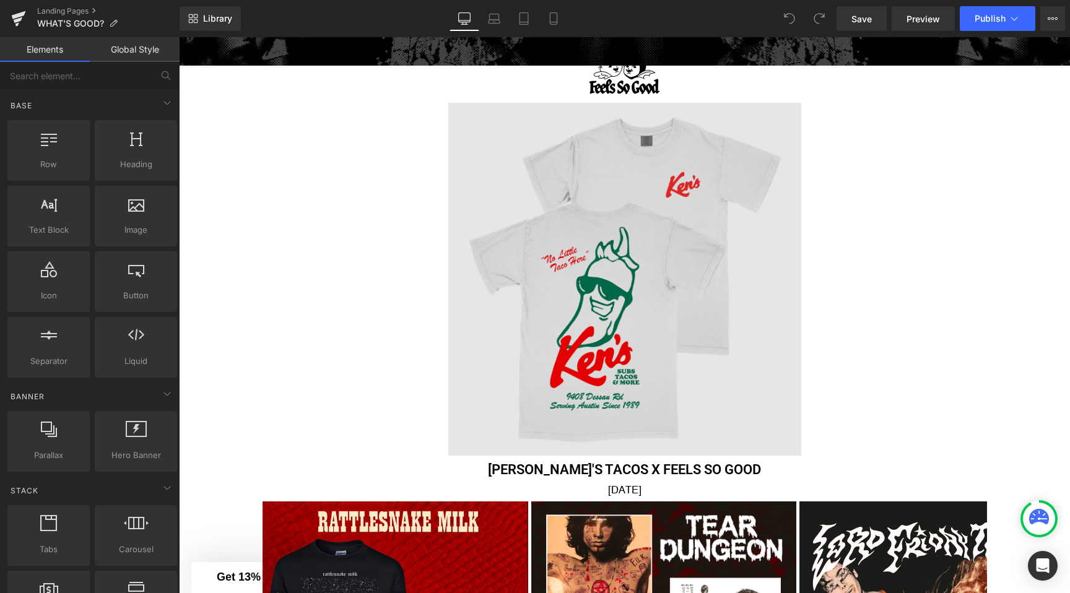
scroll to position [419, 0]
